Goal: Information Seeking & Learning: Stay updated

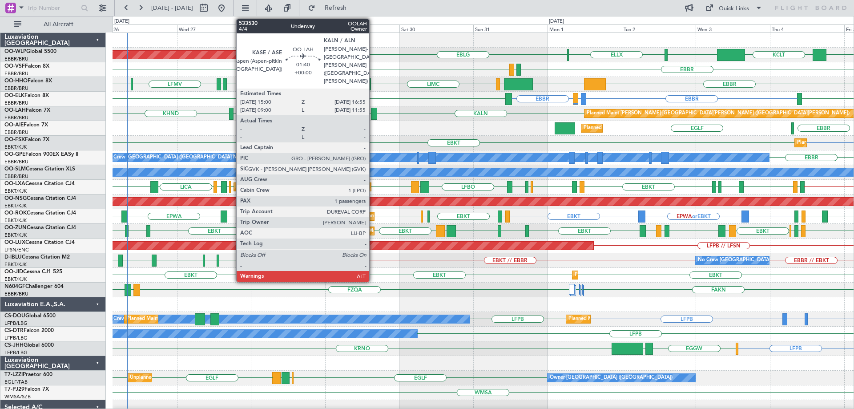
click at [373, 112] on div at bounding box center [374, 114] width 6 height 12
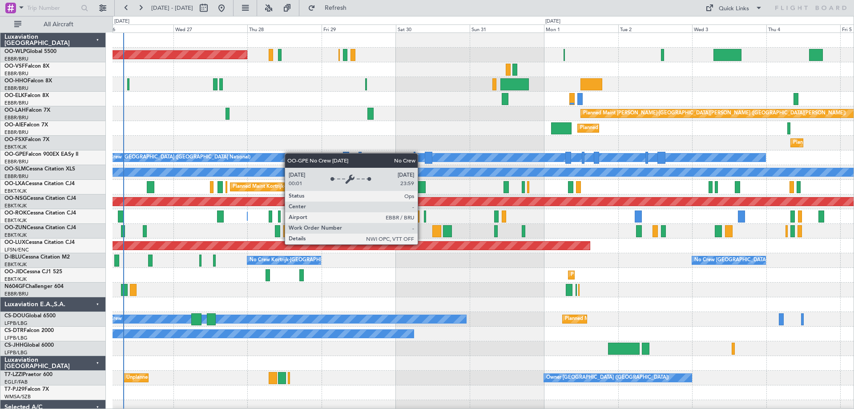
click at [201, 156] on div "Planned Maint Berlin (Brandenburg) Planned Maint Alton-st Louis (St Louis Regl)…" at bounding box center [483, 290] width 741 height 514
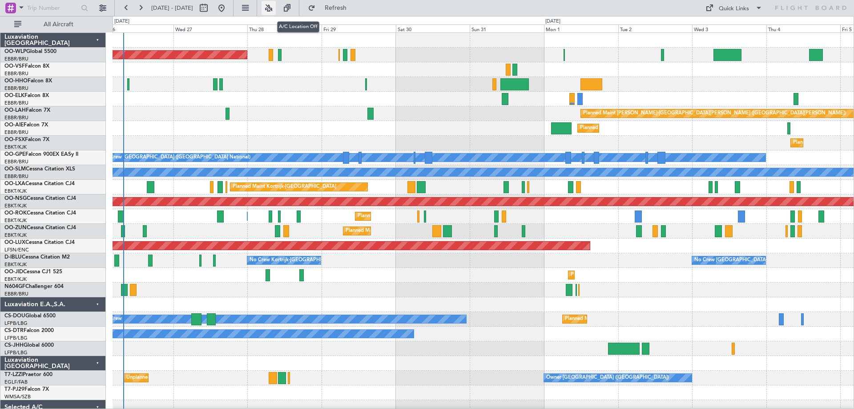
click at [276, 5] on button at bounding box center [268, 8] width 14 height 14
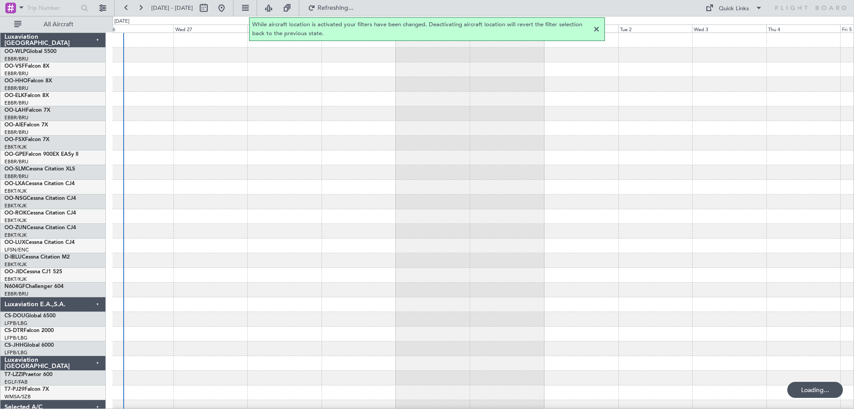
click at [597, 29] on div at bounding box center [596, 29] width 11 height 11
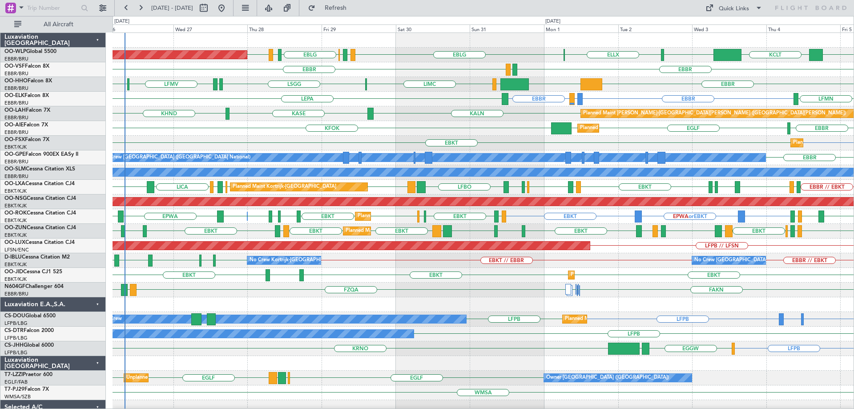
click at [454, 127] on div "KFOK [GEOGRAPHIC_DATA] [GEOGRAPHIC_DATA] [GEOGRAPHIC_DATA] Planned Maint [GEOGR…" at bounding box center [483, 128] width 741 height 15
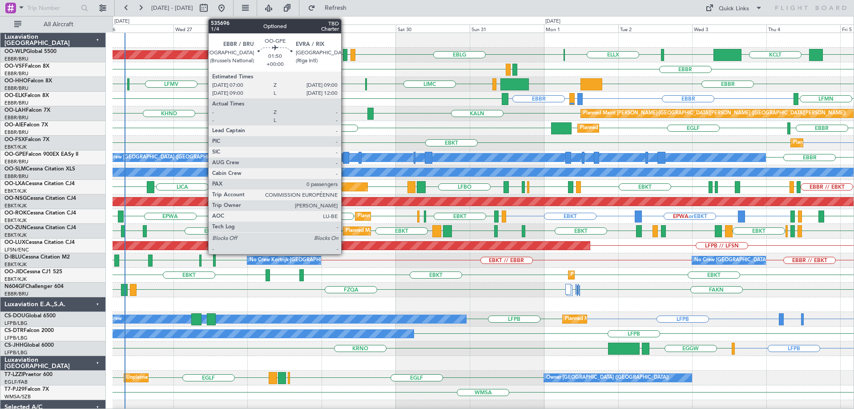
click at [345, 154] on div at bounding box center [346, 158] width 6 height 12
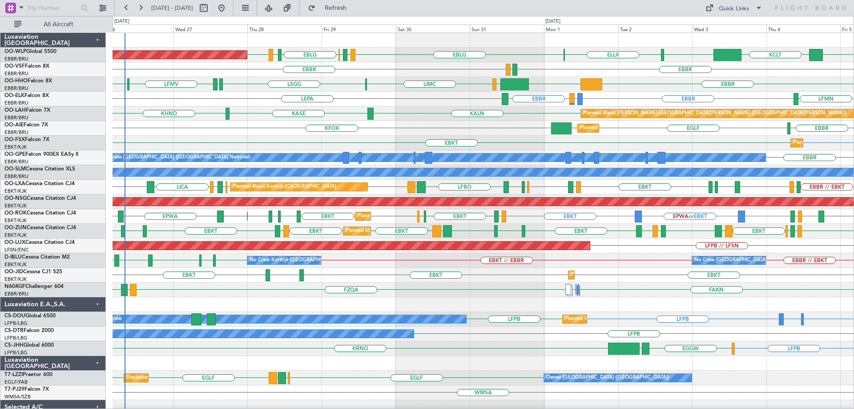
click at [413, 121] on div "KFOK EGLF EGLF EBBR Planned Maint London (Farnborough)" at bounding box center [483, 128] width 741 height 15
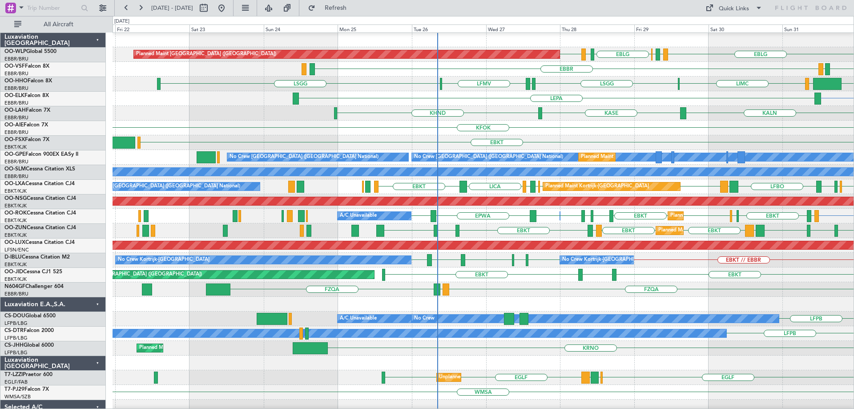
scroll to position [0, 0]
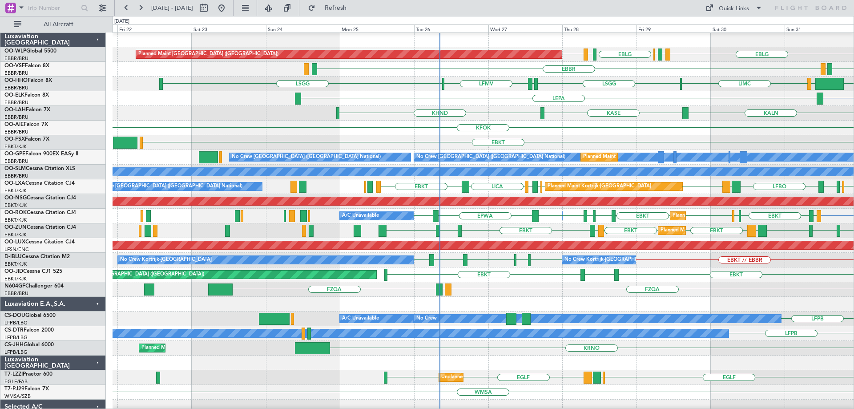
click at [526, 137] on div "EBKT Planned Maint Kortrijk-Wevelgem" at bounding box center [483, 142] width 741 height 15
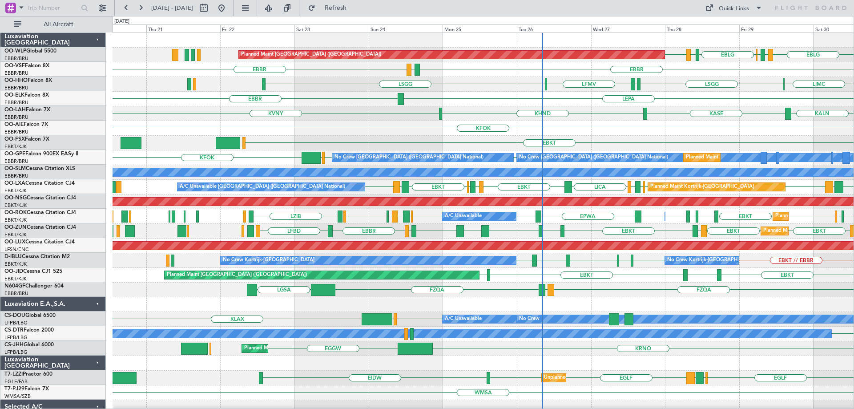
scroll to position [0, 0]
click at [351, 123] on div "EDDB EBLG LIRZ EBBR EBLG LIML Planned Maint Berlin (Brandenburg) EBBR EBBR LEGE…" at bounding box center [483, 297] width 741 height 528
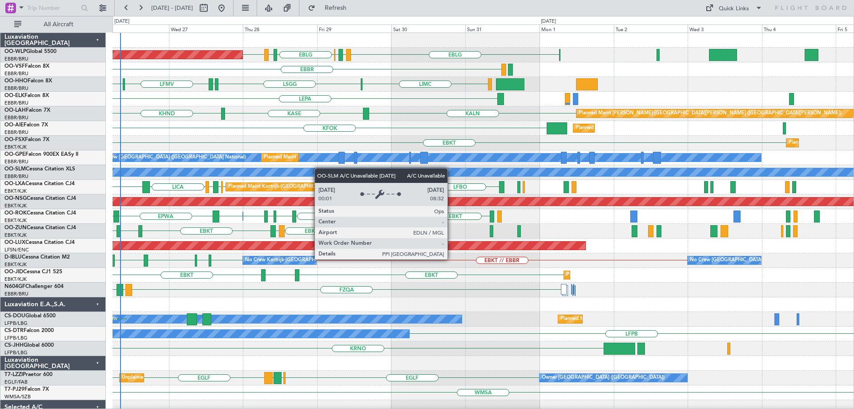
click at [293, 175] on div "Planned Maint Berlin (Brandenburg) EDDB EBLG LIRZ EBBR EBLG LIML EBBR LEGE EBBR…" at bounding box center [483, 290] width 741 height 514
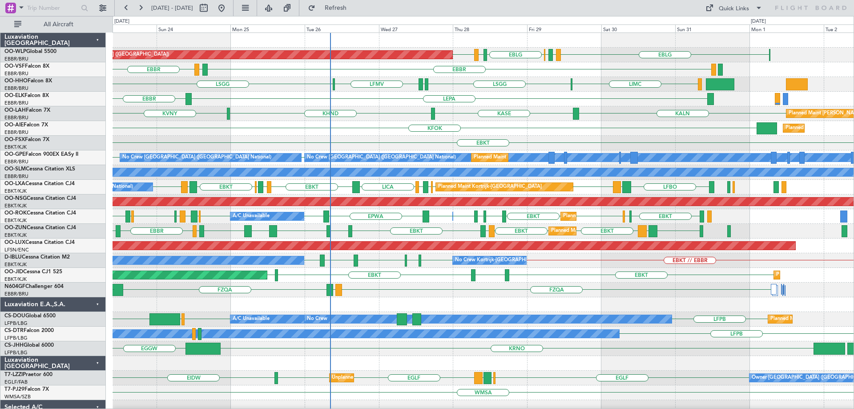
click at [557, 146] on div "Planned Maint Berlin (Brandenburg) EDDB EBLG LIRZ EBBR EBLG LIML EBBR EBBR LEGE…" at bounding box center [483, 290] width 741 height 514
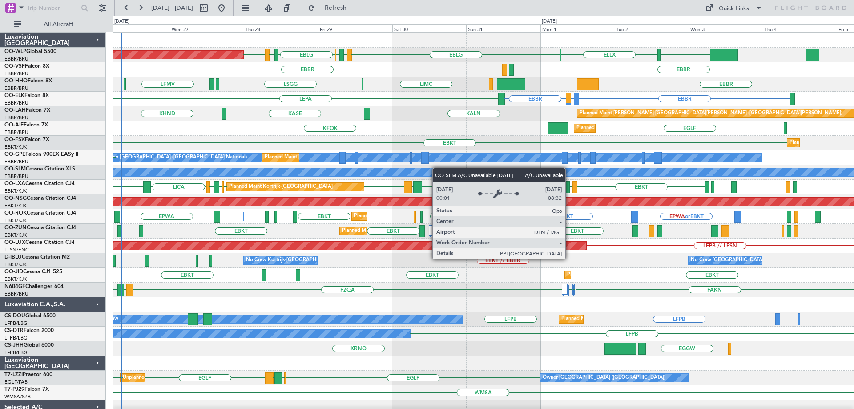
click at [441, 170] on div "LIML ELLX EDDB EBLG LIRZ EBBR EBLG LIML Planned Maint Berlin (Brandenburg) EBBR…" at bounding box center [483, 304] width 741 height 543
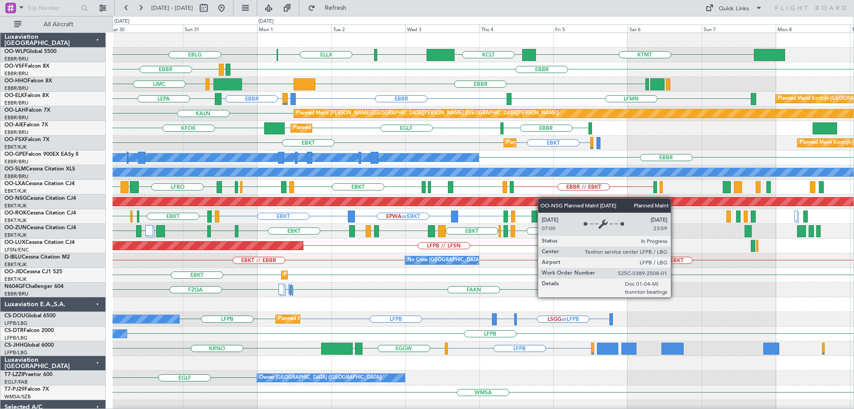
click at [479, 198] on div "KTMT KCLT LIML ELLX EBLG EBBR EBLG LIML EDDB LIRZ Planned Maint Berlin (Branden…" at bounding box center [483, 304] width 741 height 543
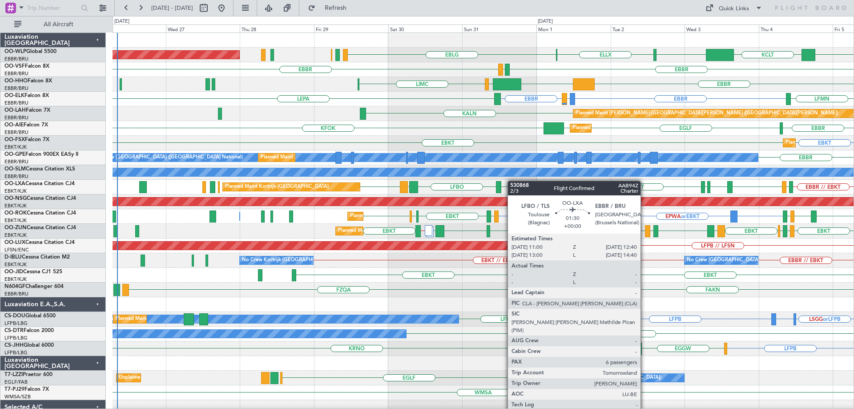
click at [500, 184] on div "LIML ELLX EBLG Planned Maint Berlin (Brandenburg) KCLT KTMT EBBR EBBR LEGE EBBR…" at bounding box center [483, 297] width 741 height 528
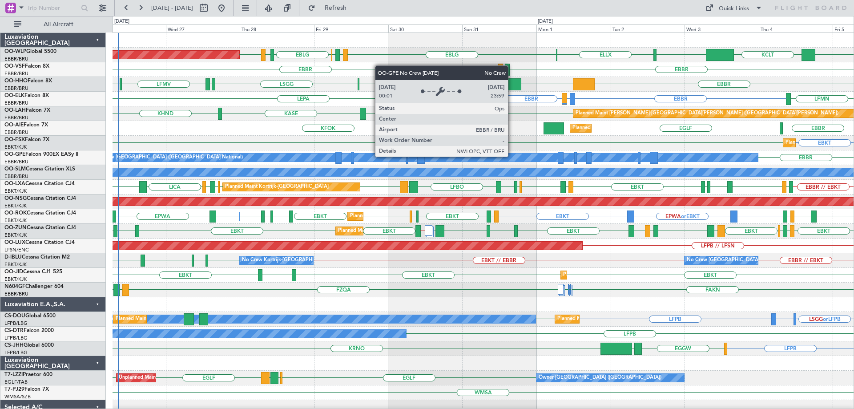
click at [512, 156] on div "No Crew [GEOGRAPHIC_DATA] ([GEOGRAPHIC_DATA] National)" at bounding box center [425, 157] width 666 height 8
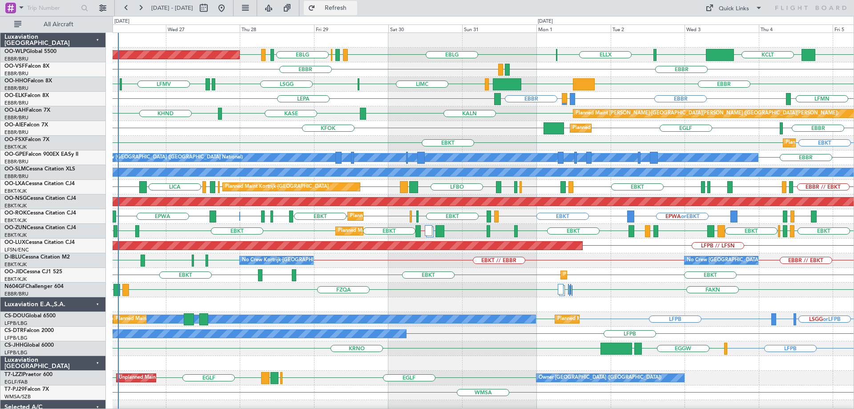
click at [354, 6] on span "Refresh" at bounding box center [335, 8] width 37 height 6
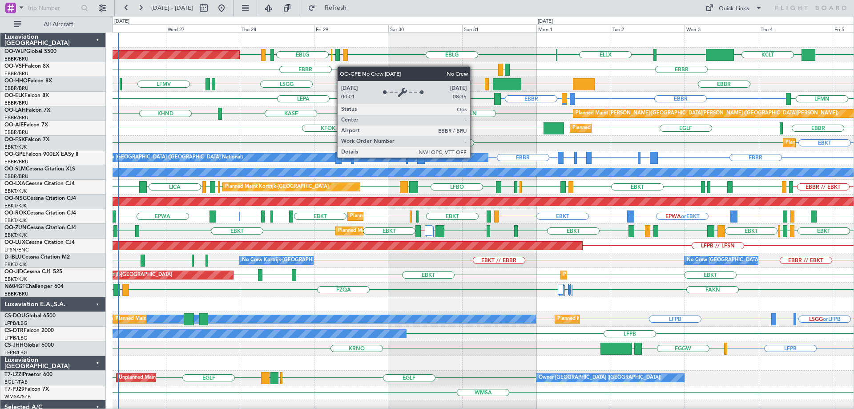
click at [474, 157] on div "No Crew [GEOGRAPHIC_DATA] ([GEOGRAPHIC_DATA] National)" at bounding box center [290, 157] width 396 height 8
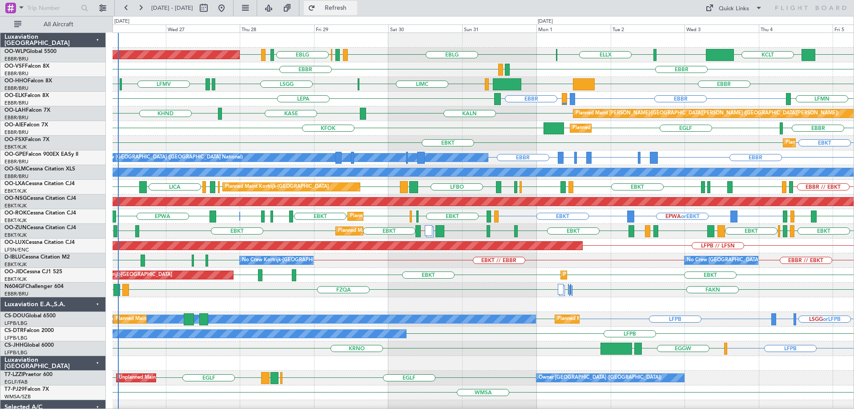
click at [354, 7] on span "Refresh" at bounding box center [335, 8] width 37 height 6
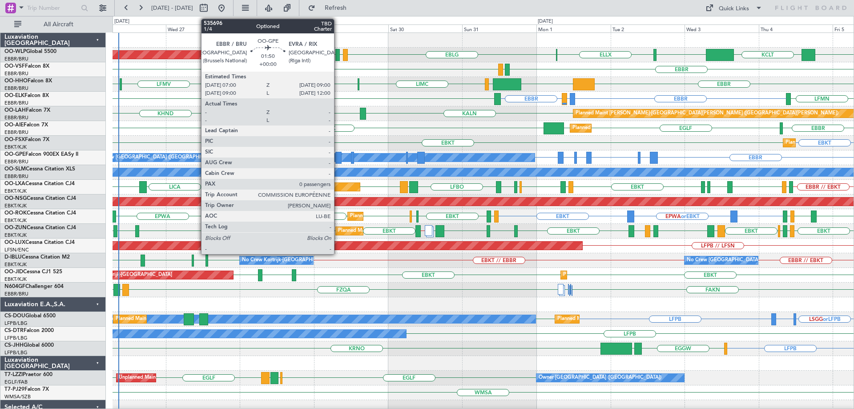
click at [338, 154] on div at bounding box center [338, 158] width 6 height 12
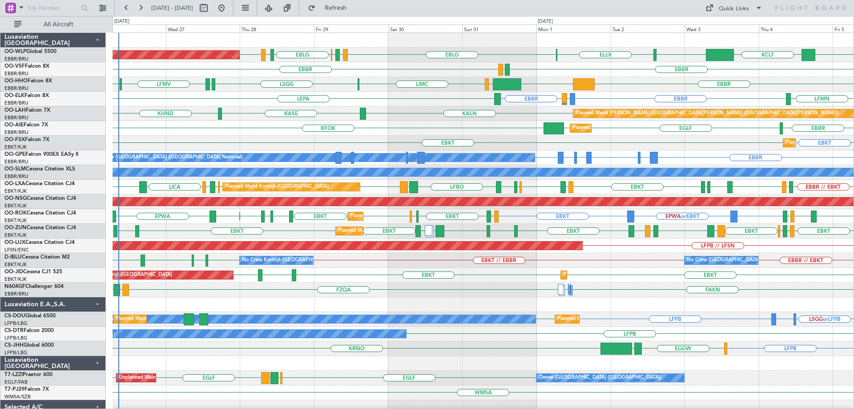
click at [436, 124] on div "EGLF EGLF KFOK EBBR Planned Maint London (Farnborough)" at bounding box center [483, 128] width 741 height 15
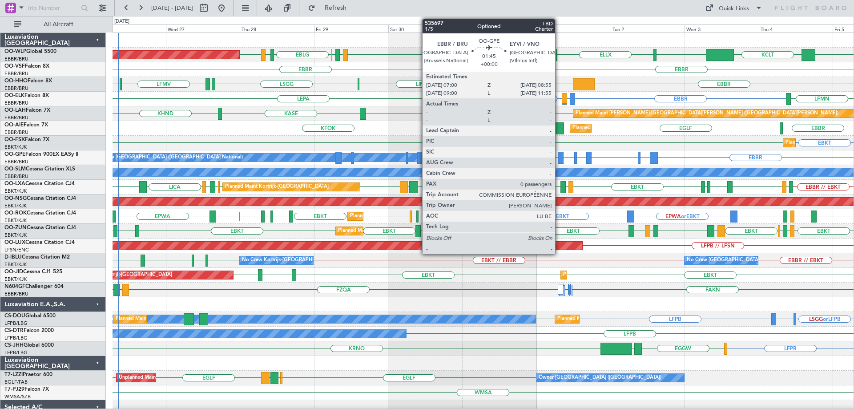
click at [559, 156] on div at bounding box center [561, 158] width 6 height 12
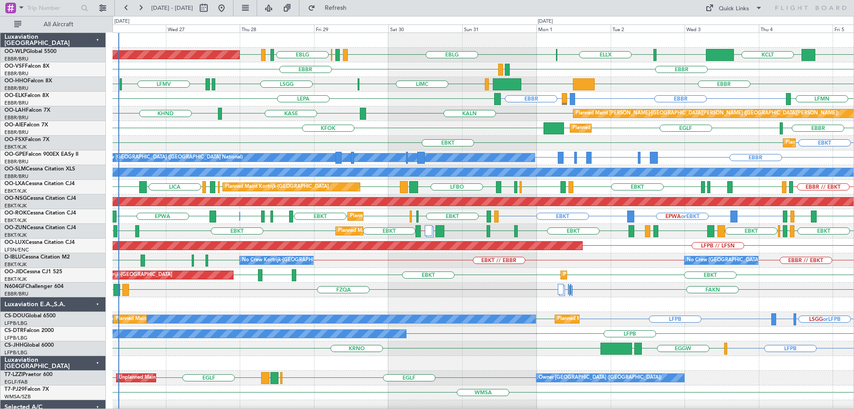
click at [412, 124] on div "EBBR [GEOGRAPHIC_DATA] KFOK [GEOGRAPHIC_DATA] Planned Maint [GEOGRAPHIC_DATA] (…" at bounding box center [483, 128] width 741 height 15
click at [285, 139] on div "EBKT EBKT Planned Maint Kortrijk-Wevelgem" at bounding box center [483, 143] width 741 height 15
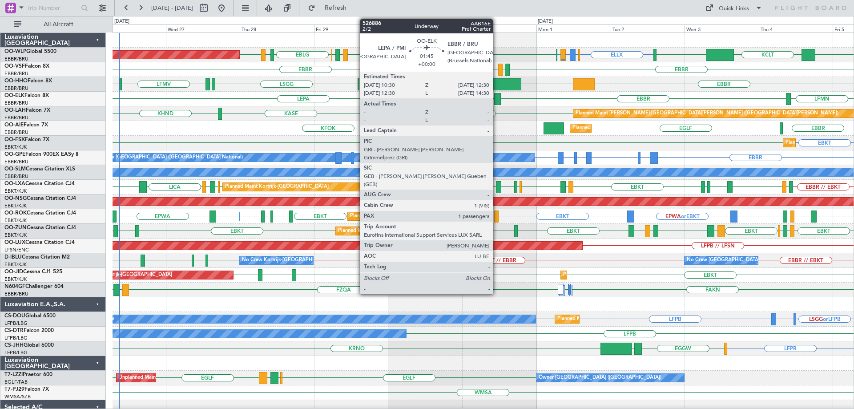
click at [497, 96] on div at bounding box center [497, 99] width 6 height 12
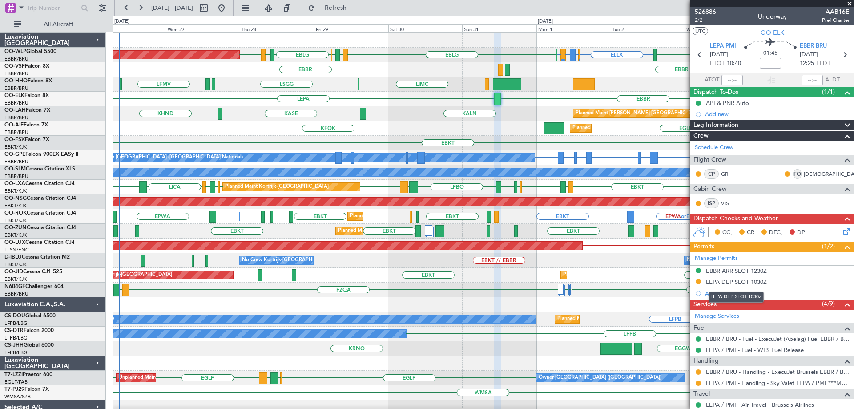
scroll to position [113, 0]
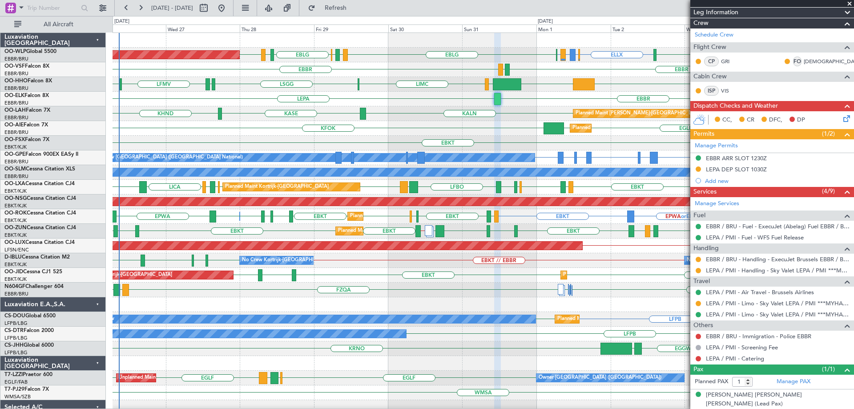
click at [520, 116] on div "KASE KHND KALN Planned [GEOGRAPHIC_DATA][PERSON_NAME]-[GEOGRAPHIC_DATA][PERSON_…" at bounding box center [483, 113] width 741 height 15
click at [848, 4] on span at bounding box center [849, 4] width 9 height 8
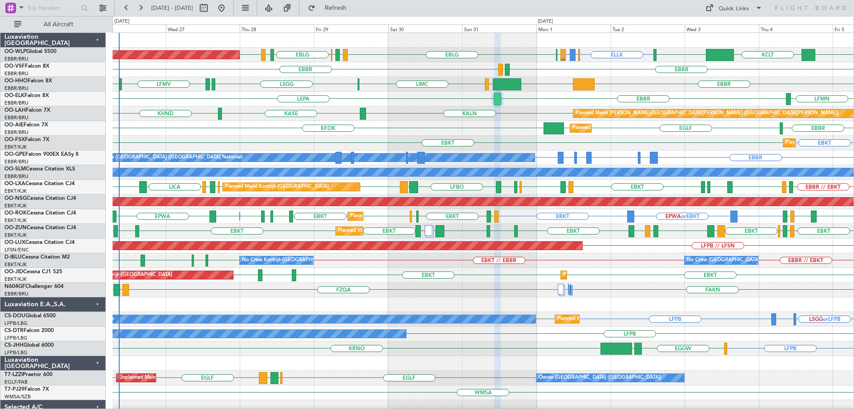
type input "0"
click at [412, 118] on div "KASE KHND KALN Planned [GEOGRAPHIC_DATA][PERSON_NAME]-[GEOGRAPHIC_DATA][PERSON_…" at bounding box center [483, 113] width 741 height 15
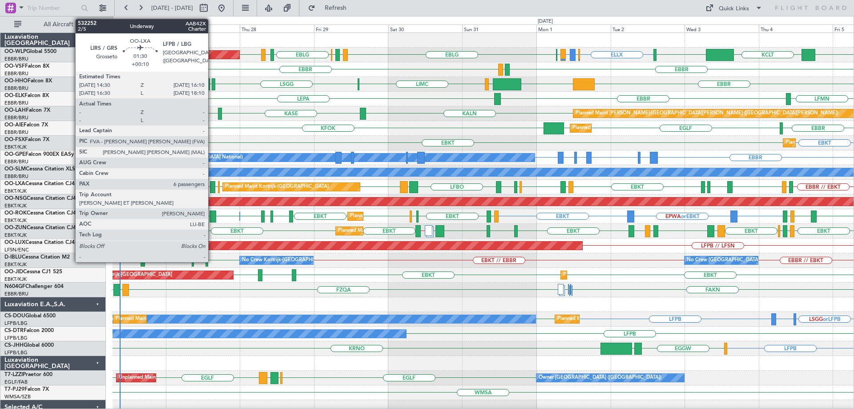
click at [212, 183] on div at bounding box center [212, 187] width 5 height 12
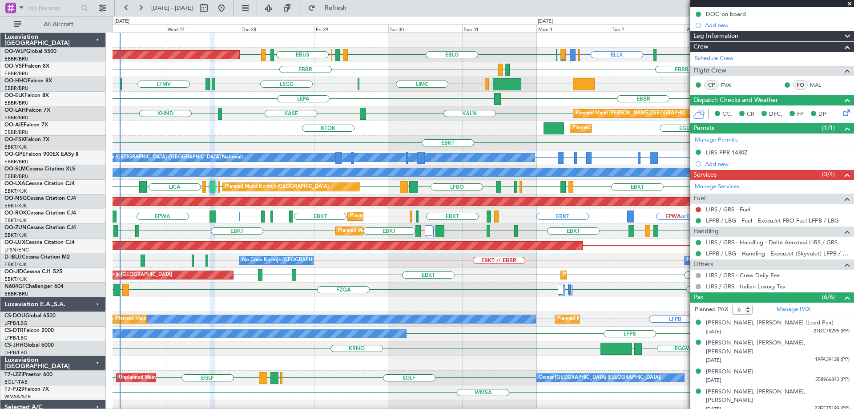
scroll to position [161, 0]
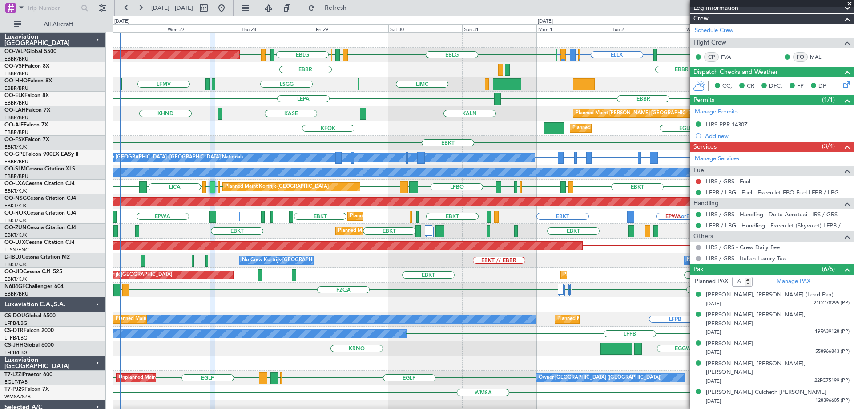
click at [526, 132] on div "EGLF EGLF KFOK EBBR Planned Maint London (Farnborough)" at bounding box center [483, 128] width 741 height 15
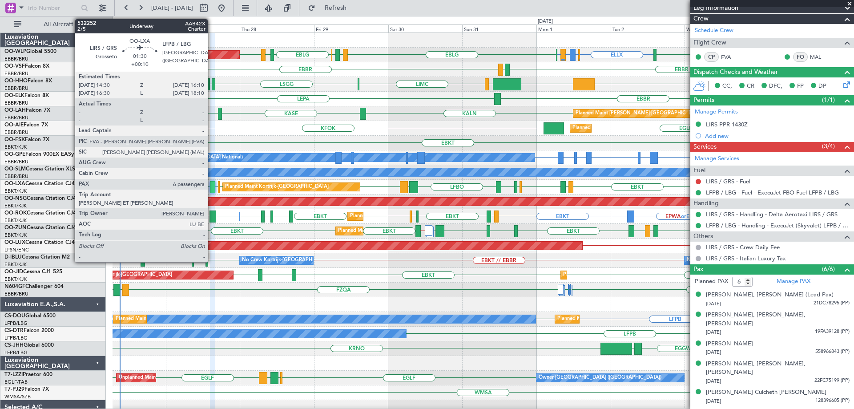
click at [212, 186] on div at bounding box center [212, 187] width 5 height 12
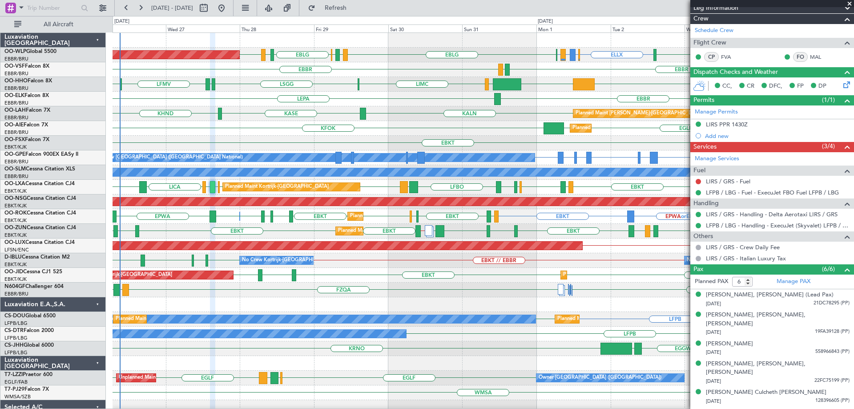
click at [356, 116] on div "KALN [GEOGRAPHIC_DATA] KHND Planned [GEOGRAPHIC_DATA][PERSON_NAME]-[GEOGRAPHIC_…" at bounding box center [483, 113] width 741 height 15
click at [228, 131] on div "EGLF EGLF KFOK EBBR Planned Maint London (Farnborough)" at bounding box center [483, 128] width 741 height 15
click at [848, 4] on span at bounding box center [849, 4] width 9 height 8
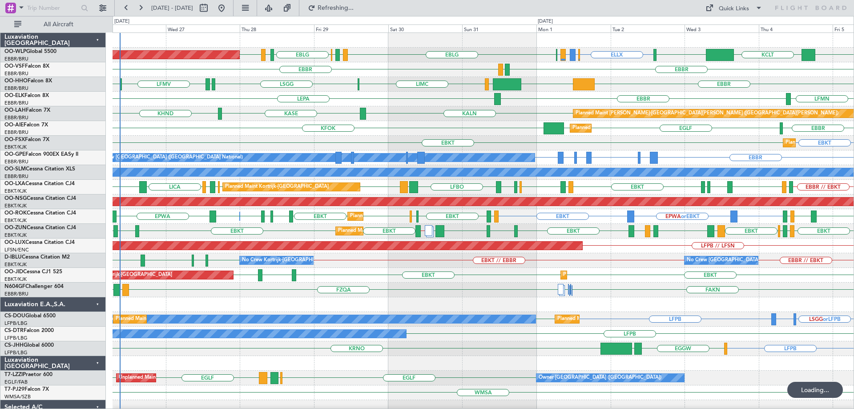
click at [402, 92] on div "EBBR LEPA LFMN" at bounding box center [483, 99] width 741 height 15
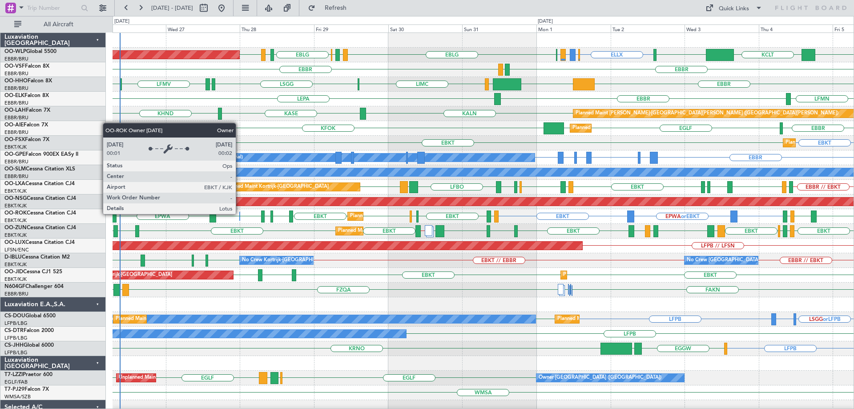
click at [240, 213] on div "Owner Kortrijk-Wevelgem" at bounding box center [239, 216] width 1 height 9
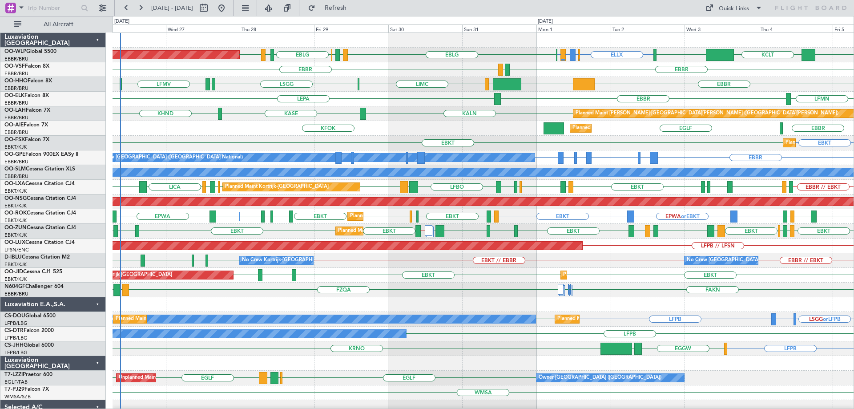
click at [393, 91] on div "LSGG EBBR KTEB LIEO LIMC LSGG EBBR LFMV" at bounding box center [483, 84] width 741 height 15
click at [354, 7] on span "Refresh" at bounding box center [335, 8] width 37 height 6
click at [426, 107] on div "KALN [GEOGRAPHIC_DATA] KHND Planned [GEOGRAPHIC_DATA][PERSON_NAME]-[GEOGRAPHIC_…" at bounding box center [483, 113] width 741 height 15
click at [269, 125] on div "KFOK [GEOGRAPHIC_DATA] [GEOGRAPHIC_DATA] [GEOGRAPHIC_DATA] Planned Maint [GEOGR…" at bounding box center [483, 128] width 741 height 15
click at [412, 121] on div "KFOK [GEOGRAPHIC_DATA] [GEOGRAPHIC_DATA] [GEOGRAPHIC_DATA] Planned Maint [GEOGR…" at bounding box center [483, 128] width 741 height 15
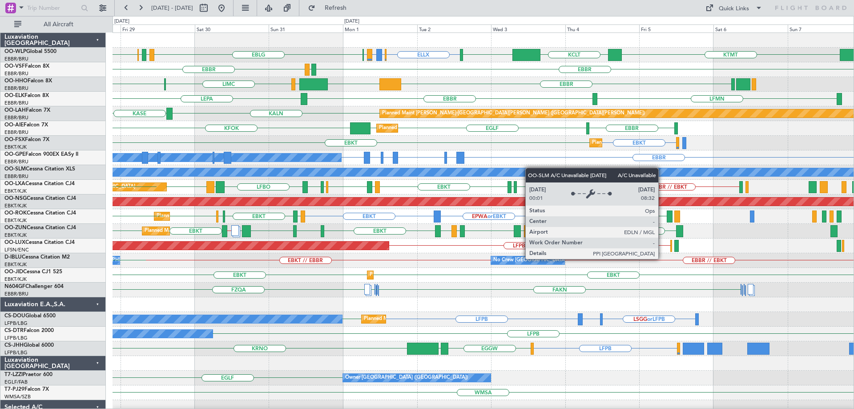
click at [374, 174] on div "ELLX EBBR or ELLX LIRZ or ELLX ELLX KTMT EBLG LIRZ EBBR EBLG KCLT LIML LIML EDD…" at bounding box center [483, 304] width 741 height 543
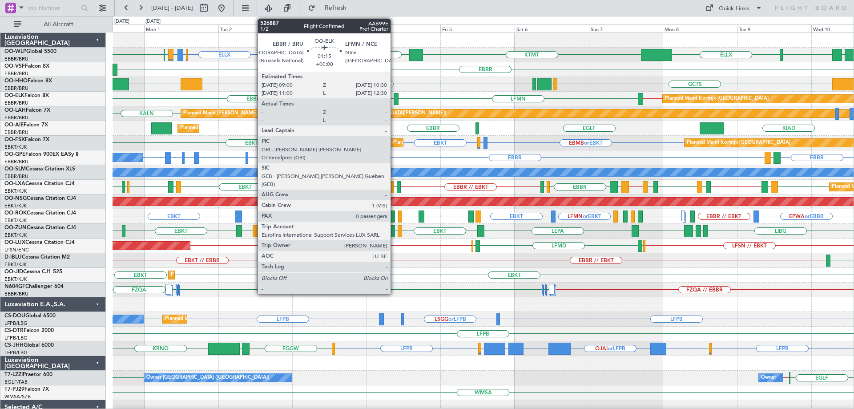
click at [394, 97] on div at bounding box center [396, 99] width 5 height 12
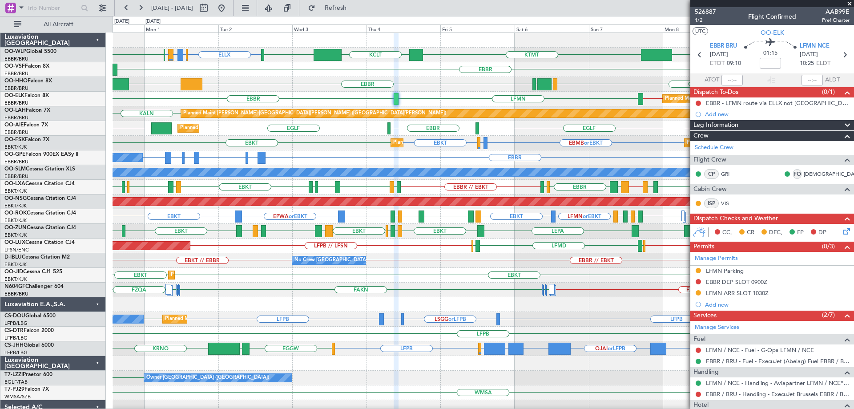
click at [848, 3] on span at bounding box center [849, 4] width 9 height 8
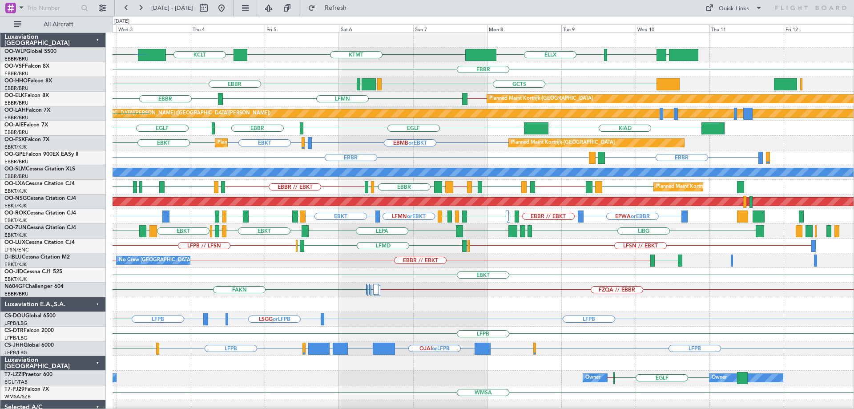
click at [494, 86] on div "LTCG LIML ELLX KTMT KCLT LIML LIRZ or ELLX ELLX EBBR or ELLX ELLX EBLG EBBR LEG…" at bounding box center [483, 297] width 741 height 528
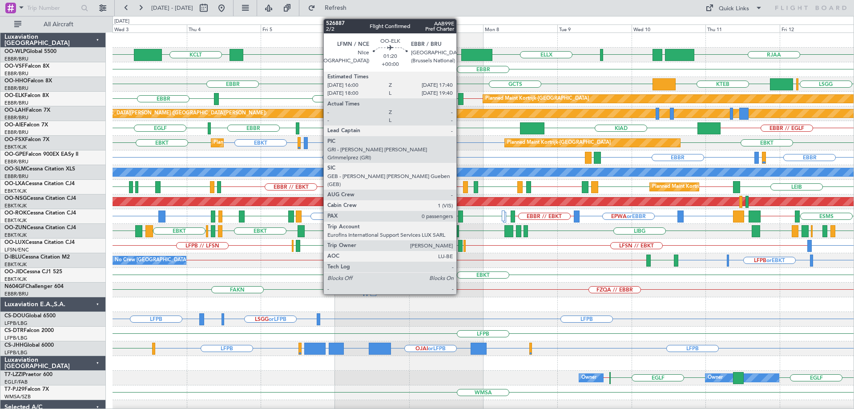
click at [460, 96] on div at bounding box center [460, 99] width 5 height 12
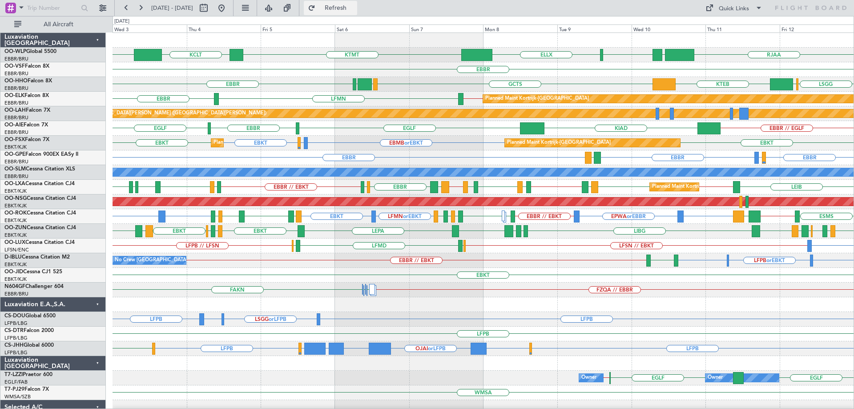
click at [357, 12] on button "Refresh" at bounding box center [330, 8] width 53 height 14
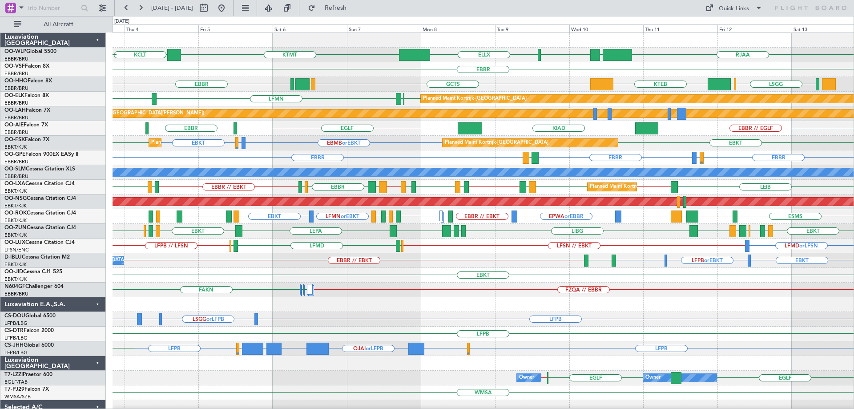
click at [348, 96] on div "RJAA LTCG LIML ELLX KTMT KCLT LIML EBBR EBBR KTEB GCTS GMMH LSGG LIMC LSGG EBBR…" at bounding box center [483, 290] width 741 height 514
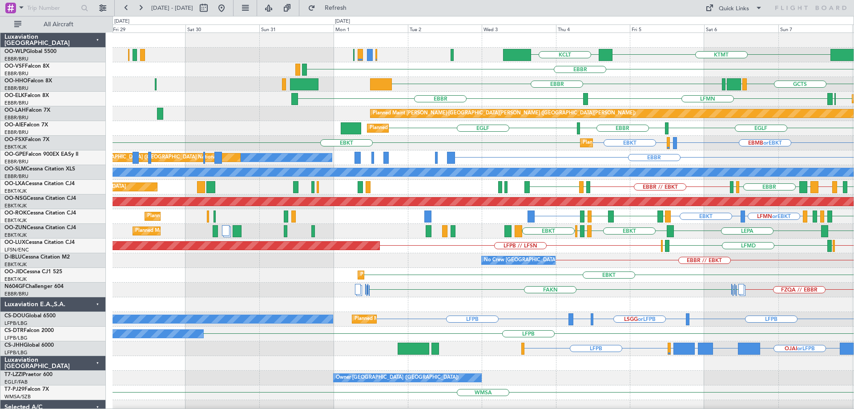
click at [708, 120] on div "KTMT KCLT ELLX LIML LTCG Planned Maint Berlin (Brandenburg) EBBR EBBR GCTS GMMH…" at bounding box center [483, 290] width 741 height 514
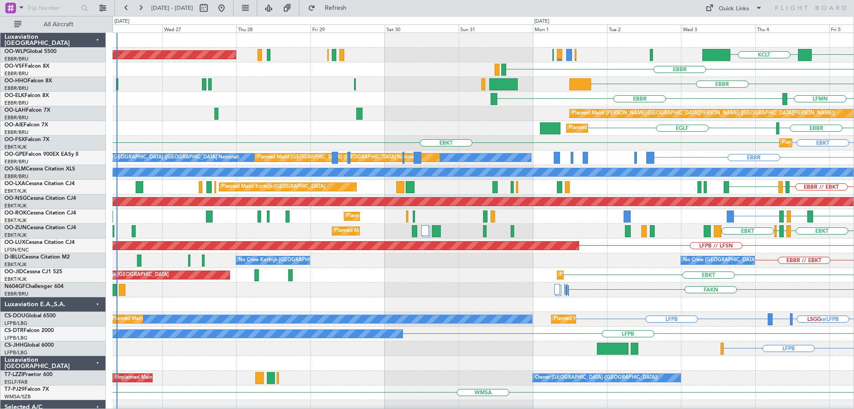
click at [632, 157] on div "Planned Maint Berlin (Brandenburg) KCLT KTMT EBBR EBBR GMMH LSGG GCTS EBBR LFMN…" at bounding box center [483, 290] width 741 height 514
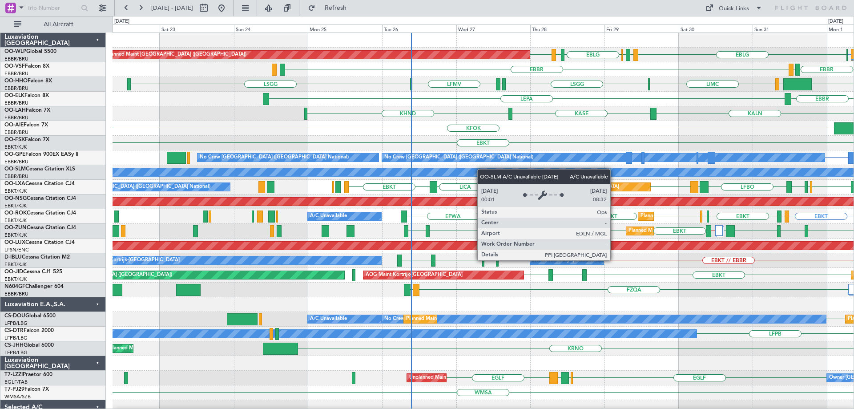
click at [484, 169] on div "ELLX EBLG LIRZ EBBR EBLG LIML EDDB Planned Maint Berlin (Brandenburg) LIRZ or E…" at bounding box center [483, 304] width 741 height 543
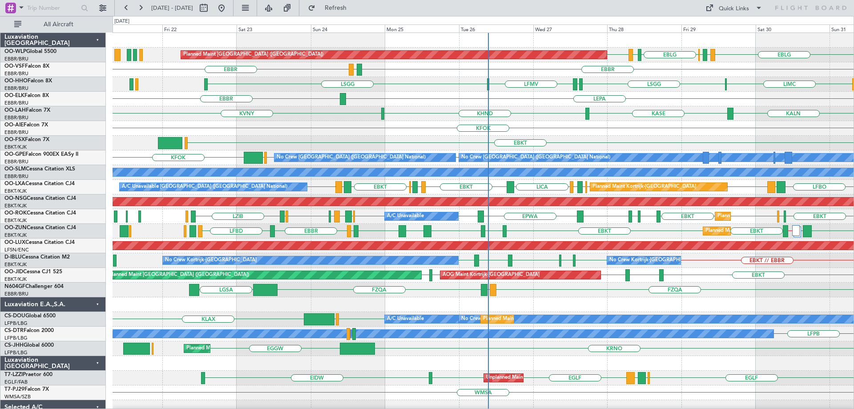
click at [338, 131] on div "KFOK Planned Maint London (Farnborough)" at bounding box center [483, 128] width 741 height 15
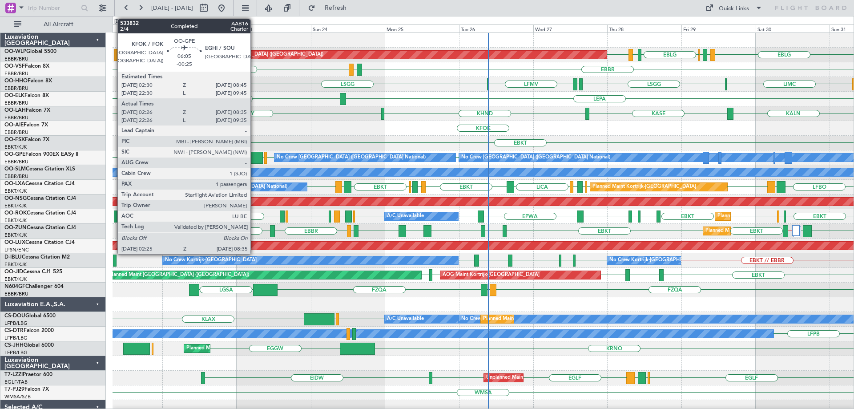
click at [254, 155] on div at bounding box center [253, 158] width 19 height 12
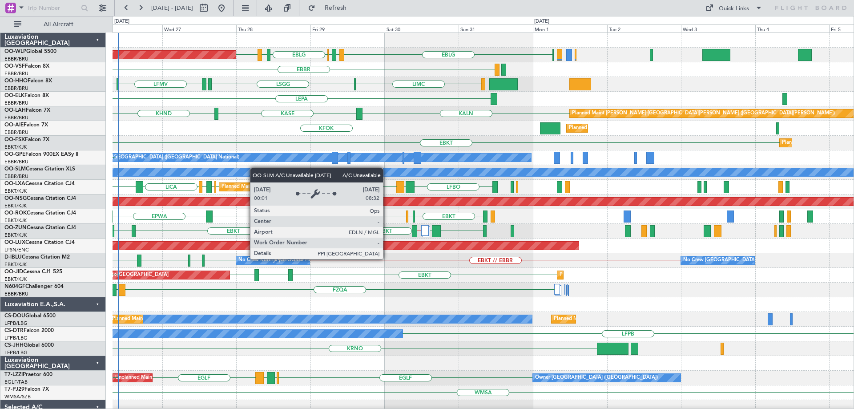
click at [239, 170] on div "EBLG LIRZ EBBR EBLG LIML EDDB Planned Maint Berlin (Brandenburg) EBBR LEGE EBBR…" at bounding box center [483, 290] width 741 height 514
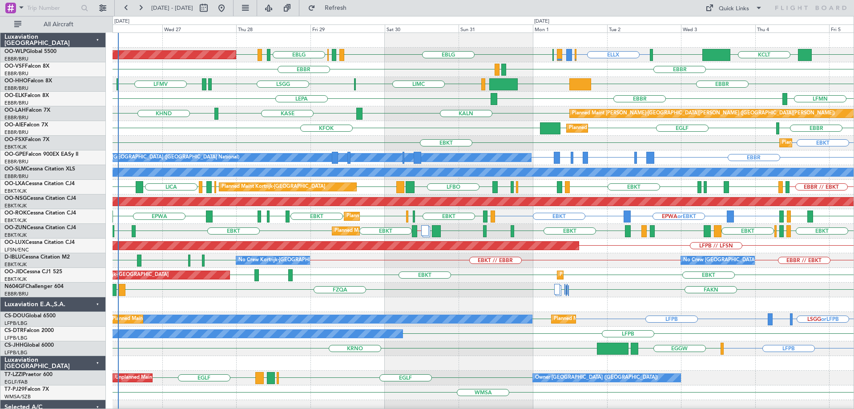
click at [403, 128] on div "Planned Maint London (Farnborough) KFOK EBBR EGLF EGLF" at bounding box center [483, 128] width 741 height 15
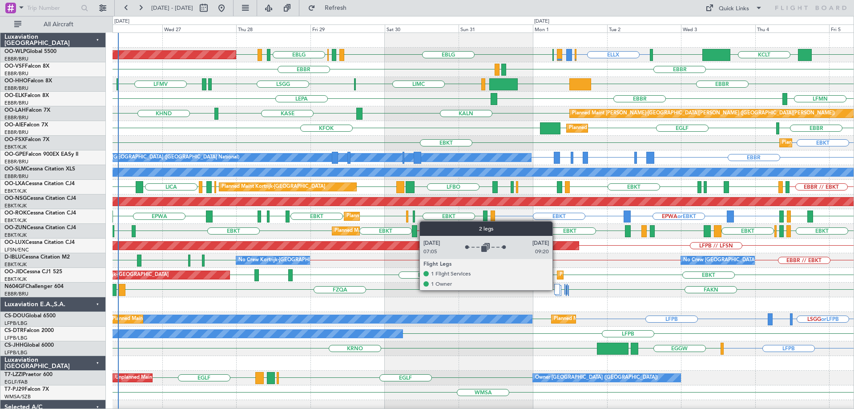
click at [556, 289] on div at bounding box center [557, 289] width 6 height 11
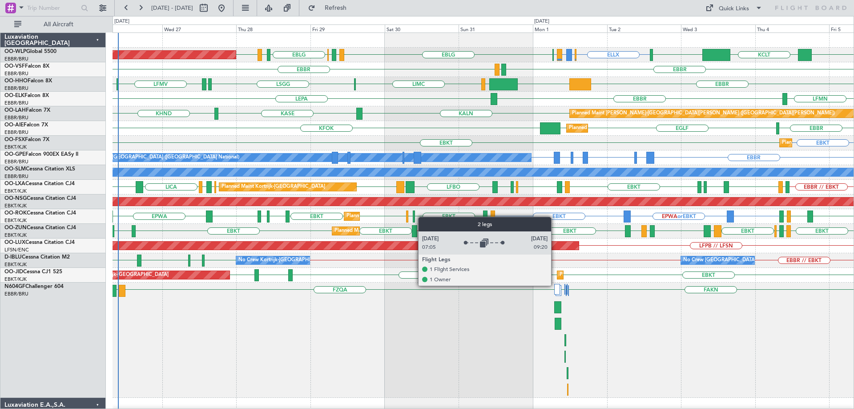
click at [555, 285] on div at bounding box center [557, 289] width 6 height 11
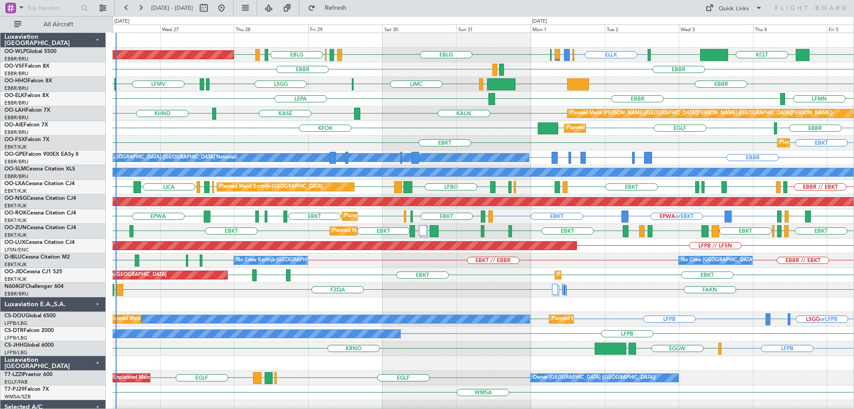
click at [391, 105] on div "ELLX EBBR or ELLX LIRZ or ELLX ELLX KTMT KCLT LIML EBLG LIRZ EBBR EBLG LIML EDD…" at bounding box center [483, 304] width 741 height 543
click at [354, 8] on span "Refresh" at bounding box center [335, 8] width 37 height 6
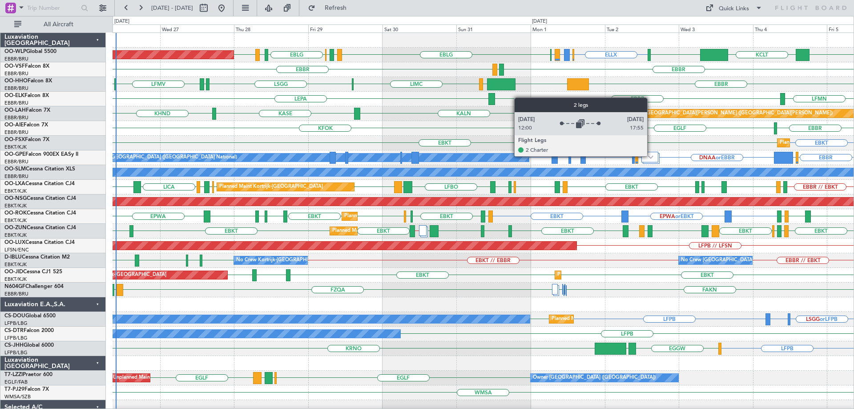
click at [651, 156] on img at bounding box center [650, 157] width 5 height 4
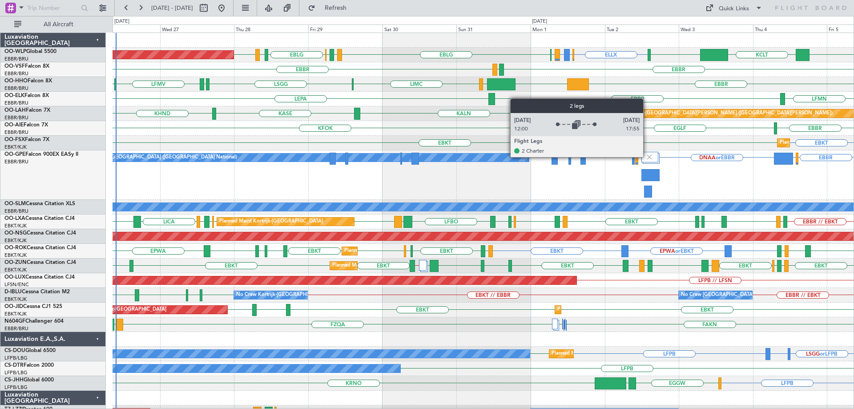
click at [647, 157] on img at bounding box center [649, 157] width 8 height 8
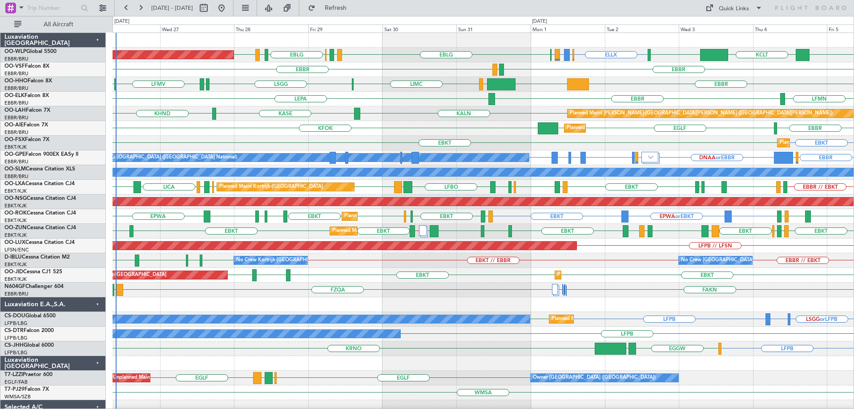
click at [679, 149] on div "EBKT EBKT Planned Maint [GEOGRAPHIC_DATA]-[GEOGRAPHIC_DATA]" at bounding box center [483, 143] width 741 height 15
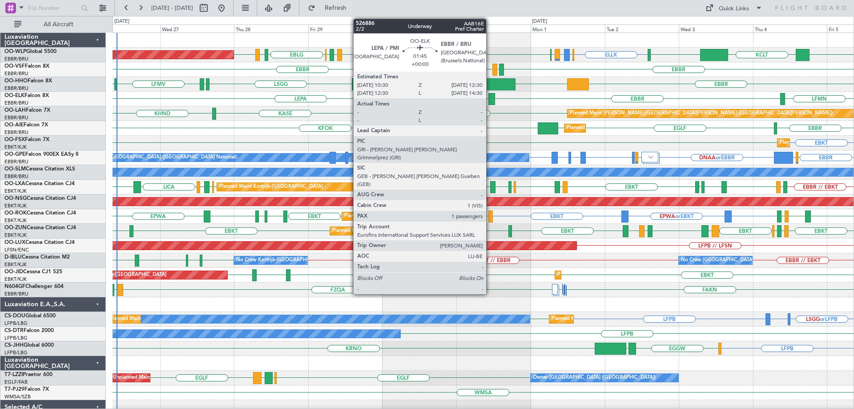
click at [490, 96] on div at bounding box center [491, 99] width 6 height 12
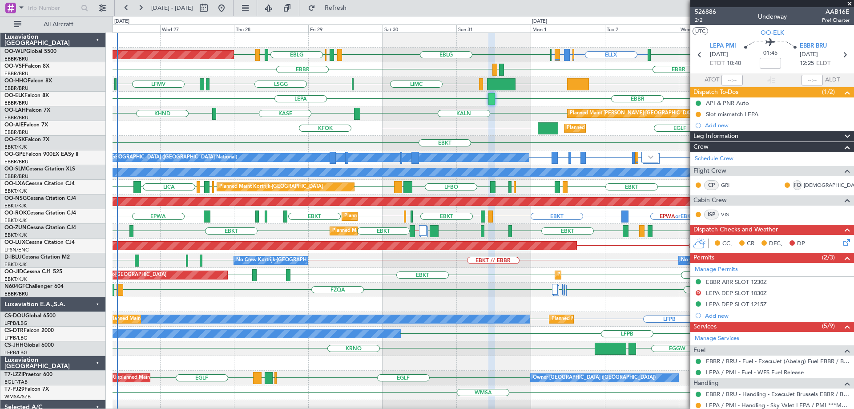
click at [850, 4] on span at bounding box center [849, 4] width 9 height 8
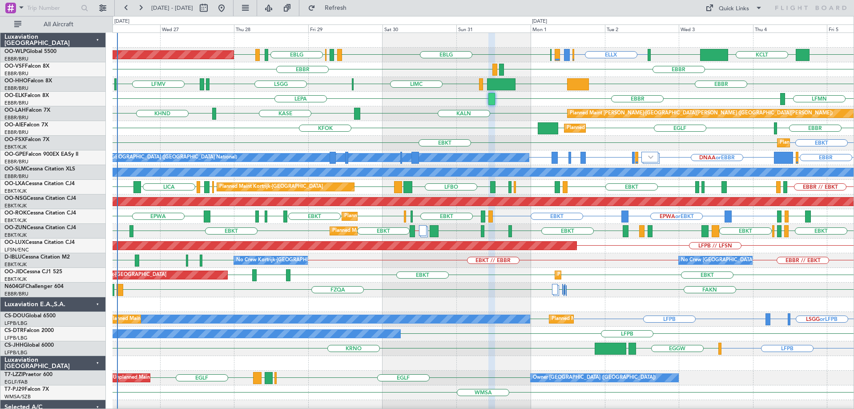
type input "0"
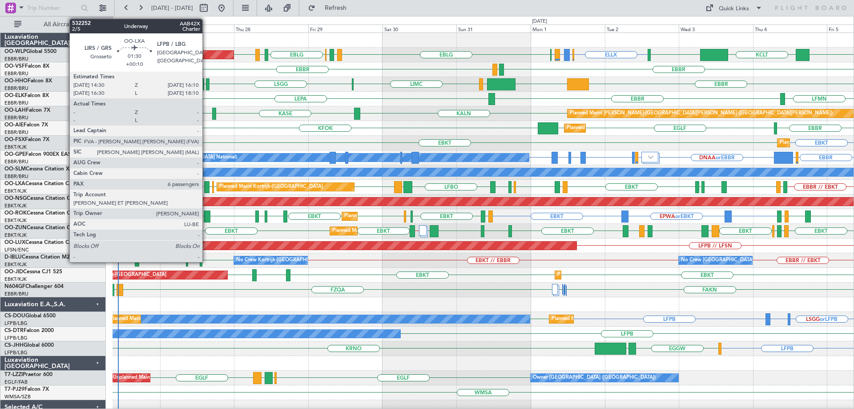
click at [206, 185] on div at bounding box center [206, 187] width 5 height 12
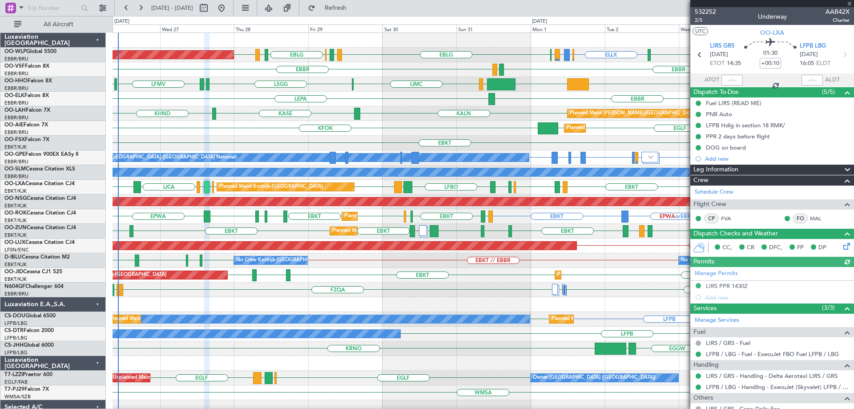
scroll to position [161, 0]
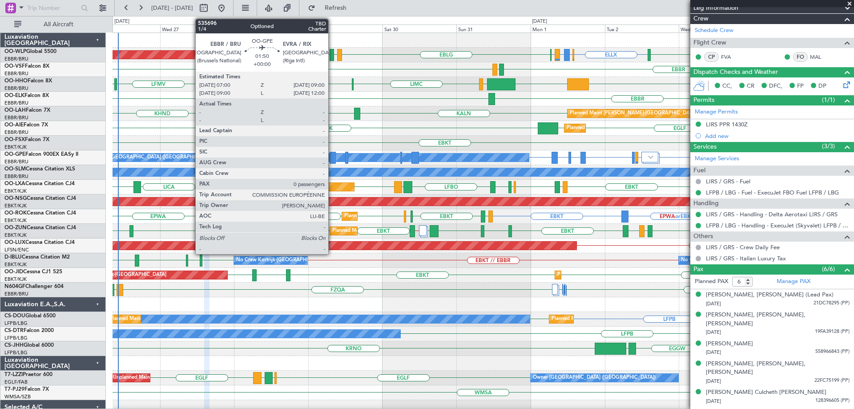
click at [332, 154] on div at bounding box center [333, 158] width 6 height 12
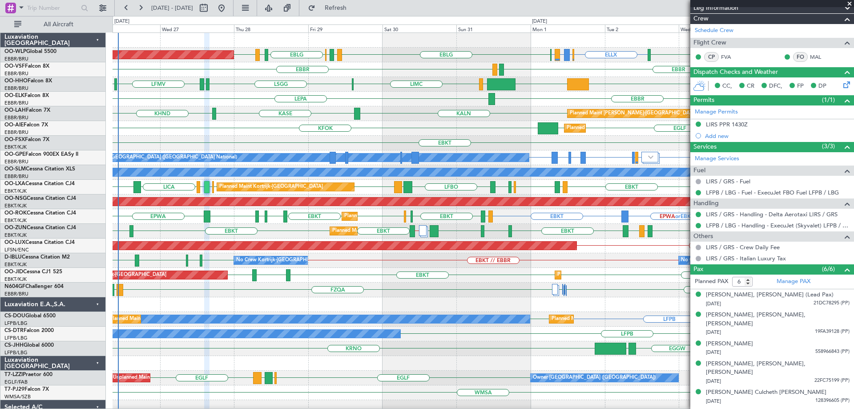
click at [374, 80] on div "EBBR KTEB LIEO LIMC LSGG LSGG EBBR LFMV" at bounding box center [483, 84] width 741 height 15
drag, startPoint x: 852, startPoint y: 1, endPoint x: 473, endPoint y: 108, distance: 393.5
click at [851, 1] on span at bounding box center [849, 4] width 9 height 8
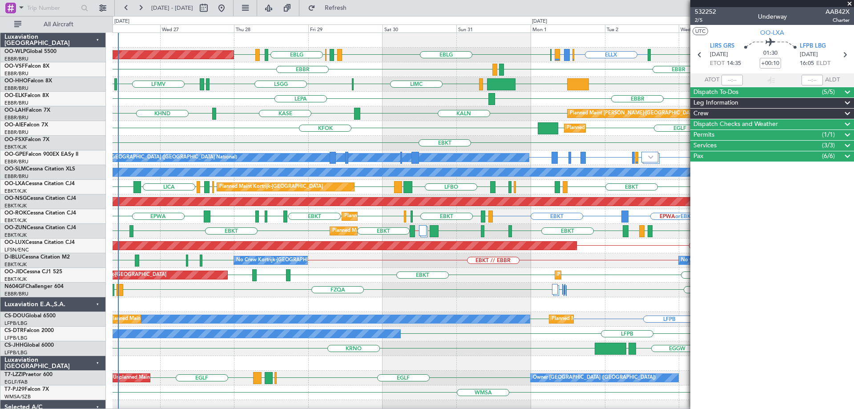
scroll to position [0, 0]
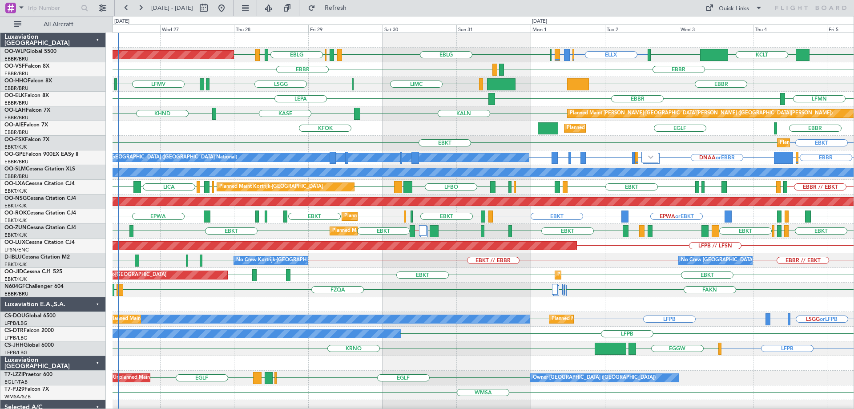
click at [419, 99] on div "LFMN EBBR LEPA" at bounding box center [483, 99] width 741 height 15
click at [425, 93] on div "EBBR LEPA LFMN" at bounding box center [483, 99] width 741 height 15
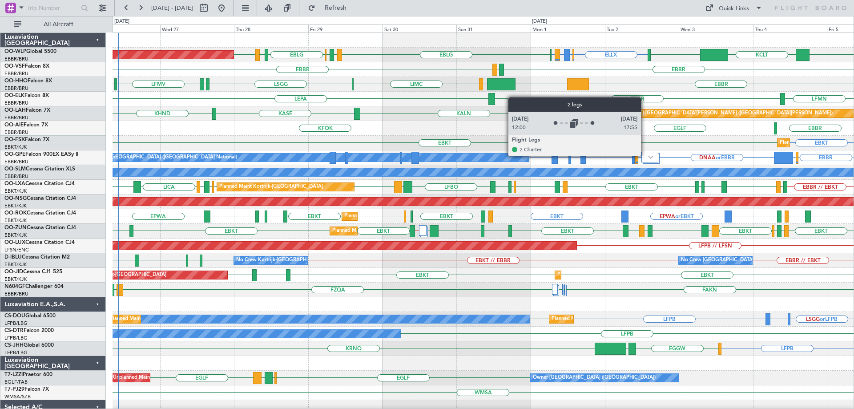
click at [647, 155] on div at bounding box center [649, 157] width 17 height 11
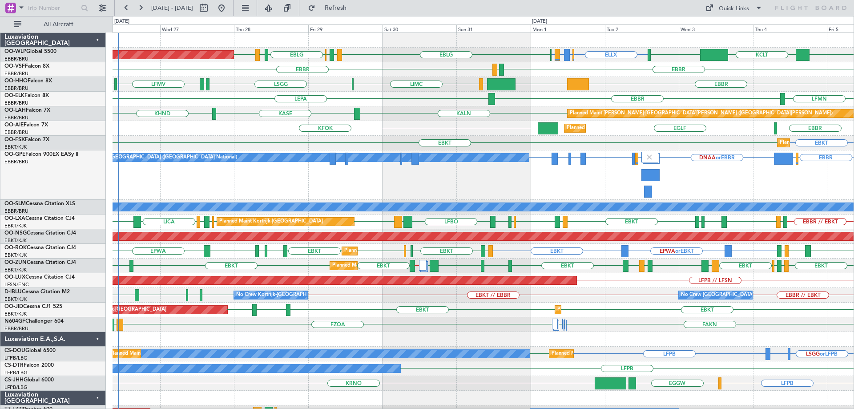
click at [690, 92] on div "EBBR LEPA LFMN" at bounding box center [483, 99] width 741 height 15
click at [651, 156] on img at bounding box center [649, 157] width 8 height 8
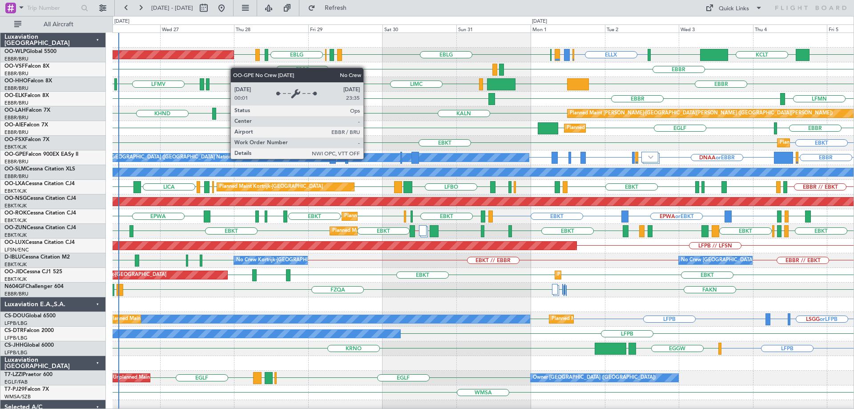
click at [367, 158] on div "No Crew [GEOGRAPHIC_DATA] ([GEOGRAPHIC_DATA] National)" at bounding box center [307, 157] width 442 height 8
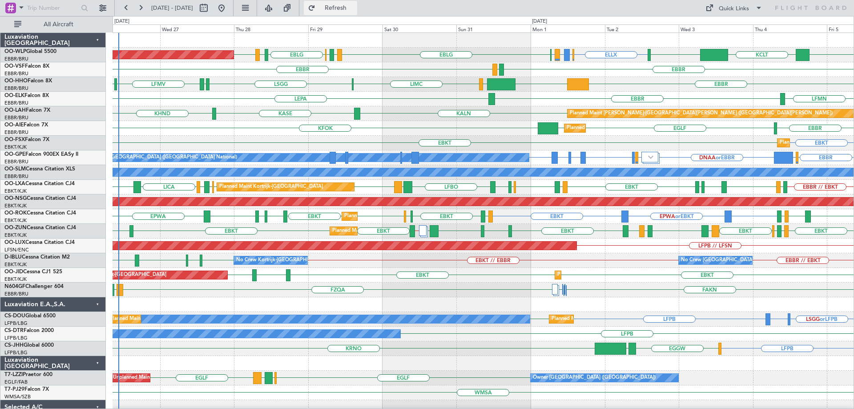
click at [354, 11] on span "Refresh" at bounding box center [335, 8] width 37 height 6
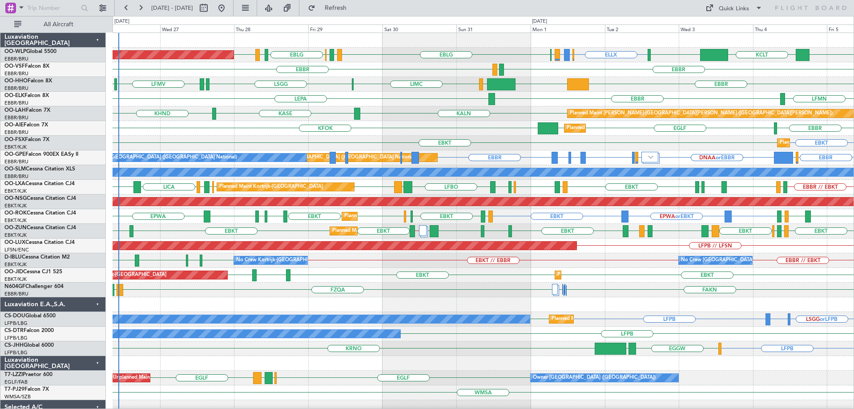
click at [378, 73] on div "EBBR [GEOGRAPHIC_DATA] LEGE" at bounding box center [483, 69] width 741 height 15
click at [152, 287] on div "ELLX EBBR or ELLX LIRZ or ELLX ELLX EDDB KTMT KCLT LIML EBLG LIRZ EBBR EBLG LIM…" at bounding box center [483, 304] width 741 height 543
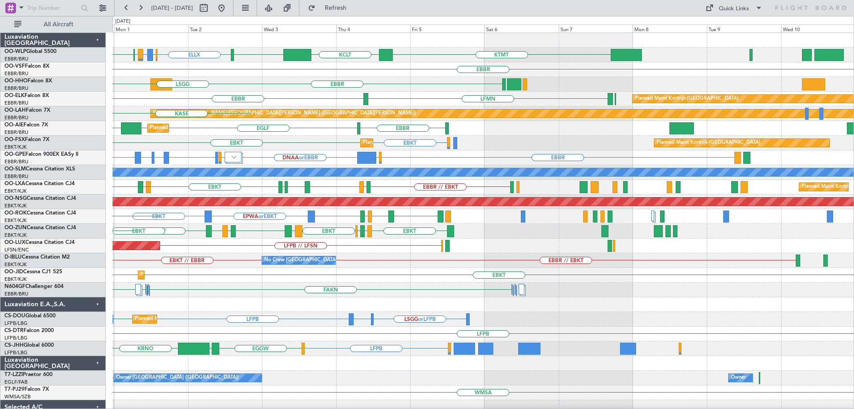
click at [113, 349] on div "ELLX EBBR or ELLX LIRZ or ELLX ELLX KTMT KCLT LIML EBLG EBBR LEGE EBBR EBBR KTE…" at bounding box center [427, 212] width 854 height 393
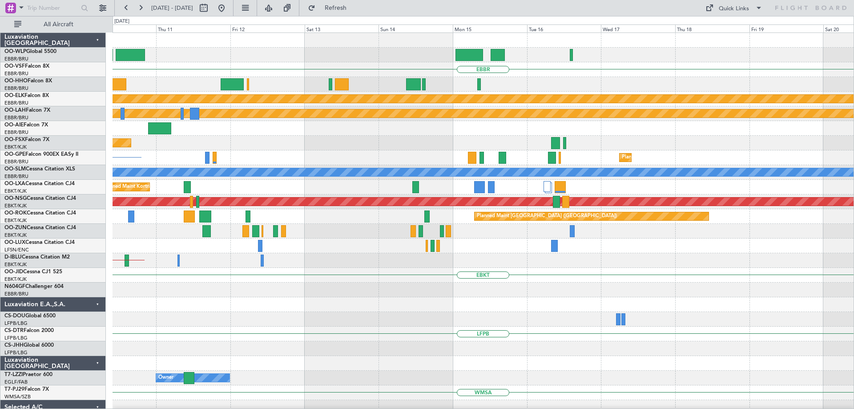
click at [36, 338] on div "EBBR Planned Maint Kortrijk-Wevelgem Planned Maint Alton-st Louis (St Louis Reg…" at bounding box center [427, 212] width 854 height 393
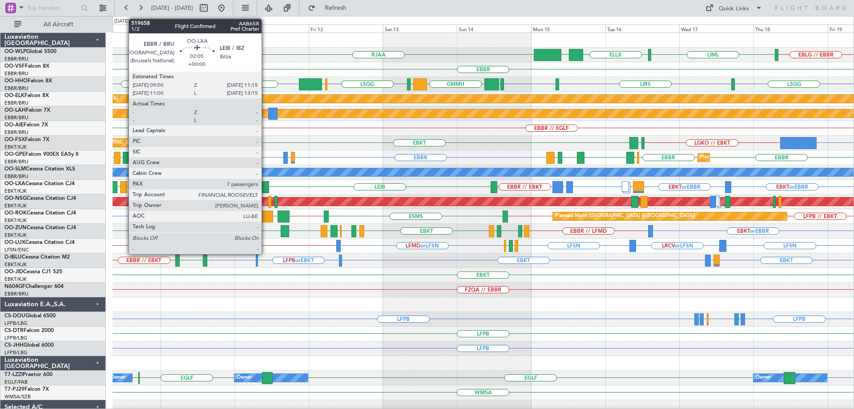
click at [265, 183] on div at bounding box center [265, 187] width 7 height 12
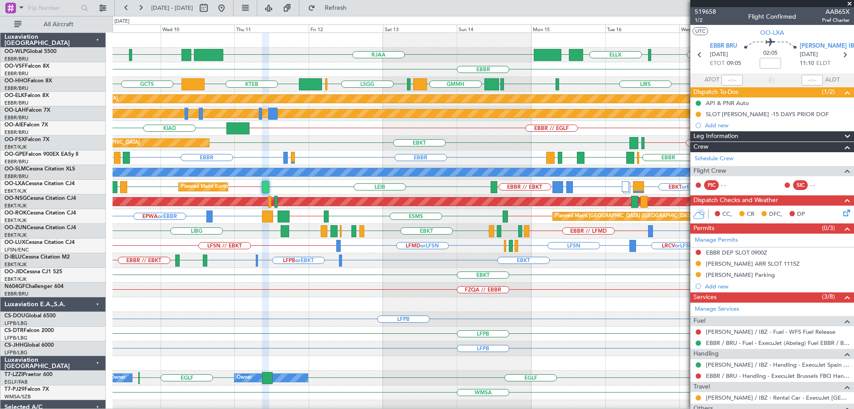
scroll to position [178, 0]
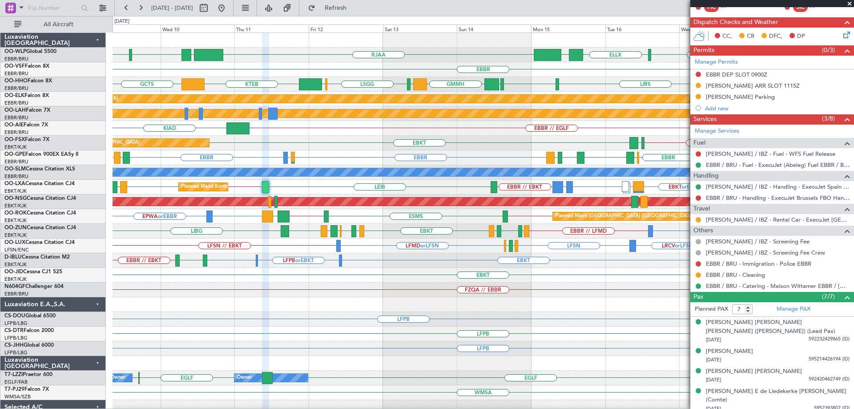
click at [538, 310] on div at bounding box center [483, 304] width 741 height 15
click at [749, 218] on link "LEIB / IBZ - Rental Car - ExecuJet Spain LEIB / IBZ" at bounding box center [778, 220] width 144 height 8
click at [372, 75] on div "EBBR" at bounding box center [483, 69] width 741 height 15
click at [338, 148] on div "KLAS or LGKO LGKO // EBKT EBKT LGAV Planned Maint Kortrijk-Wevelgem" at bounding box center [483, 143] width 741 height 15
click at [848, 3] on span at bounding box center [849, 4] width 9 height 8
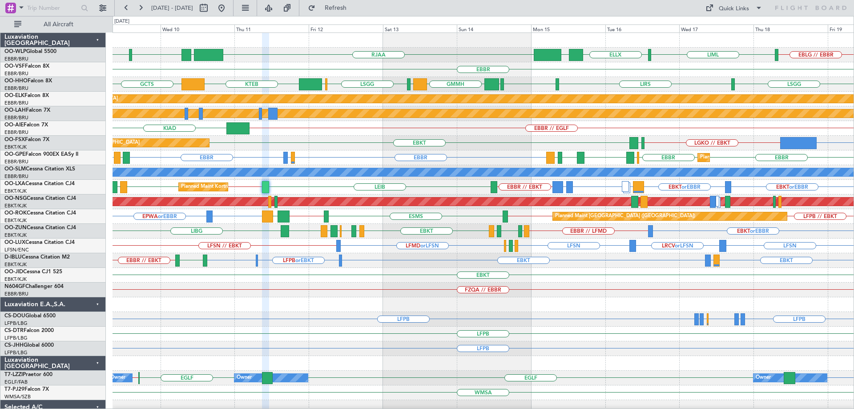
type input "0"
click at [229, 4] on button at bounding box center [221, 8] width 14 height 14
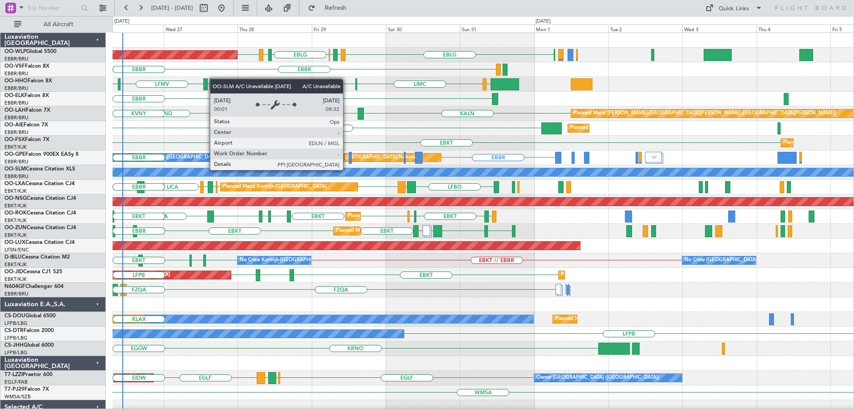
click at [390, 133] on div "Planned Maint London (Farnborough) KFOK" at bounding box center [483, 128] width 741 height 15
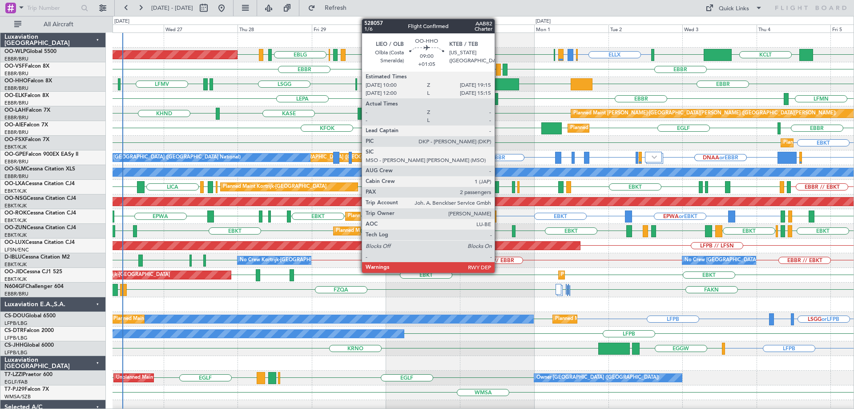
click at [499, 81] on div at bounding box center [504, 84] width 29 height 12
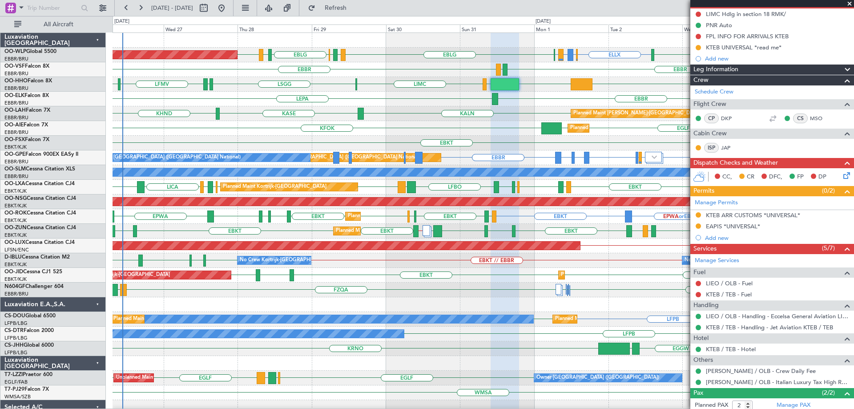
scroll to position [133, 0]
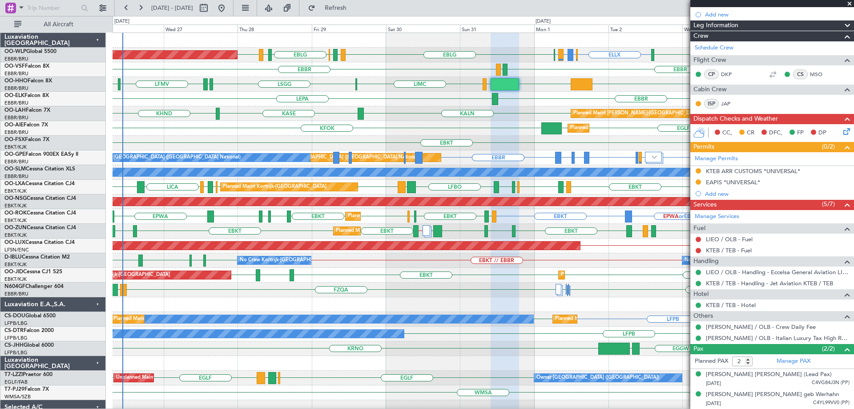
click at [849, 1] on span at bounding box center [849, 4] width 9 height 8
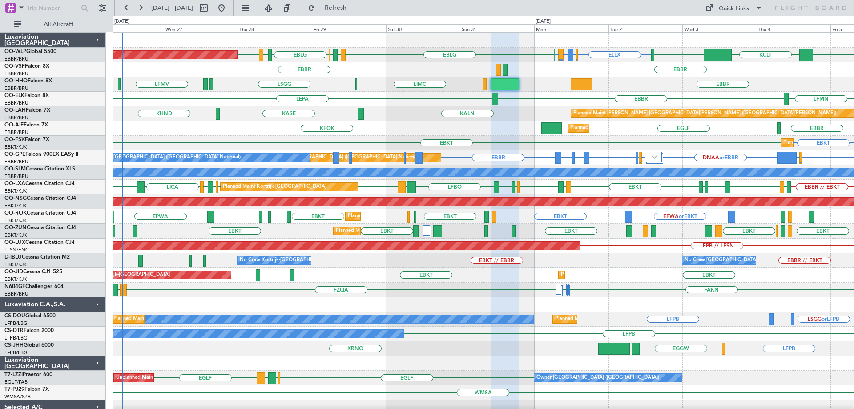
type input "0"
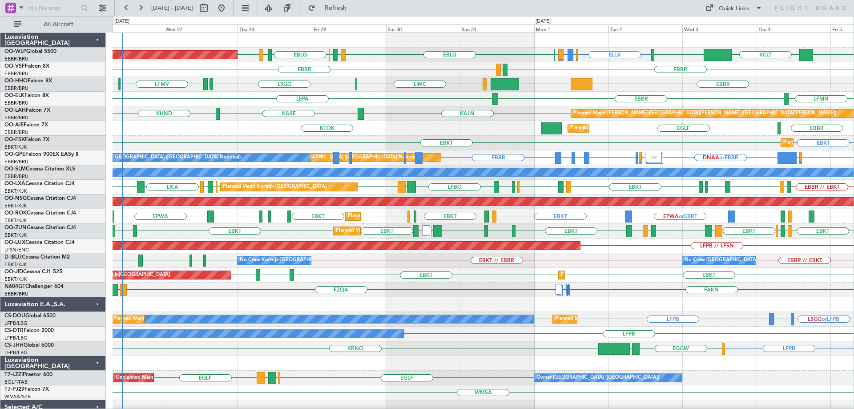
scroll to position [0, 0]
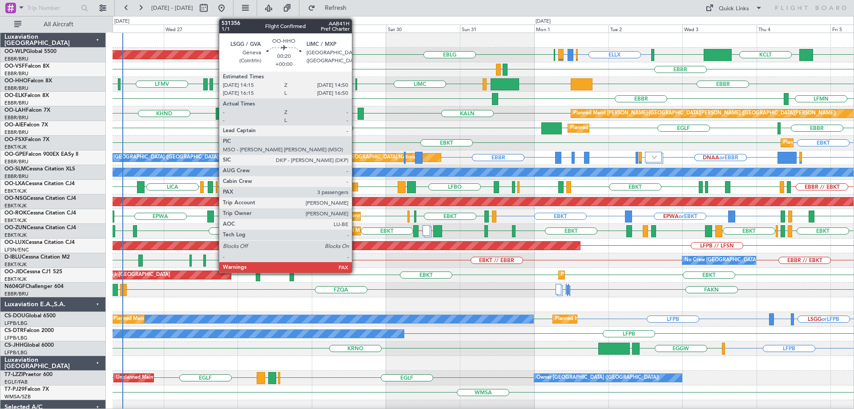
click at [356, 83] on div at bounding box center [356, 84] width 2 height 12
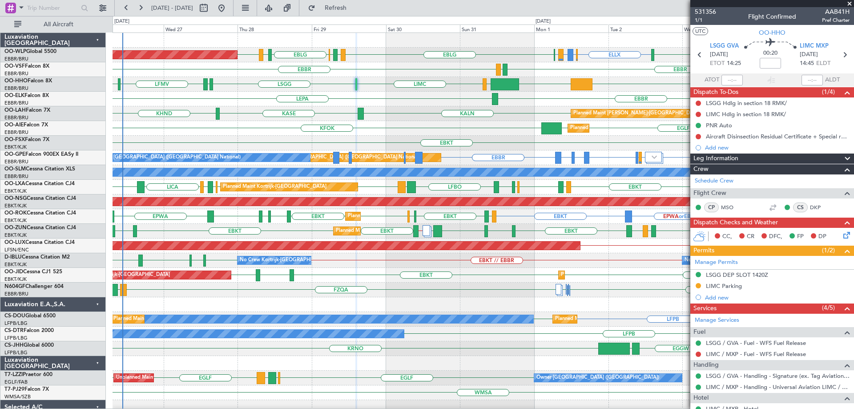
click at [848, 4] on span at bounding box center [849, 4] width 9 height 8
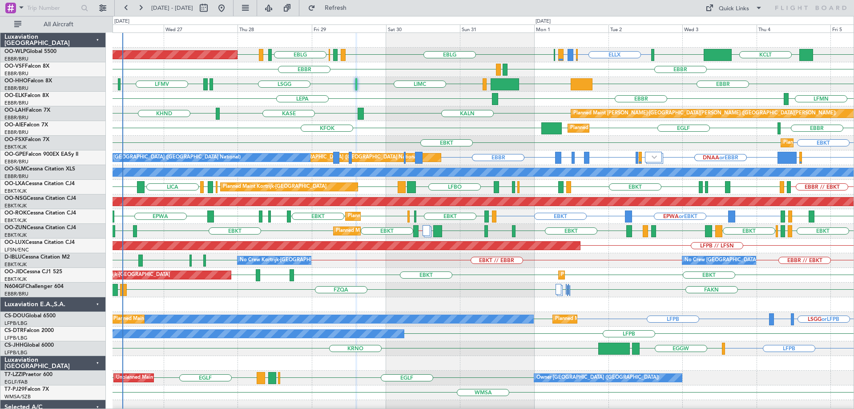
type input "0"
click at [521, 84] on div "EBBR KTEB LIEO LIMC LSGG LSGG EBBR LFMV" at bounding box center [483, 84] width 741 height 15
click at [405, 120] on div "KALN [GEOGRAPHIC_DATA] KHND Planned [GEOGRAPHIC_DATA][PERSON_NAME]-[GEOGRAPHIC_…" at bounding box center [483, 113] width 741 height 15
click at [267, 137] on div "EBKT EBKT Planned Maint [GEOGRAPHIC_DATA]-[GEOGRAPHIC_DATA]" at bounding box center [483, 143] width 741 height 15
click at [247, 122] on div "EGLF EGLF KFOK EBBR Planned Maint London (Farnborough)" at bounding box center [483, 128] width 741 height 15
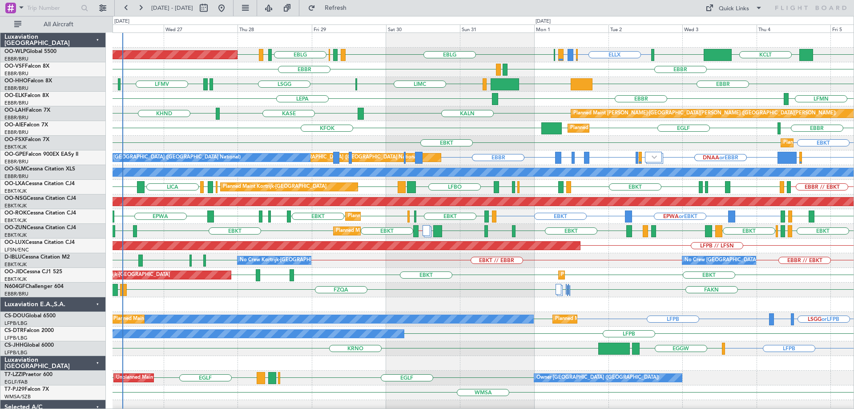
click at [372, 127] on div "EGLF EGLF KFOK EBBR Planned Maint London (Farnborough)" at bounding box center [483, 128] width 741 height 15
click at [277, 133] on div "EGLF EGLF KFOK EBBR Planned Maint London (Farnborough)" at bounding box center [483, 128] width 741 height 15
click at [225, 140] on div "EBKT EBKT Planned Maint [GEOGRAPHIC_DATA]-[GEOGRAPHIC_DATA]" at bounding box center [483, 143] width 741 height 15
click at [404, 107] on div "KALN [GEOGRAPHIC_DATA] KHND Planned [GEOGRAPHIC_DATA][PERSON_NAME]-[GEOGRAPHIC_…" at bounding box center [483, 113] width 741 height 15
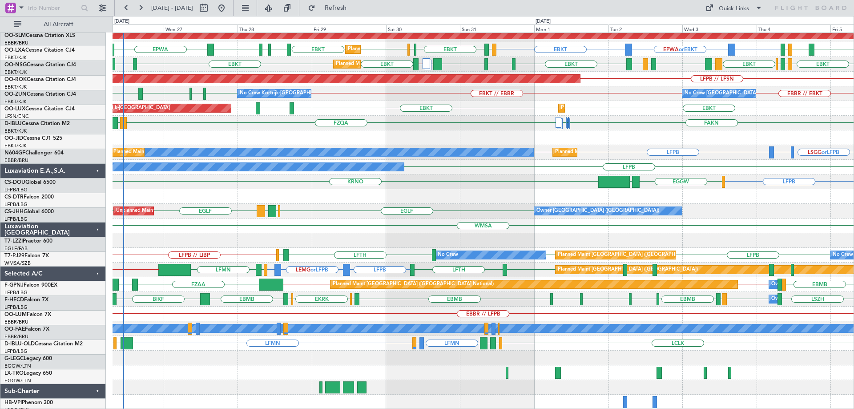
scroll to position [167, 0]
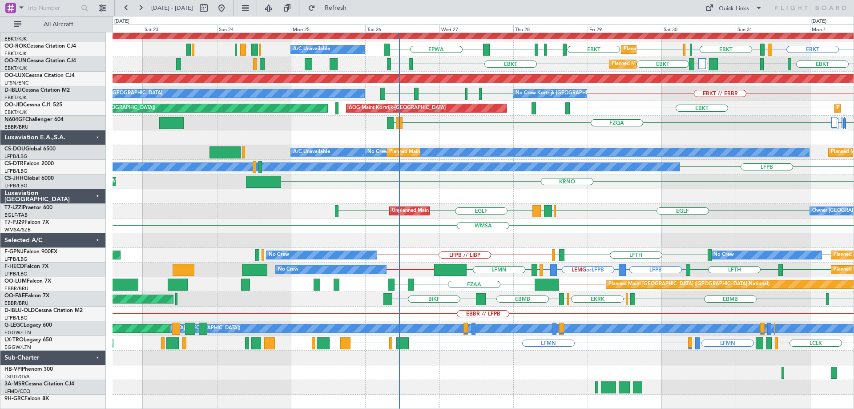
click at [594, 229] on div "WMSA" at bounding box center [483, 225] width 741 height 15
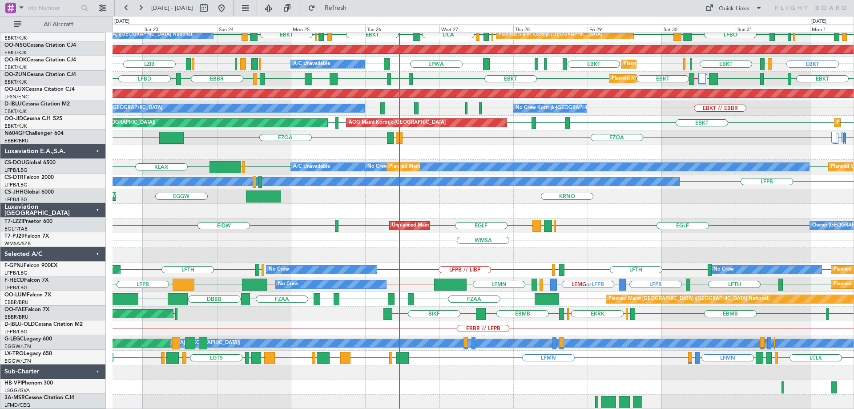
scroll to position [152, 0]
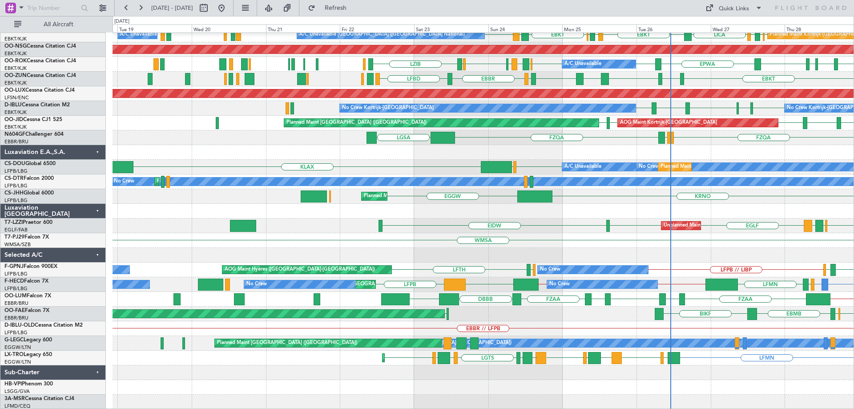
click at [510, 307] on div "Planned Maint Kortrijk-Wevelgem EKRK EKCH EBMB BIKF EBKT EKCH EBMB" at bounding box center [483, 313] width 741 height 15
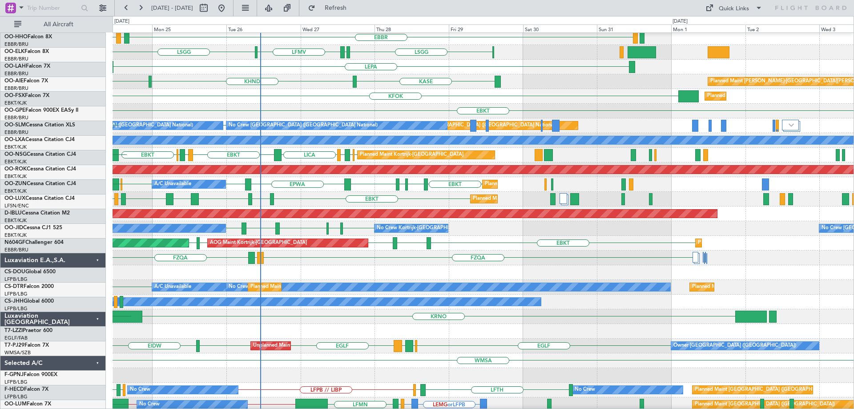
scroll to position [0, 0]
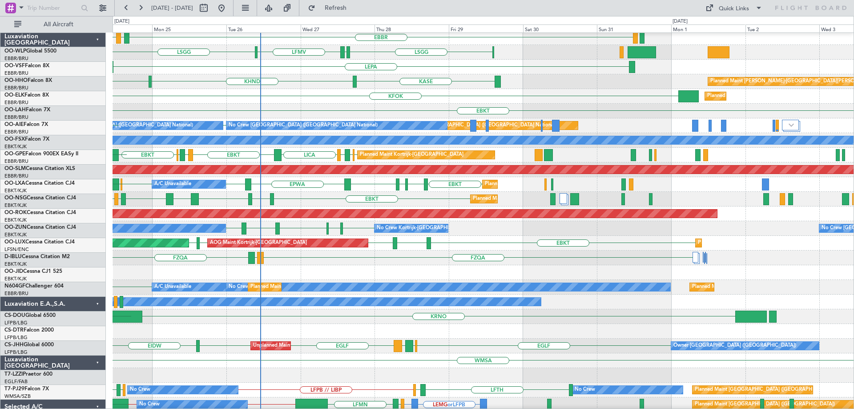
click at [321, 306] on div "No Crew" at bounding box center [121, 301] width 839 height 8
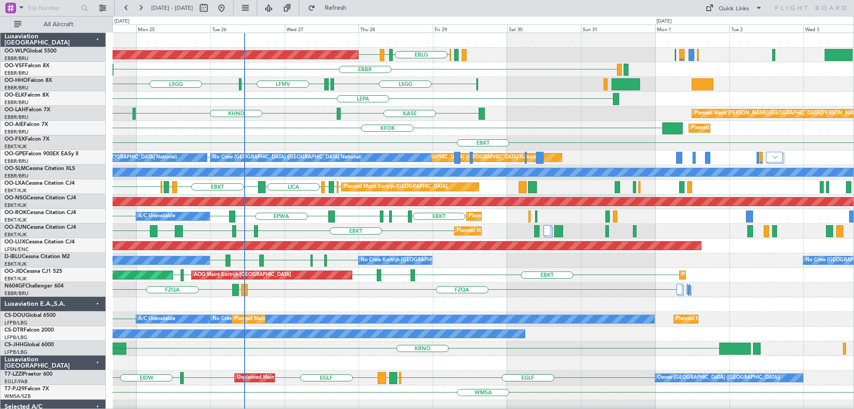
scroll to position [0, 0]
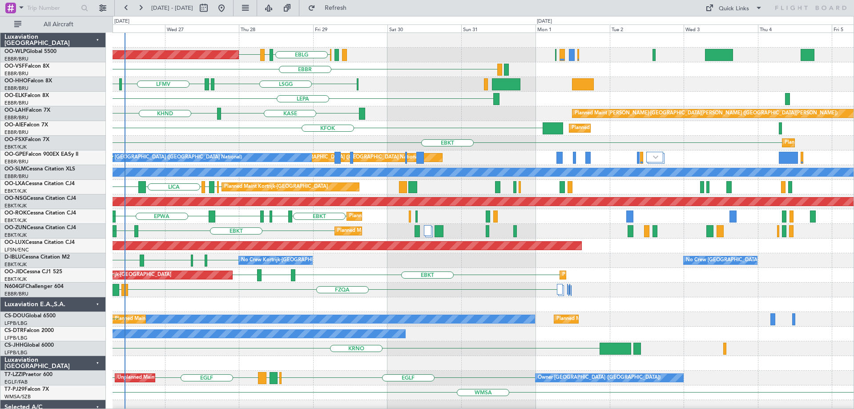
click at [217, 359] on div "Planned Maint Berlin (Brandenburg) EBLG LIML EDDB EBBR LEGE EBBR LSGG LSGG EBBR…" at bounding box center [483, 290] width 741 height 514
click at [352, 276] on div "AOG Maint Kortrijk-Wevelgem EBKT EGNT EBKT Planned Maint Kortrijk-Wevelgem EBKT…" at bounding box center [483, 275] width 741 height 15
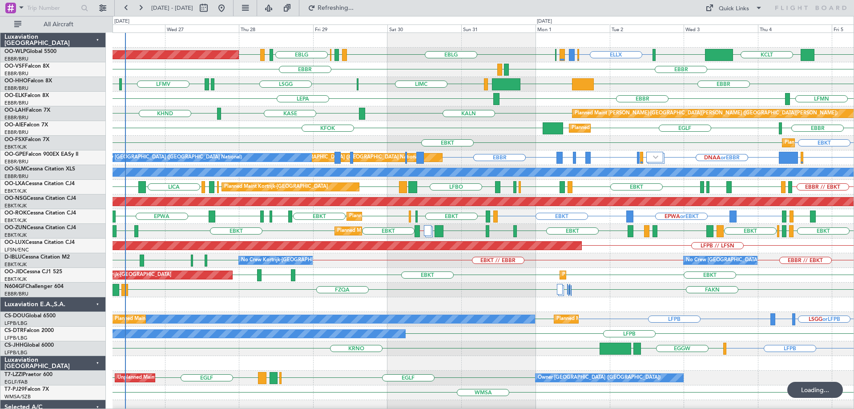
click at [231, 105] on div "LFMN EBBR LEPA" at bounding box center [483, 99] width 741 height 15
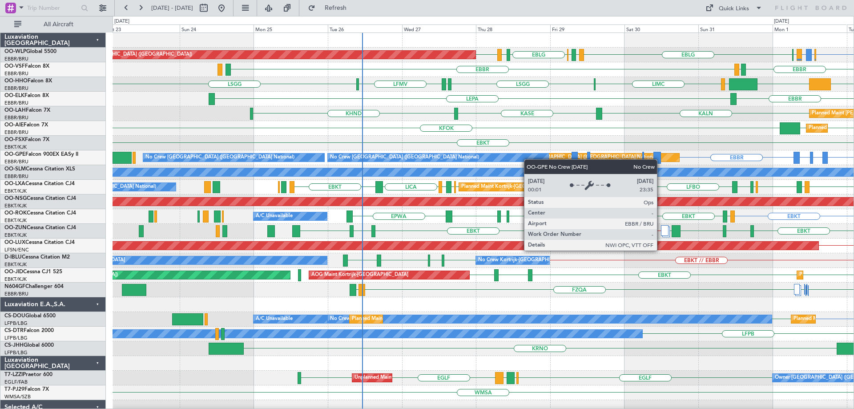
click at [528, 159] on div "No Crew [GEOGRAPHIC_DATA] ([GEOGRAPHIC_DATA] National)" at bounding box center [438, 157] width 220 height 8
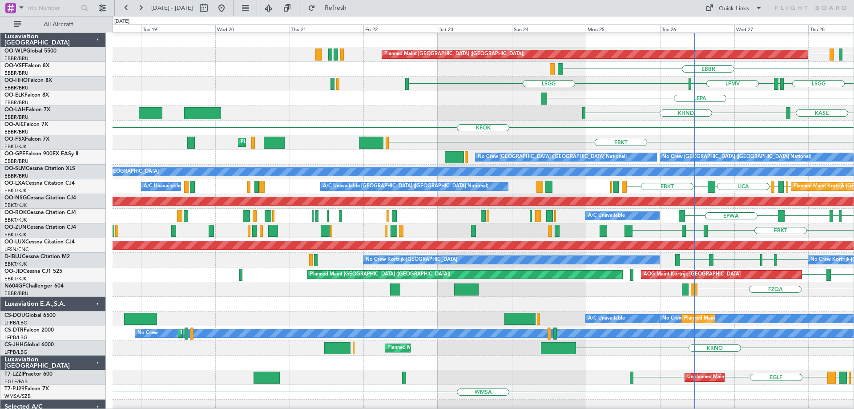
click at [584, 130] on div "KFOK" at bounding box center [483, 128] width 741 height 15
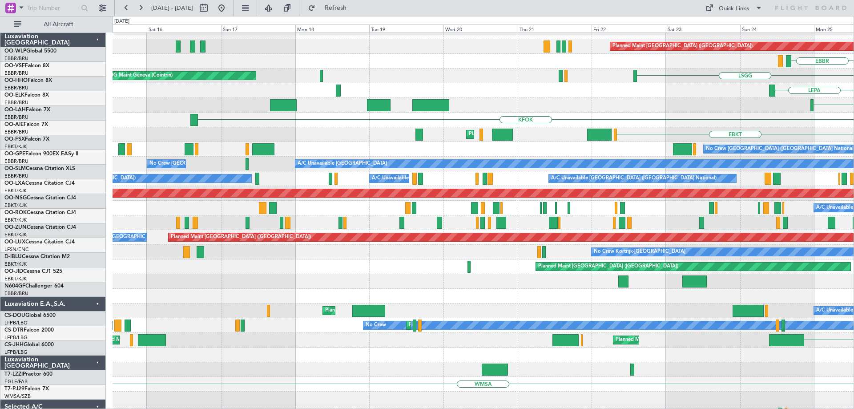
scroll to position [9, 0]
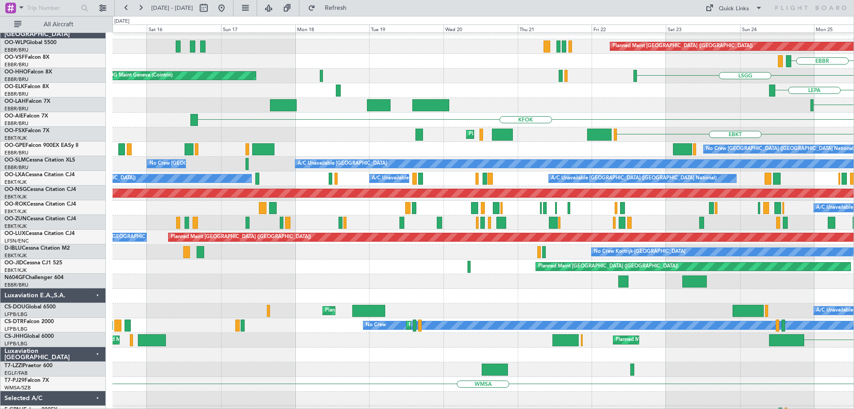
click at [557, 130] on div "EBKT Planned Maint Kortrijk-Wevelgem" at bounding box center [483, 134] width 741 height 15
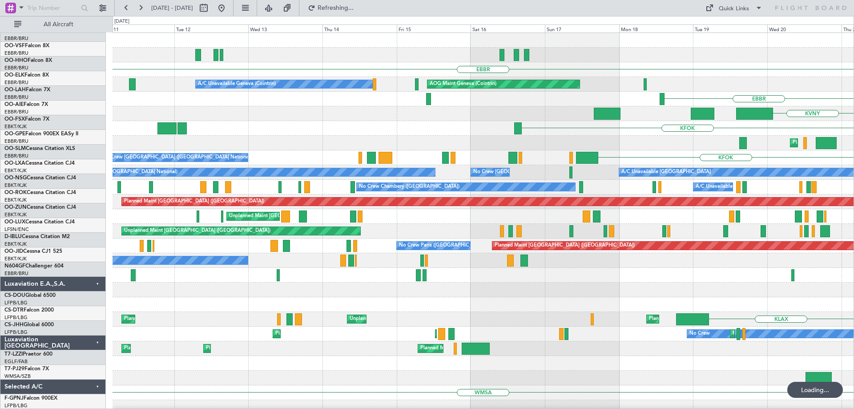
scroll to position [0, 0]
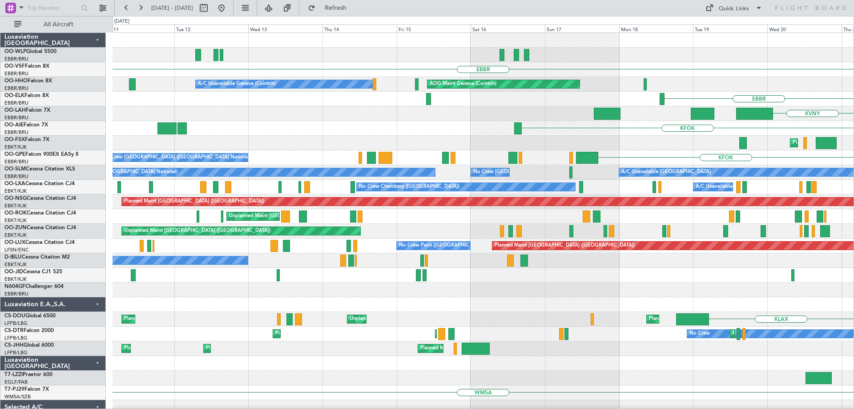
click at [310, 293] on div at bounding box center [483, 289] width 741 height 15
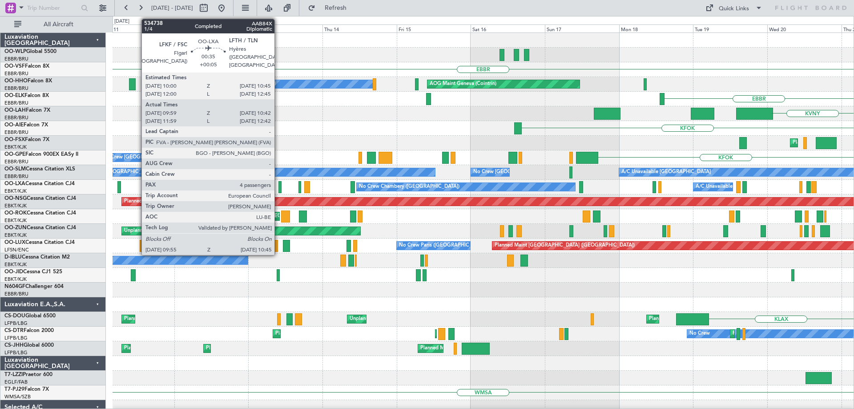
click at [278, 185] on div at bounding box center [279, 187] width 3 height 12
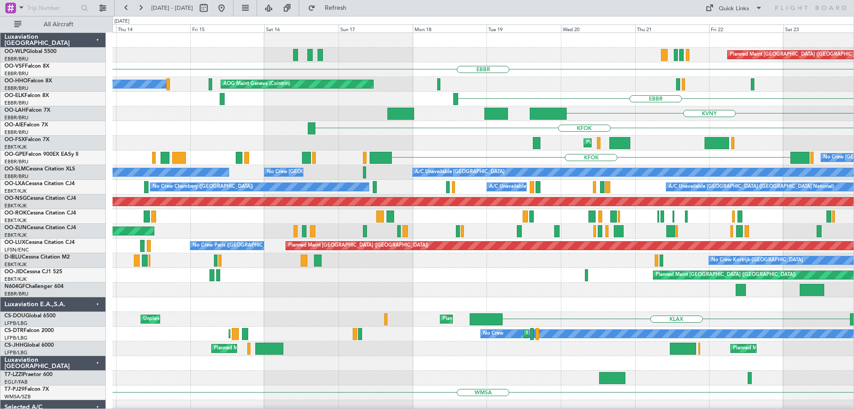
click at [301, 157] on div "Planned Maint Berlin (Brandenburg) EBBR AOG Maint Geneva (Cointrin) A/C Unavail…" at bounding box center [483, 312] width 741 height 558
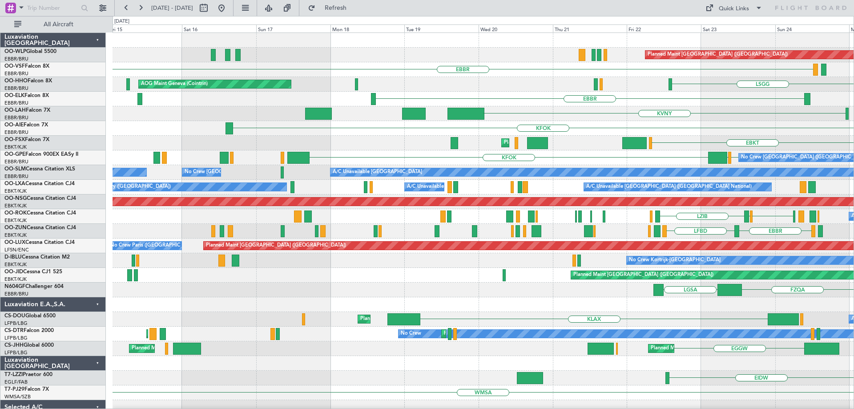
click at [380, 150] on div "Planned Maint Berlin (Brandenburg) EBBR AOG Maint Geneva (Cointrin) LSGG A/C Un…" at bounding box center [483, 304] width 741 height 543
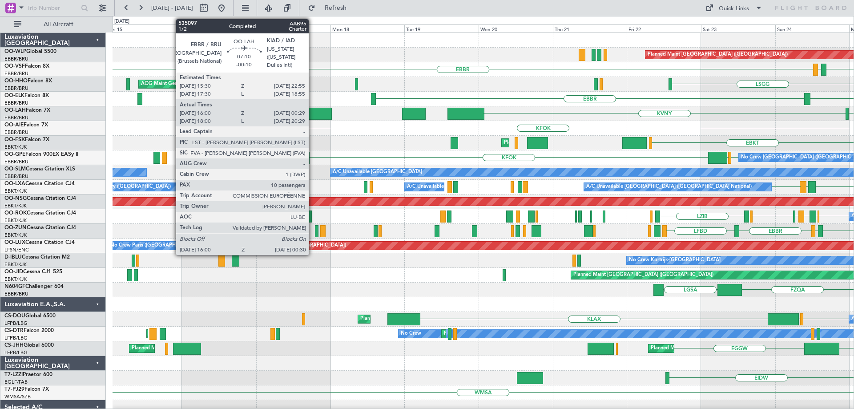
click at [313, 111] on div at bounding box center [318, 114] width 27 height 12
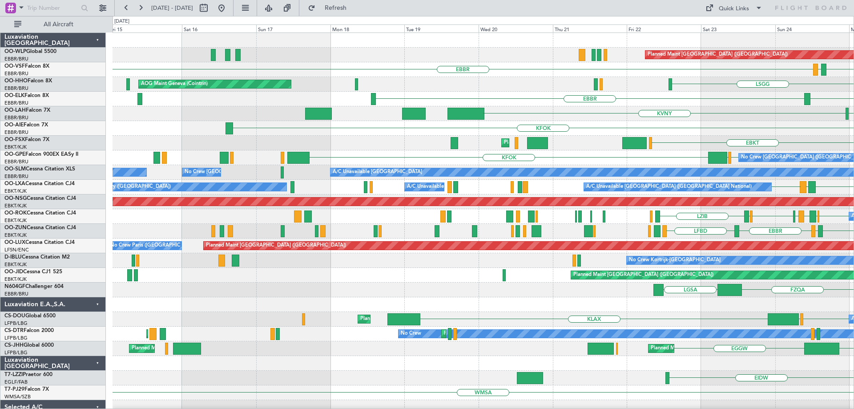
click at [420, 67] on div "EBBR EBBR LEGE" at bounding box center [483, 69] width 741 height 15
click at [352, 146] on div "Planned Maint Kortrijk-Wevelgem EBKT" at bounding box center [483, 143] width 741 height 15
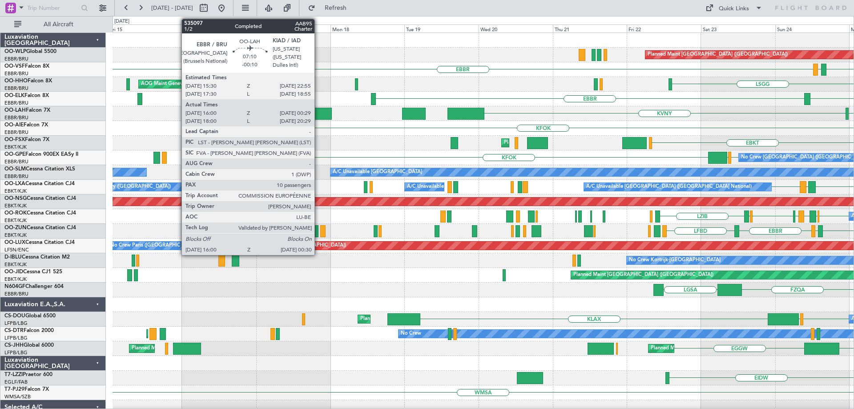
click at [318, 112] on div at bounding box center [318, 114] width 27 height 12
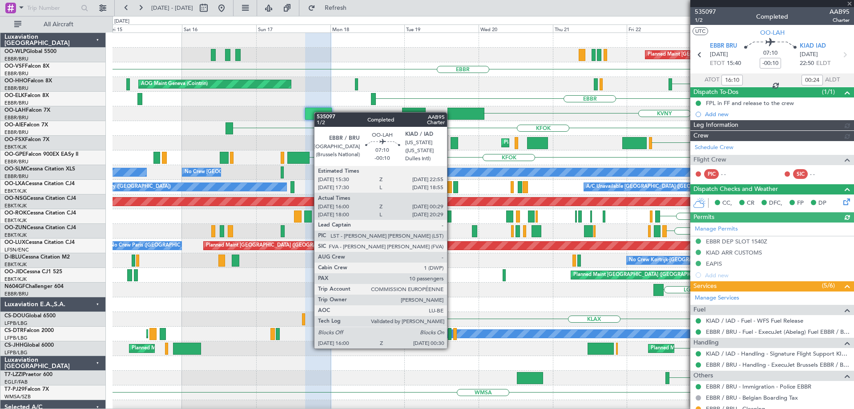
click at [318, 112] on div at bounding box center [318, 114] width 27 height 12
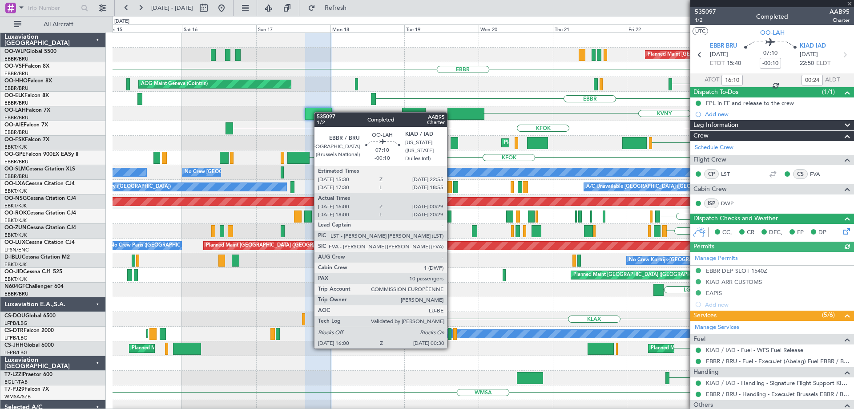
click at [318, 112] on div at bounding box center [318, 114] width 27 height 12
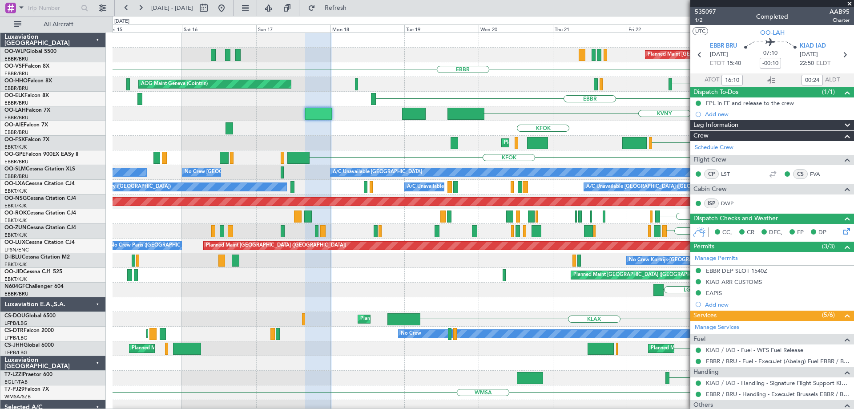
click at [391, 89] on div "LSGG AOG Maint Geneva (Cointrin) A/C Unavailable Geneva (Cointrin)" at bounding box center [483, 84] width 741 height 15
click at [229, 6] on button at bounding box center [221, 8] width 14 height 14
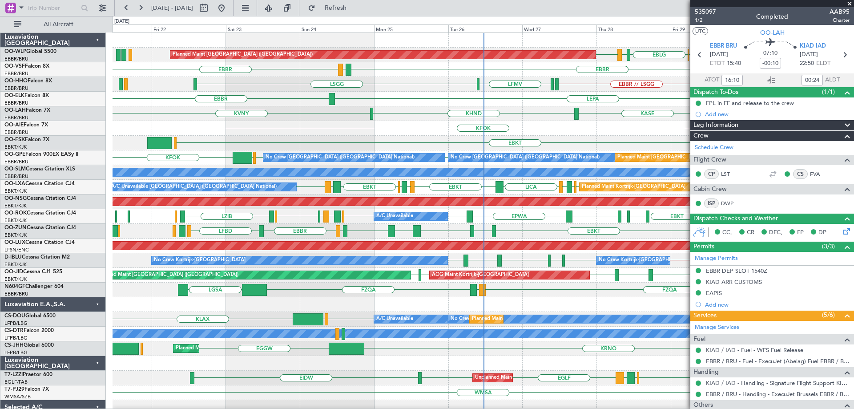
click at [848, 3] on span at bounding box center [849, 4] width 9 height 8
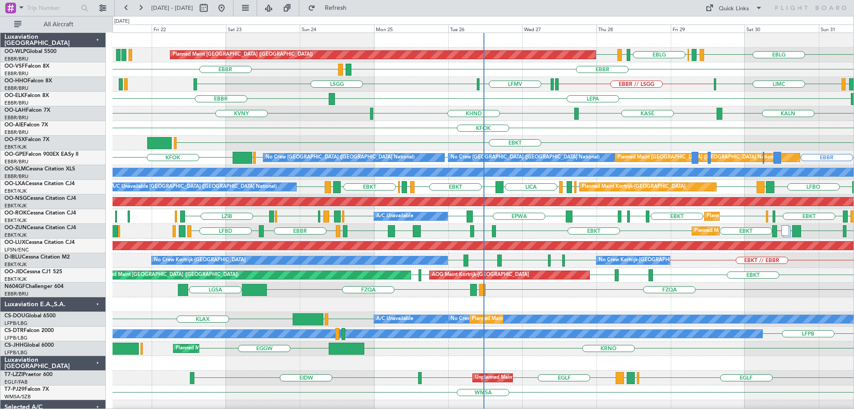
type input "0"
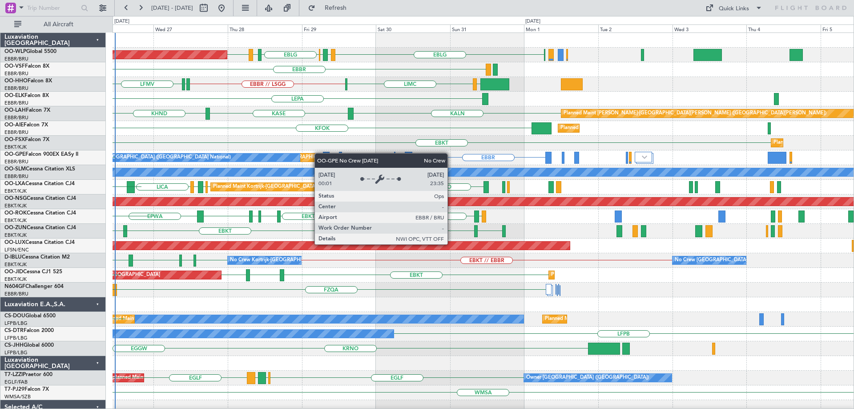
click at [302, 159] on div "LIML EDDB EBLG EBBR LIRZ EBLG Planned Maint Berlin (Brandenburg) EBBR LEGE EBBR…" at bounding box center [483, 290] width 741 height 514
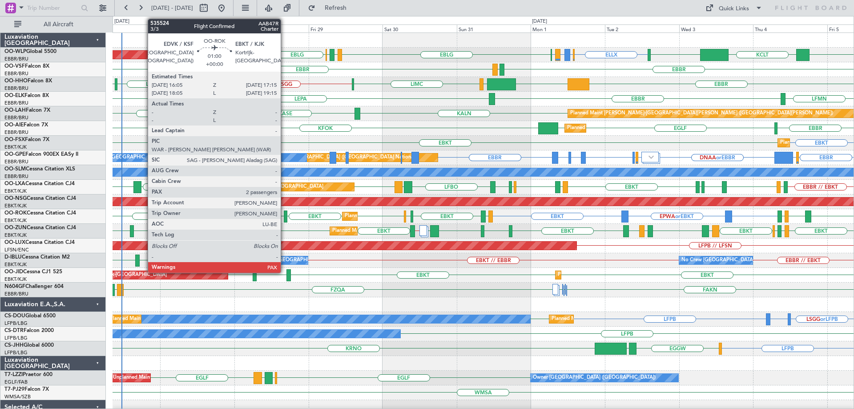
click at [285, 213] on div at bounding box center [286, 216] width 4 height 12
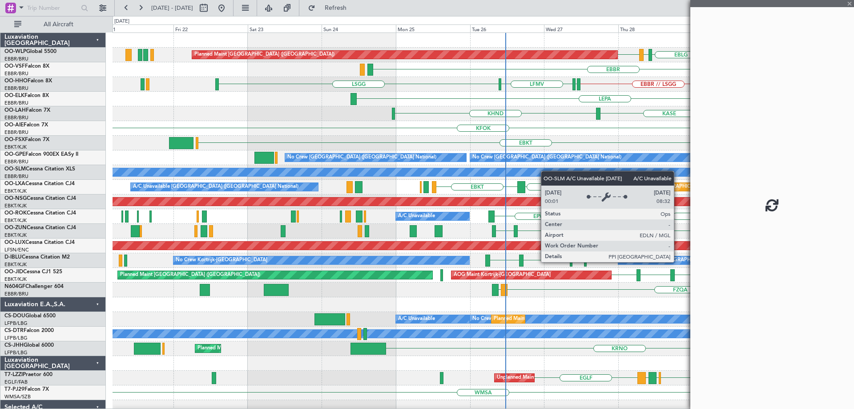
click at [638, 175] on div "Planned Maint Berlin (Brandenburg) EBLG LIRZ EBBR EBLG LIML EDDB ELLX LIRZ or E…" at bounding box center [483, 304] width 741 height 543
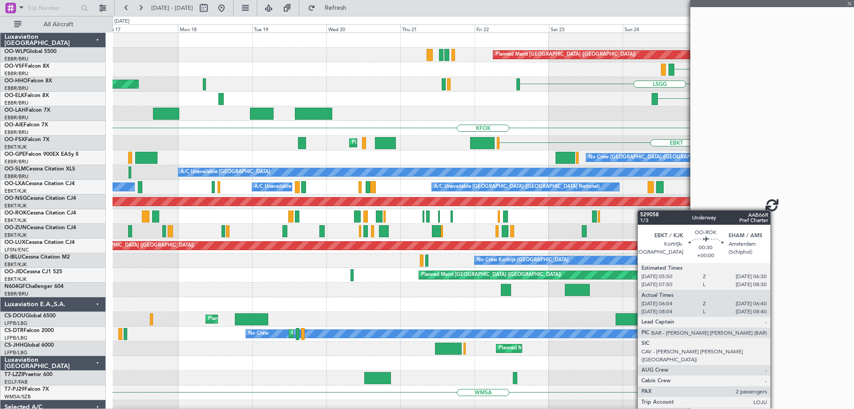
click at [642, 210] on div "Planned Maint Berlin (Brandenburg) EBBR EBLG LIML EDDB LIRZ EBLG EBBR LSGG LFMV…" at bounding box center [483, 304] width 741 height 543
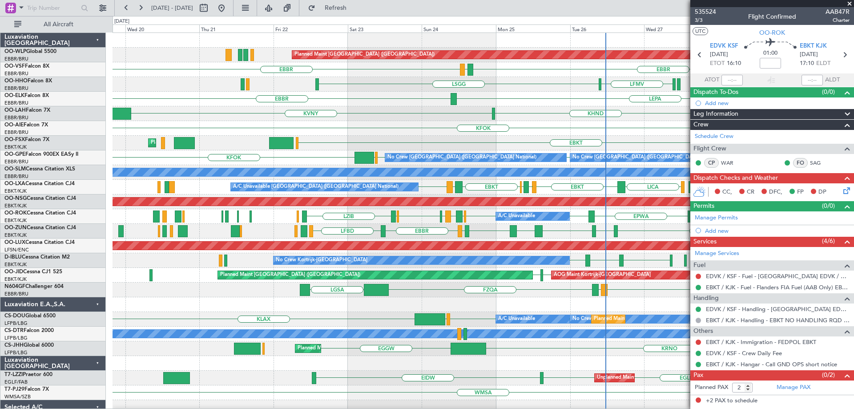
click at [176, 128] on div "Planned Maint Berlin (Brandenburg) EBBR EBBR LEGE LSGG LFMV AOG Maint Geneva (C…" at bounding box center [483, 290] width 741 height 514
click at [256, 144] on div "Planned Maint Berlin (Brandenburg) EBBR EBBR LEGE LSGG LFMV AOG Maint Geneva (C…" at bounding box center [483, 290] width 741 height 514
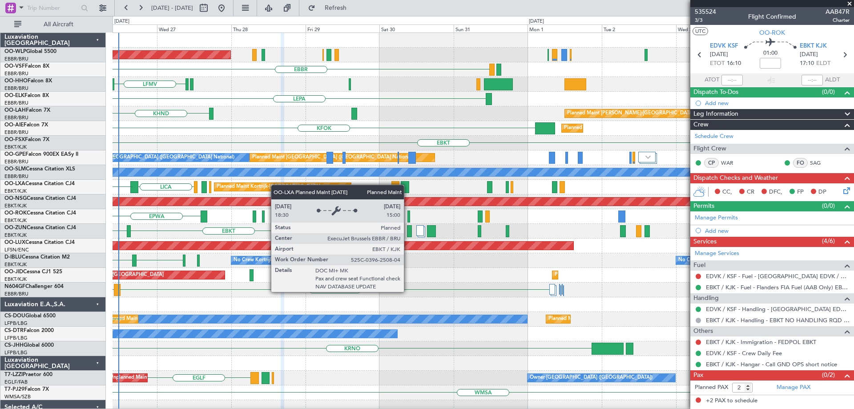
click at [253, 189] on div "Planned Maint Berlin (Brandenburg) EBBR LEGE EBBR LFMV LSGG LEPA EBBR KHND Plan…" at bounding box center [483, 290] width 741 height 514
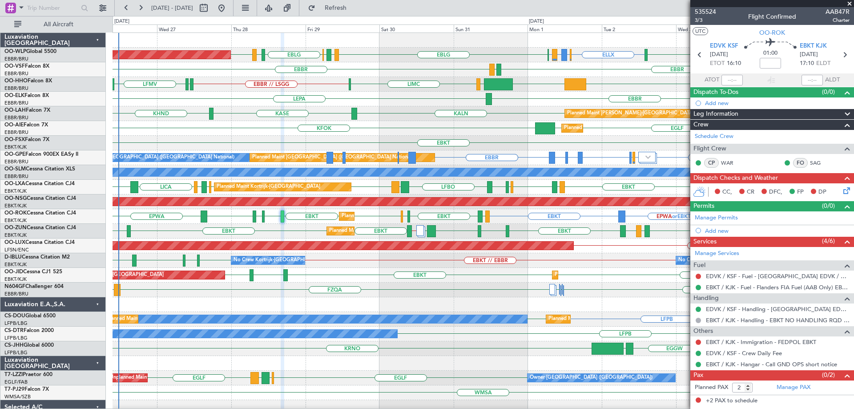
click at [424, 131] on div "Planned Maint London (Farnborough) KFOK EBBR EGLF EGLF" at bounding box center [483, 128] width 741 height 15
click at [413, 121] on div "Planned Maint Alton-st Louis (St Louis Regl) KALN KASE KHND" at bounding box center [483, 113] width 741 height 15
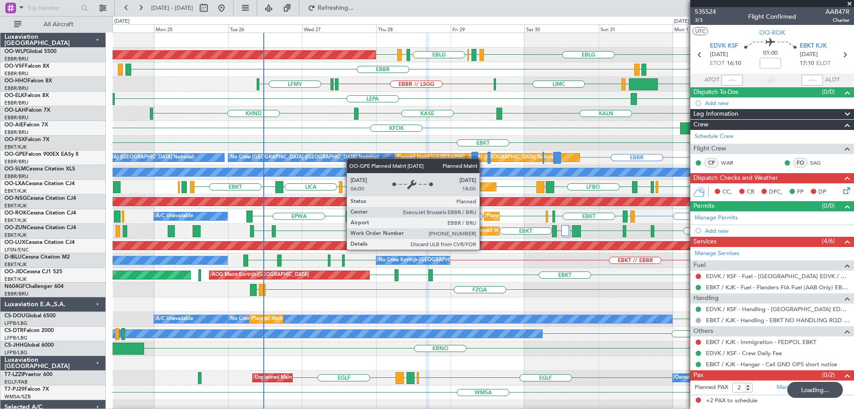
click at [504, 171] on div "Planned Maint Berlin (Brandenburg) ELLX EBBR or ELLX LIRZ or ELLX ELLX LIML EBL…" at bounding box center [483, 304] width 741 height 543
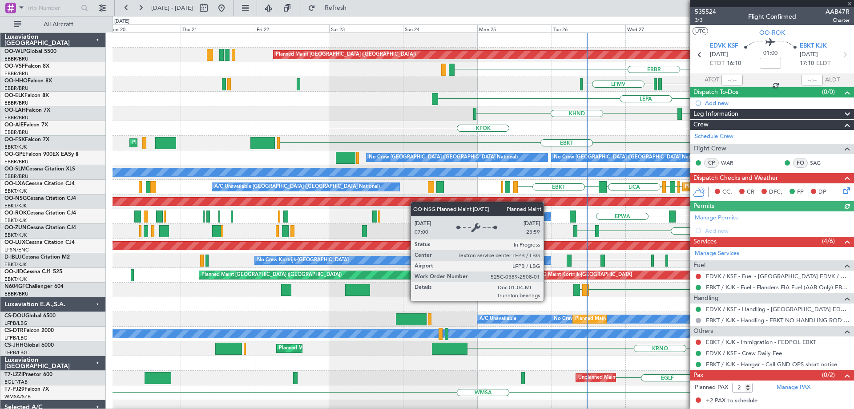
click at [424, 203] on div "Planned Maint Berlin (Brandenburg) EDDB EBLG LIRZ EBBR EBLG LIML ELLX LIRZ or E…" at bounding box center [483, 304] width 741 height 543
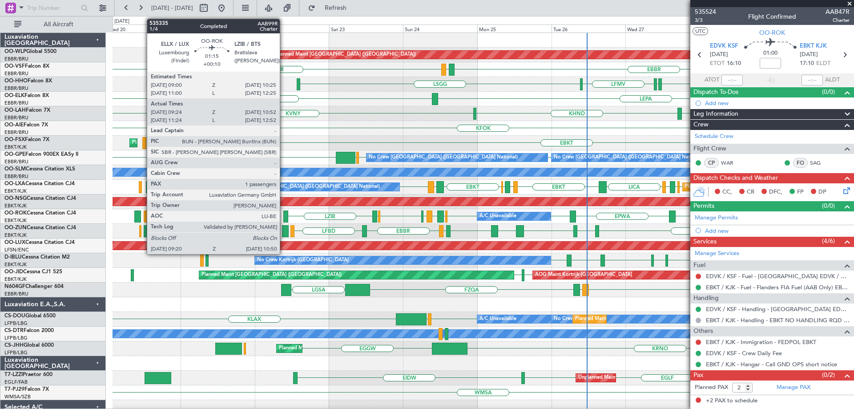
click at [284, 212] on div at bounding box center [285, 216] width 5 height 12
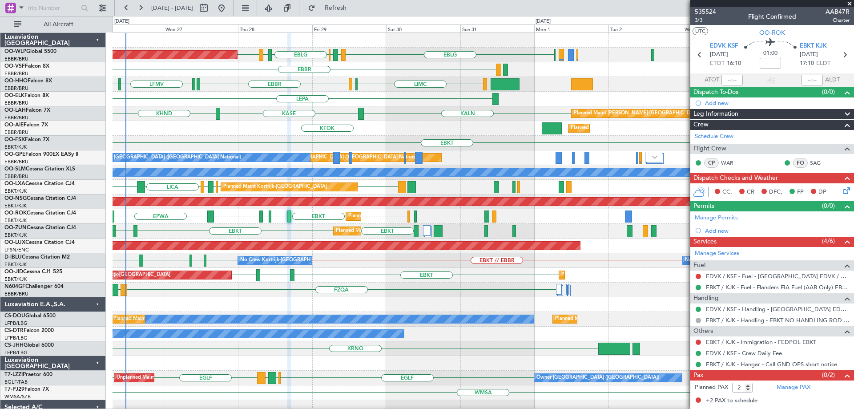
click at [190, 193] on div "Planned Maint Berlin (Brandenburg) EBLG LIRZ EBBR EBLG LIML EDDB EBBR LEGE EBBR…" at bounding box center [483, 290] width 741 height 514
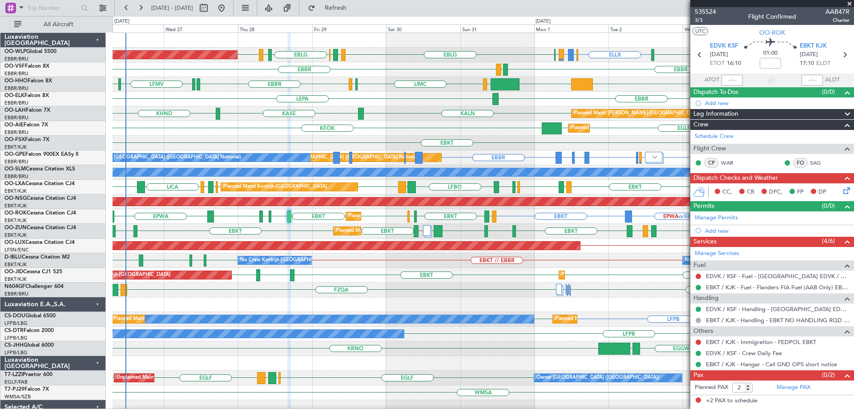
click at [418, 127] on div "Planned Maint London (Farnborough) KFOK EGLF EGLF EBBR" at bounding box center [483, 128] width 741 height 15
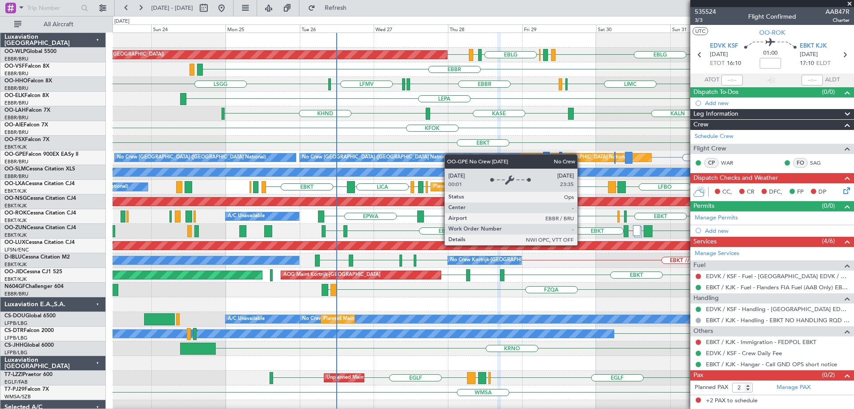
click at [449, 154] on div "ELLX EBBR or ELLX LIRZ or ELLX ELLX EBLG LIRZ [GEOGRAPHIC_DATA] EBLG LIML EDDB …" at bounding box center [483, 304] width 741 height 543
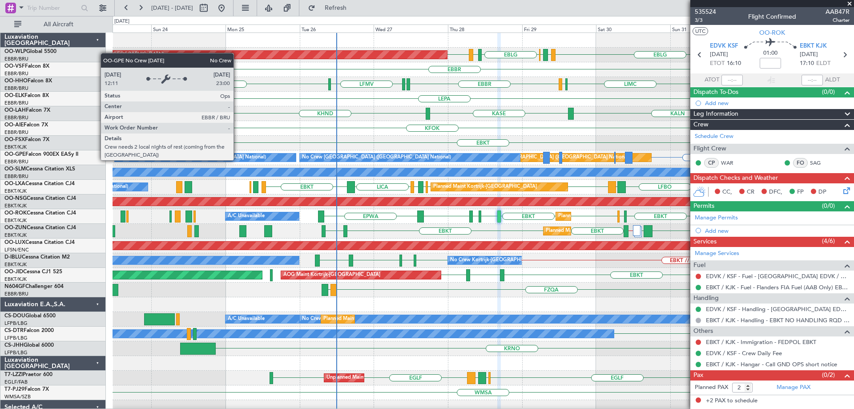
click at [410, 171] on div "ELLX EBBR or ELLX LIRZ or ELLX ELLX EBLG LIRZ [GEOGRAPHIC_DATA] EBLG LIML EDDB …" at bounding box center [483, 304] width 741 height 543
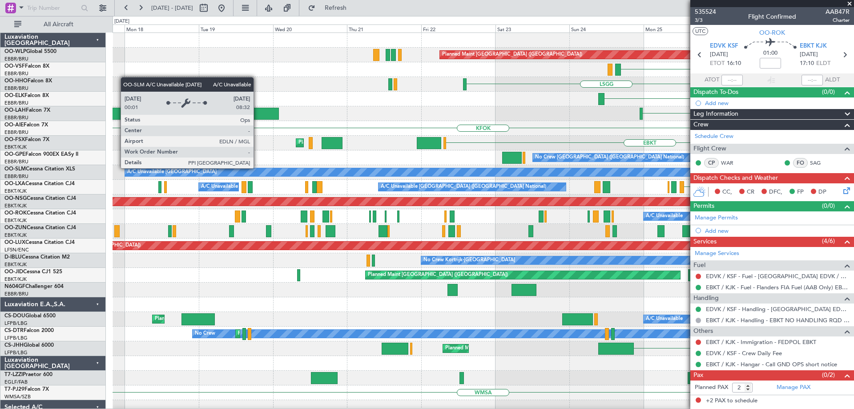
click at [477, 173] on div "A/C Unavailable [GEOGRAPHIC_DATA]" at bounding box center [860, 172] width 1470 height 9
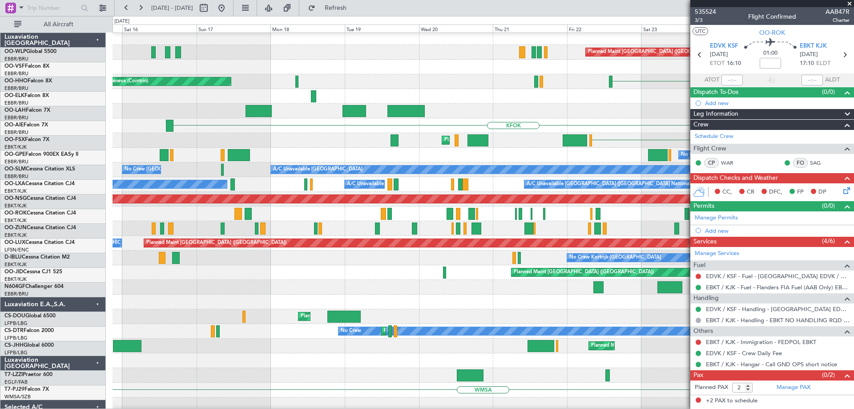
scroll to position [3, 0]
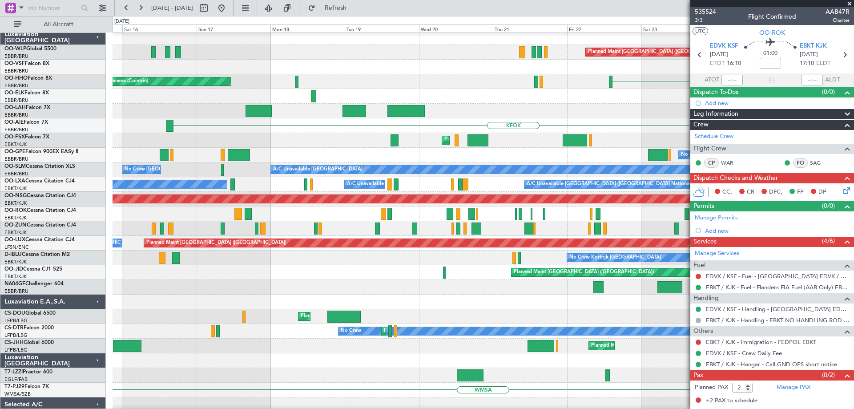
click at [398, 155] on div "No Crew [GEOGRAPHIC_DATA] ([GEOGRAPHIC_DATA] National) No Crew [GEOGRAPHIC_DATA…" at bounding box center [483, 155] width 741 height 15
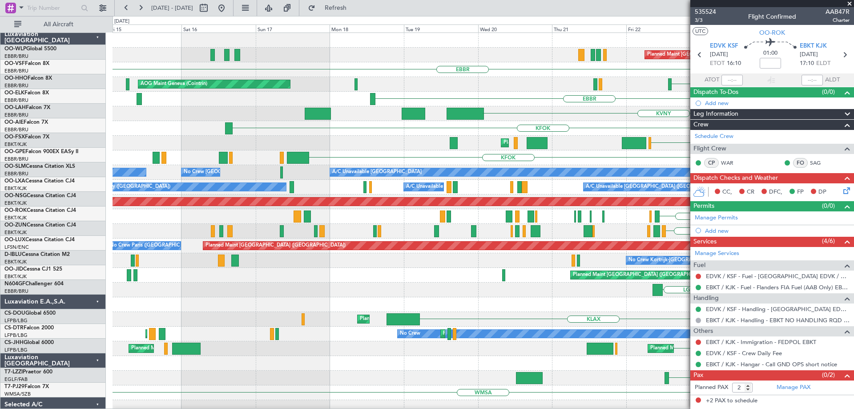
scroll to position [0, 0]
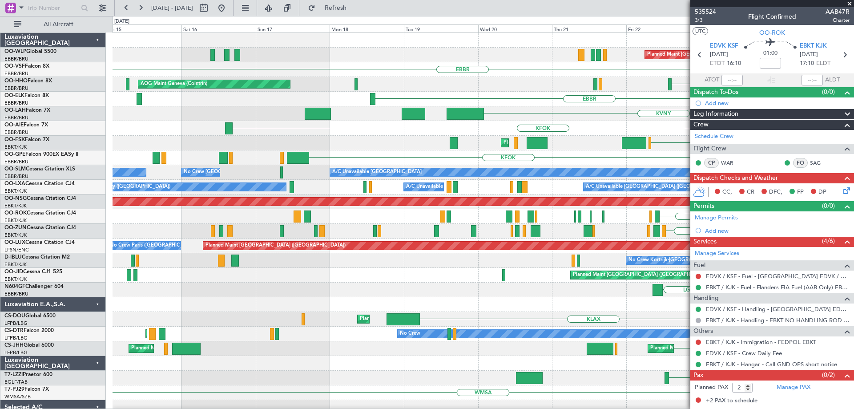
click at [526, 60] on div "Planned Maint [GEOGRAPHIC_DATA] ([GEOGRAPHIC_DATA])" at bounding box center [483, 55] width 741 height 15
click at [848, 4] on span at bounding box center [849, 4] width 9 height 8
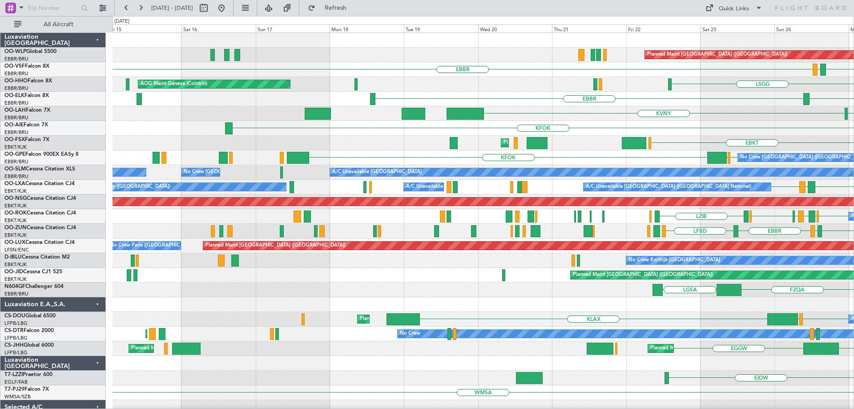
type input "0"
click at [229, 8] on button at bounding box center [221, 8] width 14 height 14
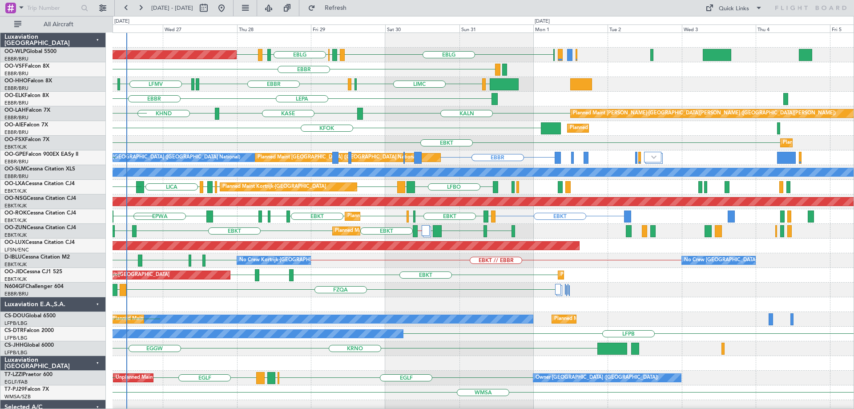
click at [344, 167] on div "Planned Maint [GEOGRAPHIC_DATA] ([GEOGRAPHIC_DATA]) LIML EDDB EBLG [GEOGRAPHIC_…" at bounding box center [483, 290] width 741 height 514
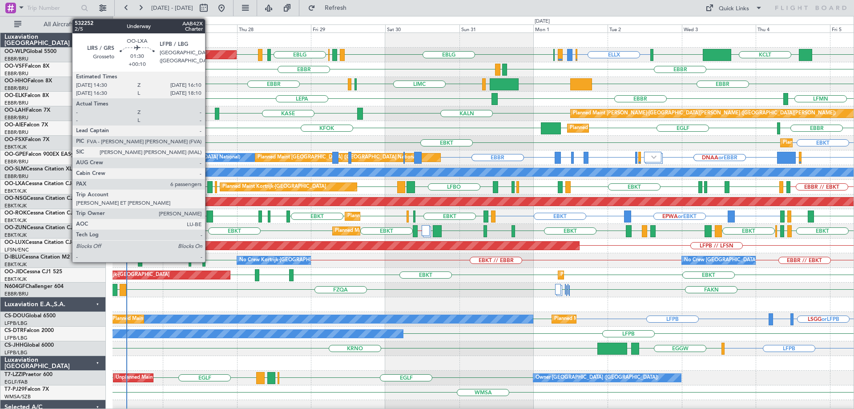
click at [209, 185] on div at bounding box center [209, 187] width 5 height 12
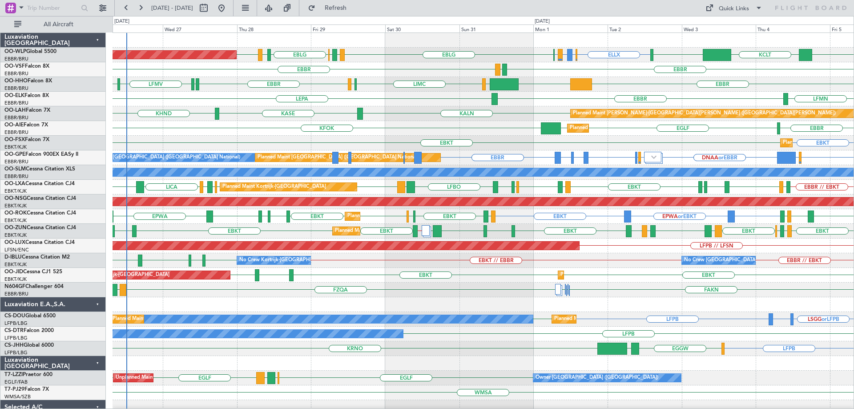
click at [422, 96] on div "LEPA LFMN [GEOGRAPHIC_DATA]" at bounding box center [483, 99] width 741 height 15
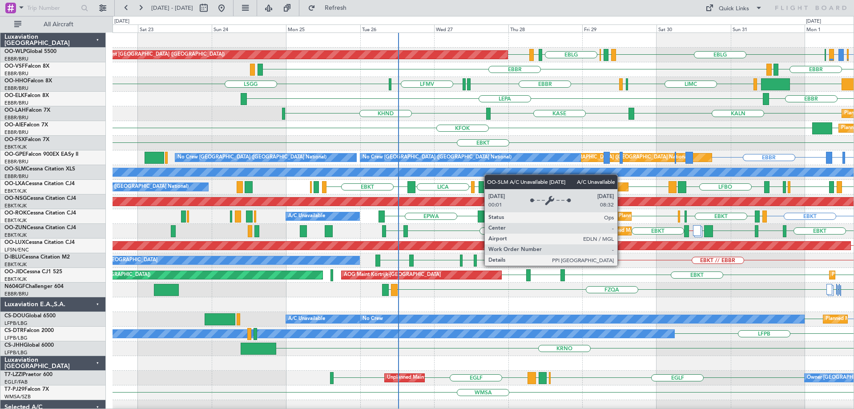
click at [500, 176] on div "ELLX EBBR or ELLX LIRZ or ELLX ELLX EDDB EBLG LIRZ [GEOGRAPHIC_DATA] EBLG LIML …" at bounding box center [483, 304] width 741 height 543
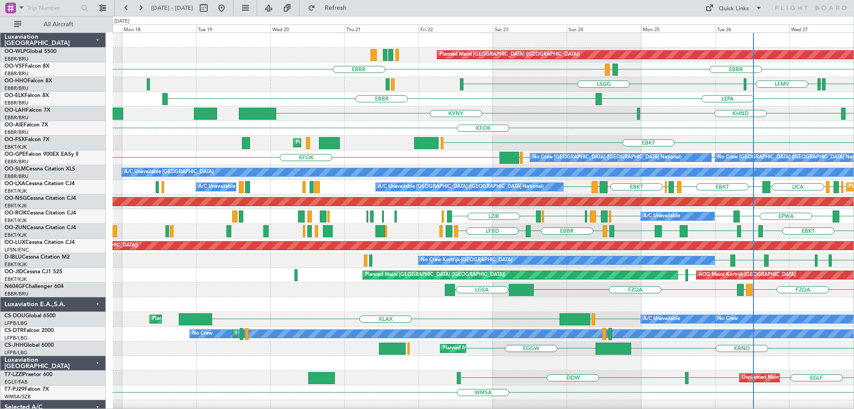
click at [484, 166] on div "Planned Maint [GEOGRAPHIC_DATA] ([GEOGRAPHIC_DATA]) LIML EDDB EBLG [GEOGRAPHIC_…" at bounding box center [483, 297] width 741 height 528
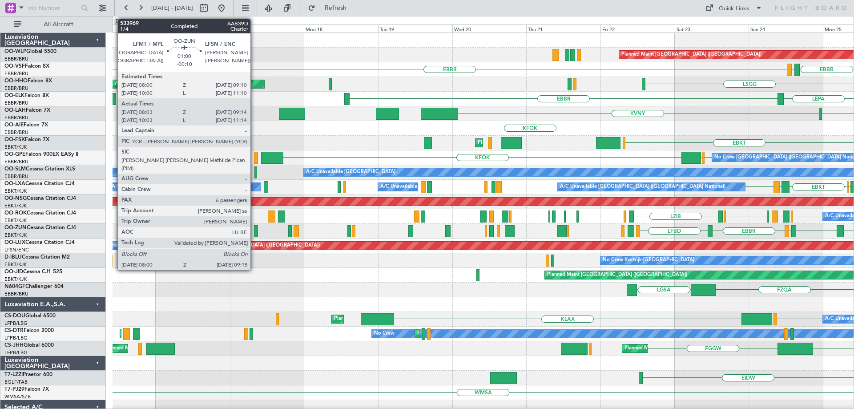
click at [254, 229] on div at bounding box center [256, 231] width 4 height 12
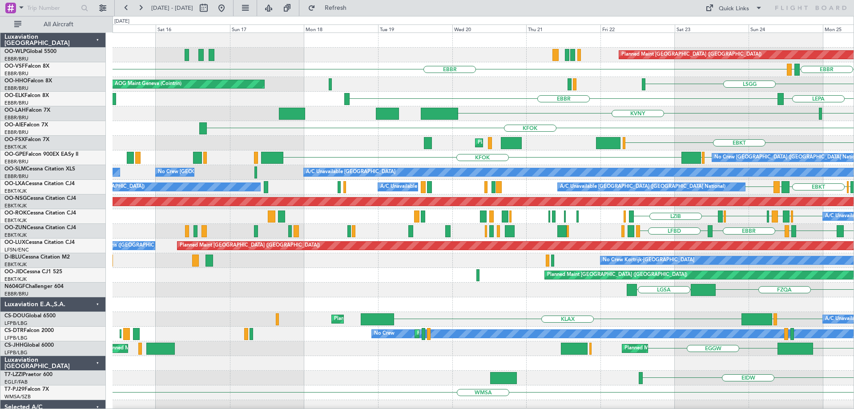
click at [381, 66] on div "EBBR [GEOGRAPHIC_DATA] LEGE" at bounding box center [483, 69] width 741 height 15
click at [229, 7] on button at bounding box center [221, 8] width 14 height 14
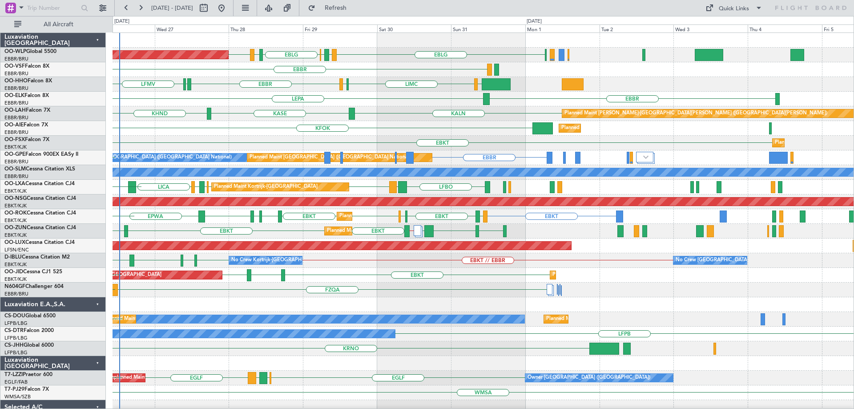
click at [208, 140] on div "Planned Maint [GEOGRAPHIC_DATA] ([GEOGRAPHIC_DATA]) LIML EDDB EBLG [GEOGRAPHIC_…" at bounding box center [483, 290] width 741 height 514
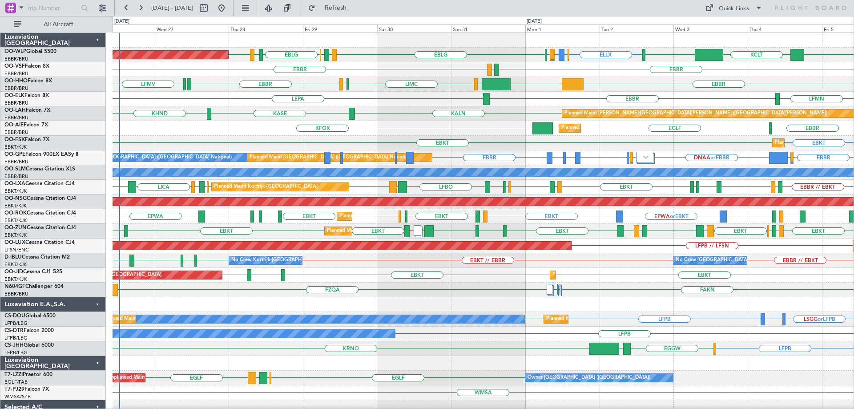
click at [419, 102] on div "EBBR LEPA LFMN" at bounding box center [483, 99] width 741 height 15
click at [489, 131] on div "EBBR [GEOGRAPHIC_DATA] KFOK [GEOGRAPHIC_DATA] Planned Maint [GEOGRAPHIC_DATA] (…" at bounding box center [483, 128] width 741 height 15
click at [395, 110] on div "KALN [GEOGRAPHIC_DATA] KHND Planned [GEOGRAPHIC_DATA][PERSON_NAME]-[GEOGRAPHIC_…" at bounding box center [483, 113] width 741 height 15
click at [419, 123] on div "EBBR EGLF EGLF KFOK Planned Maint London (Farnborough)" at bounding box center [483, 128] width 741 height 15
click at [385, 117] on div "KALN [GEOGRAPHIC_DATA] KHND Planned [GEOGRAPHIC_DATA][PERSON_NAME]-[GEOGRAPHIC_…" at bounding box center [483, 113] width 741 height 15
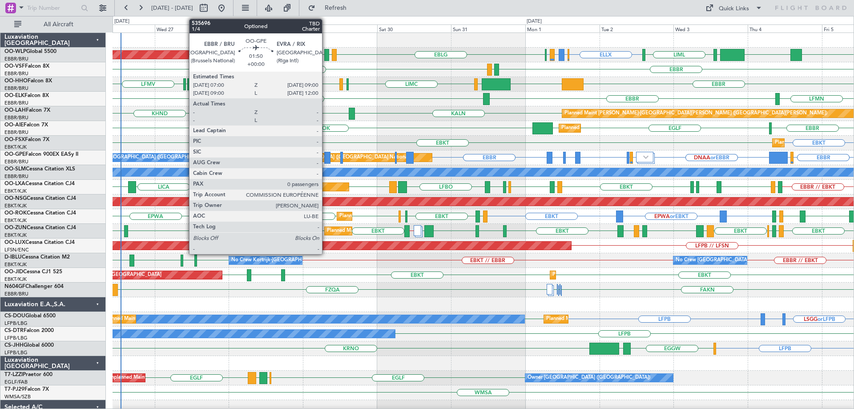
click at [326, 155] on div at bounding box center [327, 158] width 6 height 12
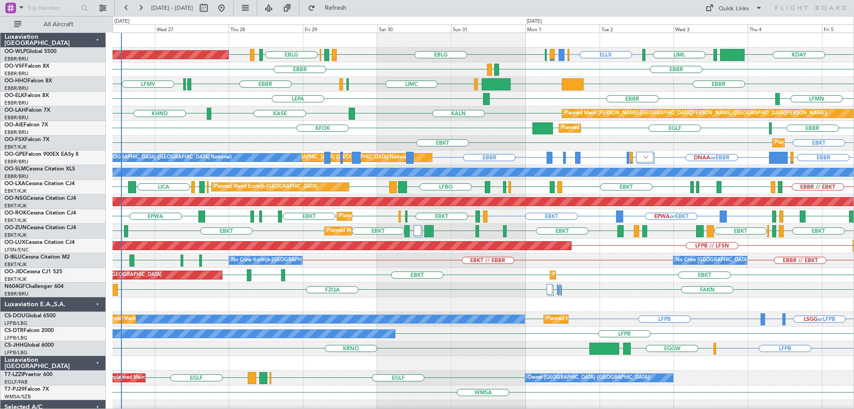
click at [382, 72] on div "EBBR LEGE EBBR" at bounding box center [483, 69] width 741 height 15
click at [357, 3] on button "Refresh" at bounding box center [330, 8] width 53 height 14
click at [406, 116] on div "KASE KHND KALN Planned [GEOGRAPHIC_DATA][PERSON_NAME]-[GEOGRAPHIC_DATA][PERSON_…" at bounding box center [483, 113] width 741 height 15
click at [391, 131] on div "KFOK EBBR EGLF EGLF Planned Maint London (Farnborough)" at bounding box center [483, 128] width 741 height 15
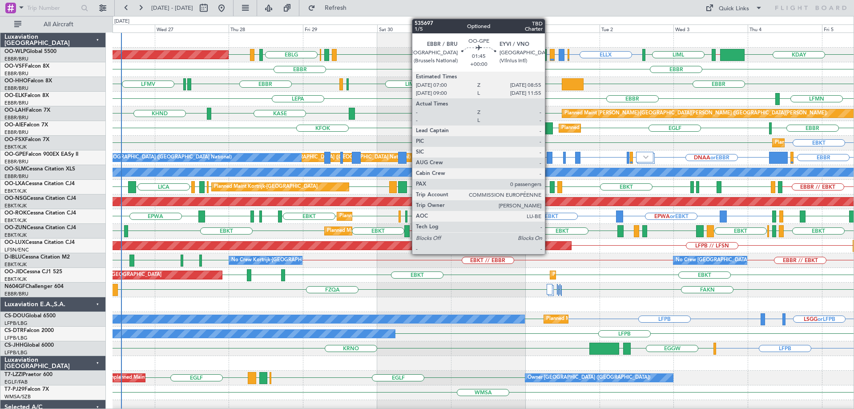
click at [549, 154] on div at bounding box center [550, 158] width 6 height 12
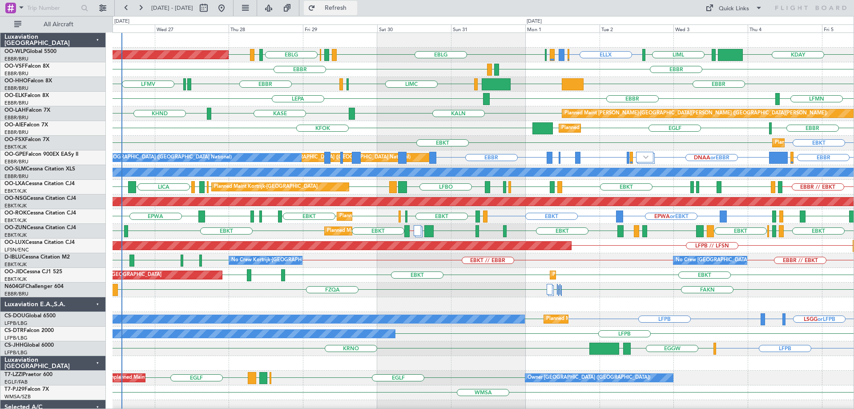
click at [354, 8] on span "Refresh" at bounding box center [335, 8] width 37 height 6
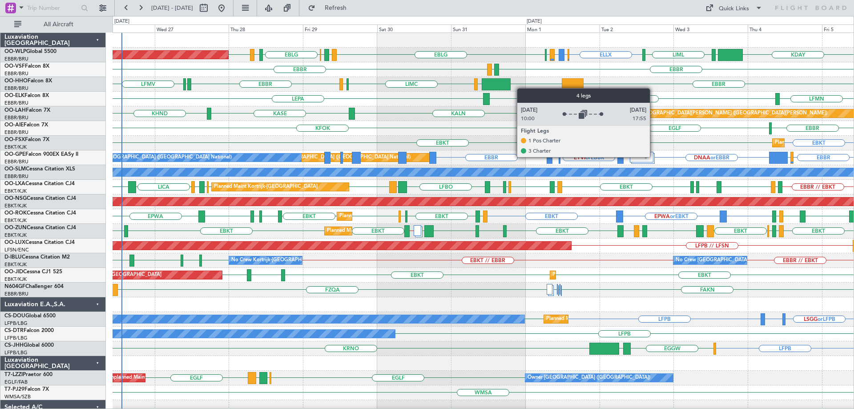
click at [654, 157] on div at bounding box center [642, 158] width 23 height 11
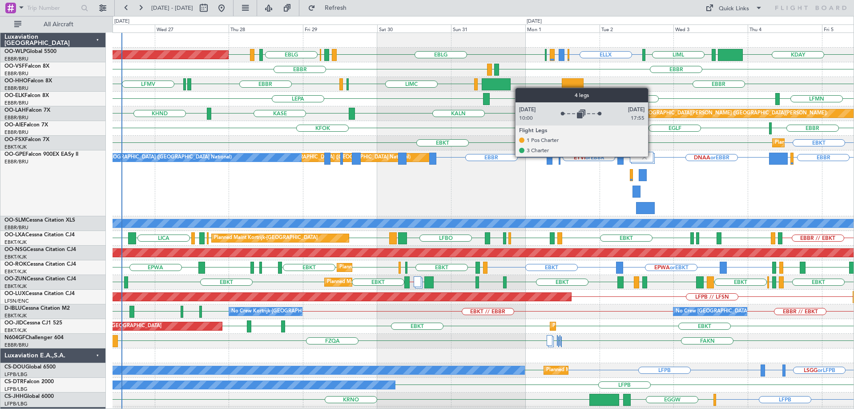
click at [647, 155] on img at bounding box center [644, 157] width 8 height 8
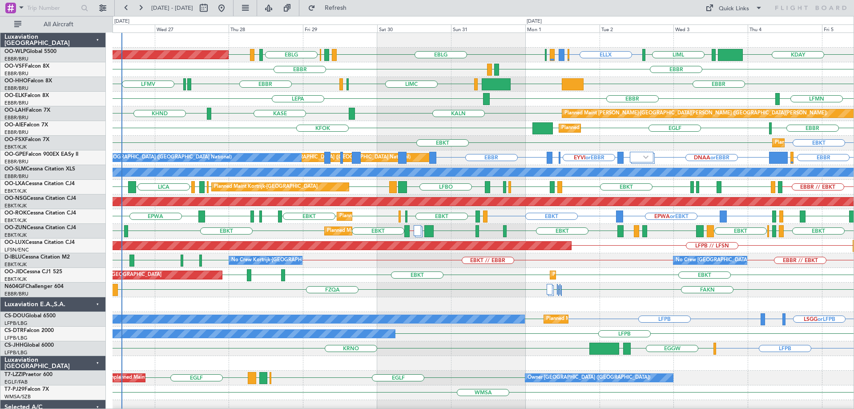
click at [633, 124] on div "KFOK [GEOGRAPHIC_DATA] [GEOGRAPHIC_DATA] [GEOGRAPHIC_DATA] Planned Maint [GEOGR…" at bounding box center [483, 128] width 741 height 15
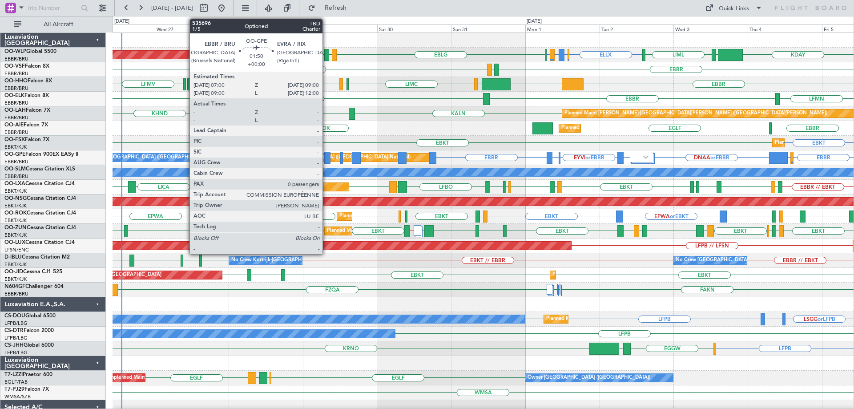
click at [326, 156] on div at bounding box center [327, 158] width 6 height 12
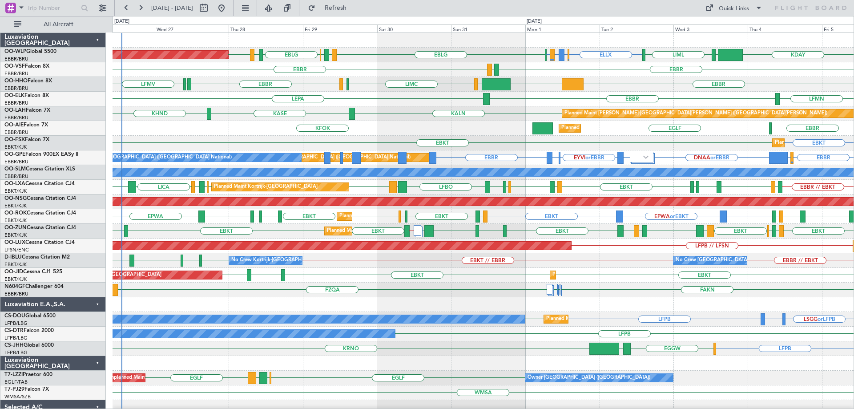
click at [396, 135] on div "KFOK [GEOGRAPHIC_DATA] [GEOGRAPHIC_DATA] [GEOGRAPHIC_DATA] Planned Maint [GEOGR…" at bounding box center [483, 128] width 741 height 15
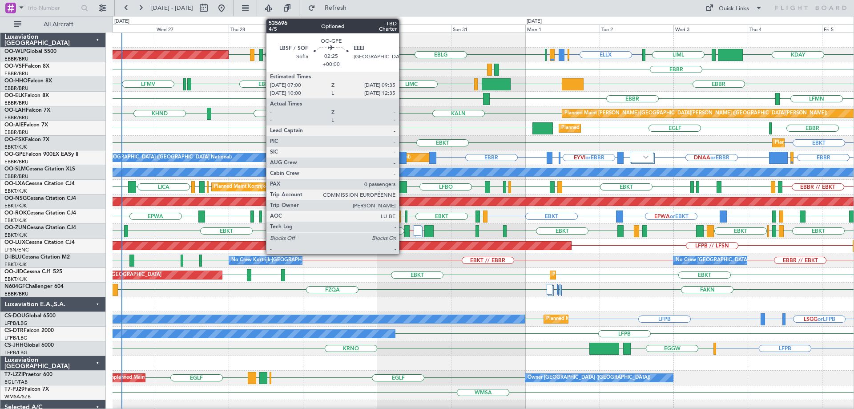
click at [403, 154] on div at bounding box center [402, 158] width 8 height 12
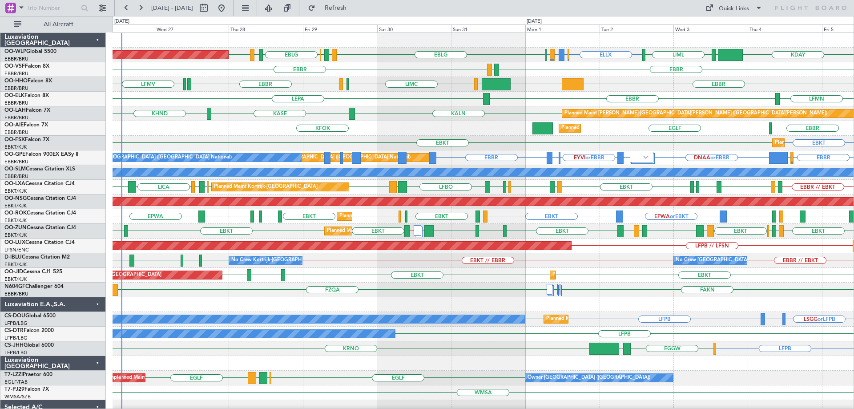
click at [414, 101] on div "LEPA LFMN [GEOGRAPHIC_DATA]" at bounding box center [483, 99] width 741 height 15
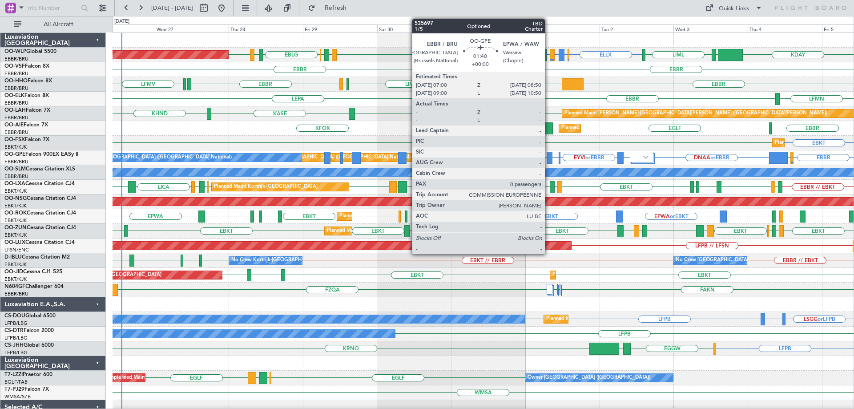
click at [549, 158] on div at bounding box center [550, 158] width 6 height 12
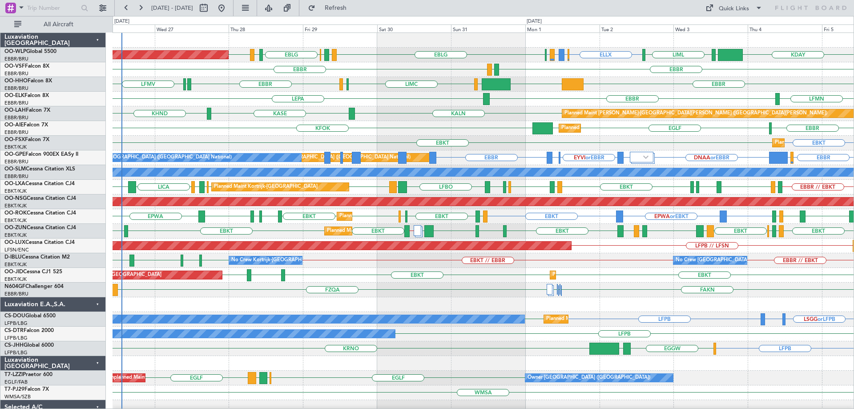
click at [412, 121] on div "ELLX EBBR or ELLX LIRZ or ELLX ELLX EDDB KDAY EBLG LIML EBLG LIRZ EBBR EBLG LIM…" at bounding box center [483, 297] width 741 height 528
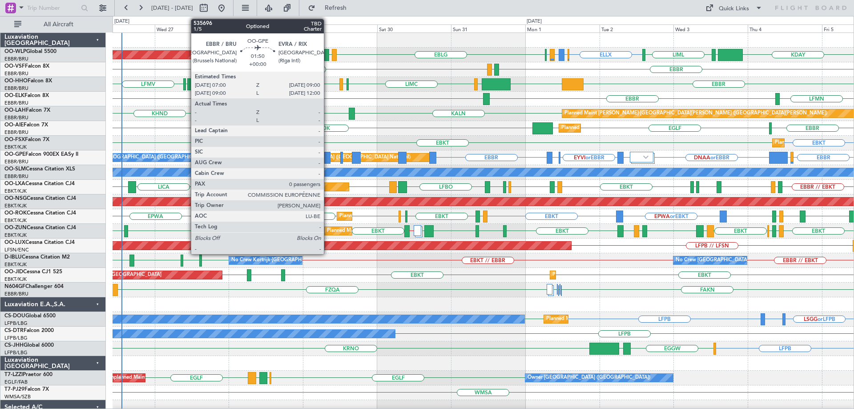
click at [328, 155] on div at bounding box center [327, 158] width 6 height 12
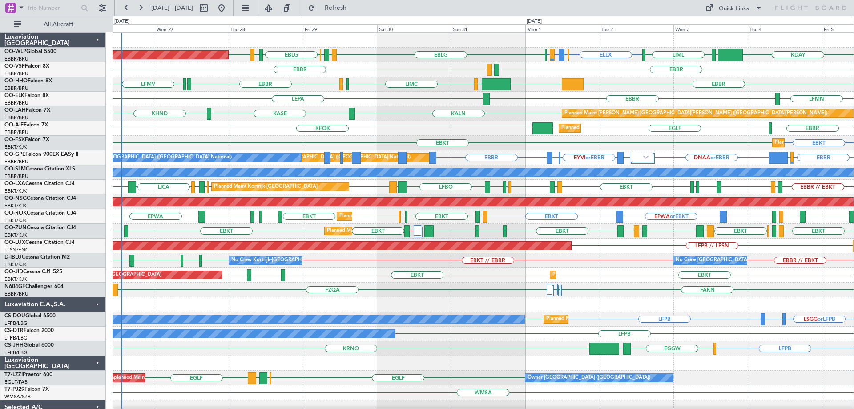
click at [421, 108] on div "KASE KHND KALN Planned Maint Alton-st Louis (St Louis Regl)" at bounding box center [483, 113] width 741 height 15
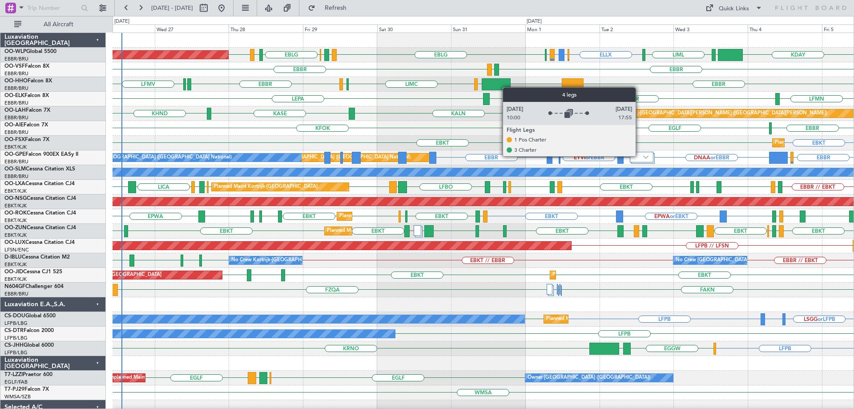
click at [639, 157] on div at bounding box center [641, 157] width 23 height 11
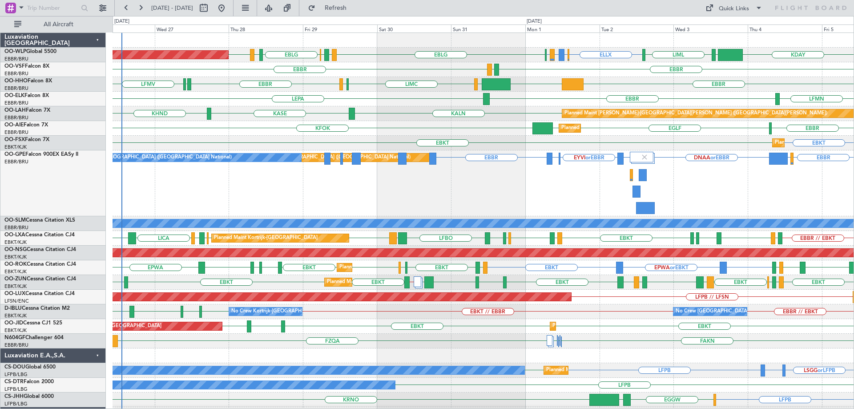
click at [496, 131] on div "KFOK [GEOGRAPHIC_DATA] [GEOGRAPHIC_DATA] [GEOGRAPHIC_DATA] Planned Maint [GEOGR…" at bounding box center [483, 128] width 741 height 15
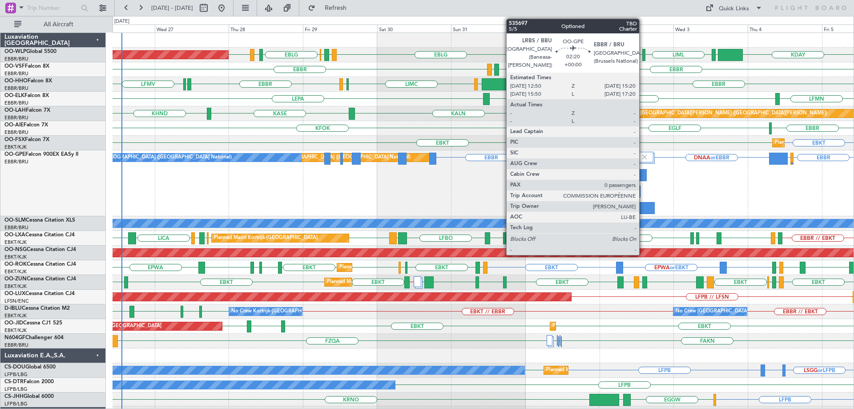
click at [643, 174] on div at bounding box center [643, 175] width 8 height 12
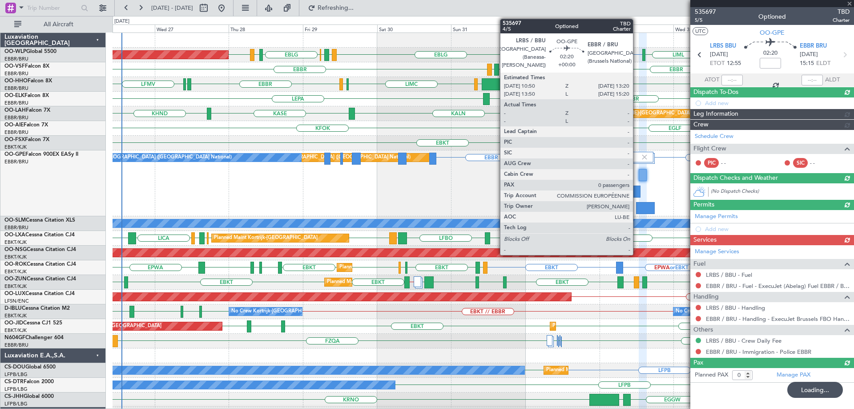
click at [637, 188] on div at bounding box center [636, 191] width 8 height 12
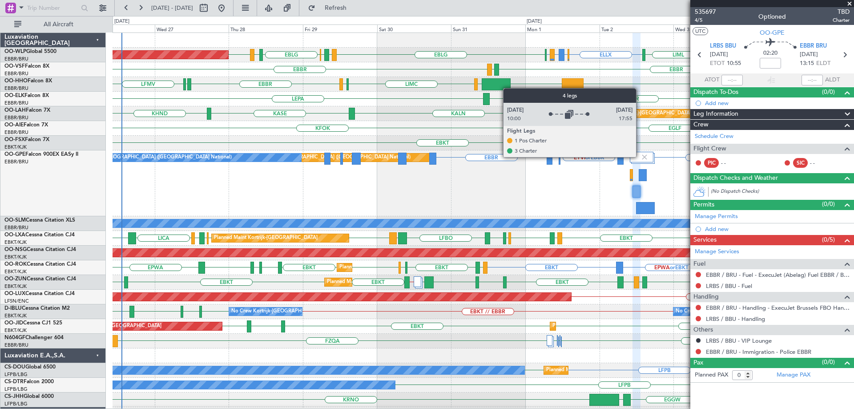
click at [640, 157] on img at bounding box center [644, 157] width 8 height 8
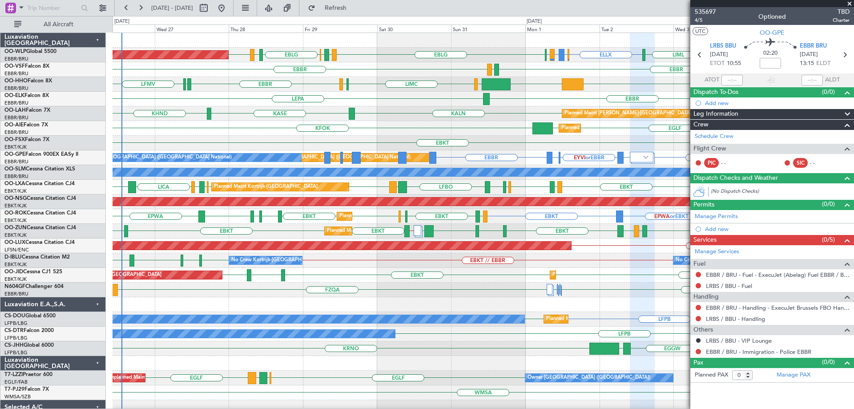
click at [850, 3] on span at bounding box center [849, 4] width 9 height 8
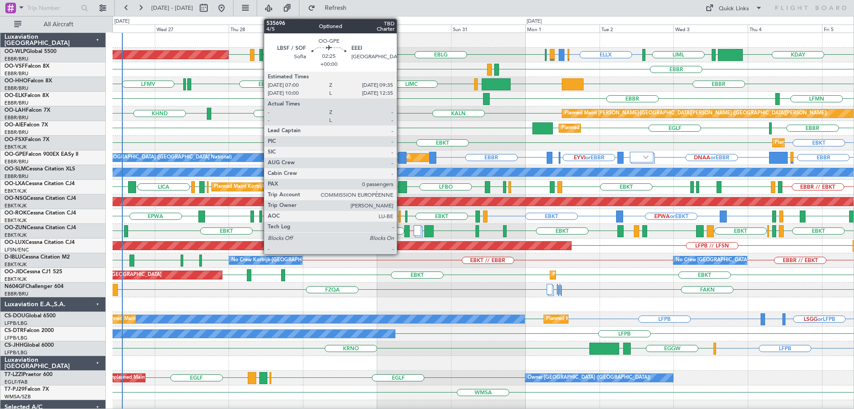
click at [401, 154] on div at bounding box center [402, 158] width 8 height 12
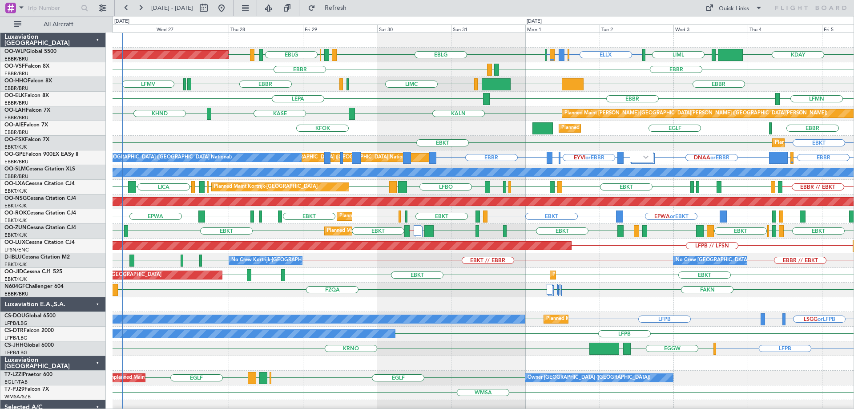
click at [397, 108] on div "KASE KHND KALN Planned [GEOGRAPHIC_DATA][PERSON_NAME]-[GEOGRAPHIC_DATA][PERSON_…" at bounding box center [483, 113] width 741 height 15
click at [401, 112] on div "KASE KHND KALN Planned [GEOGRAPHIC_DATA][PERSON_NAME]-[GEOGRAPHIC_DATA][PERSON_…" at bounding box center [483, 113] width 741 height 15
click at [222, 103] on div "EBBR LEPA LFMN" at bounding box center [483, 99] width 741 height 15
click at [386, 121] on div "KFOK [GEOGRAPHIC_DATA] [GEOGRAPHIC_DATA] [GEOGRAPHIC_DATA] Planned Maint [GEOGR…" at bounding box center [483, 128] width 741 height 15
click at [350, 140] on div "EBKT EBKT Planned Maint [GEOGRAPHIC_DATA]-[GEOGRAPHIC_DATA]" at bounding box center [483, 143] width 741 height 15
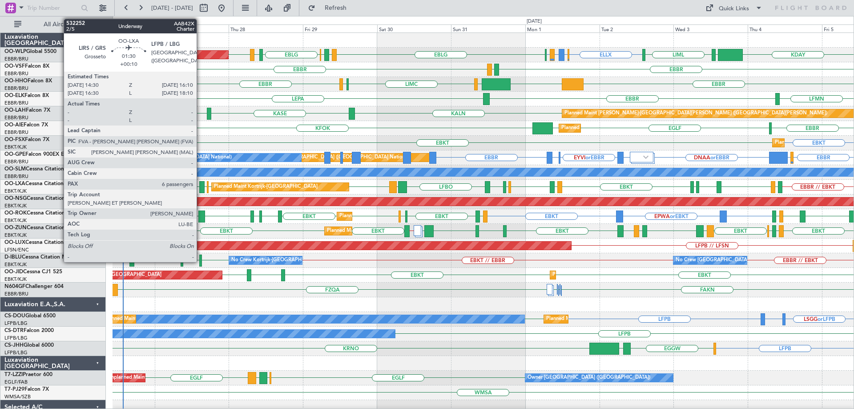
click at [201, 184] on div at bounding box center [201, 187] width 5 height 12
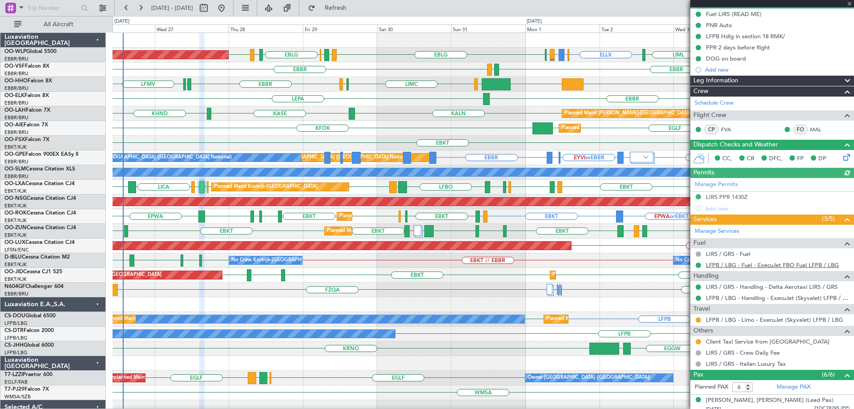
scroll to position [133, 0]
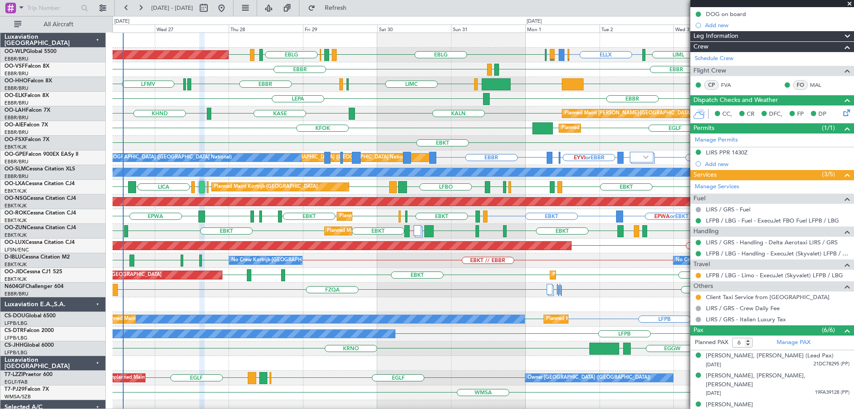
click at [849, 3] on span at bounding box center [849, 4] width 9 height 8
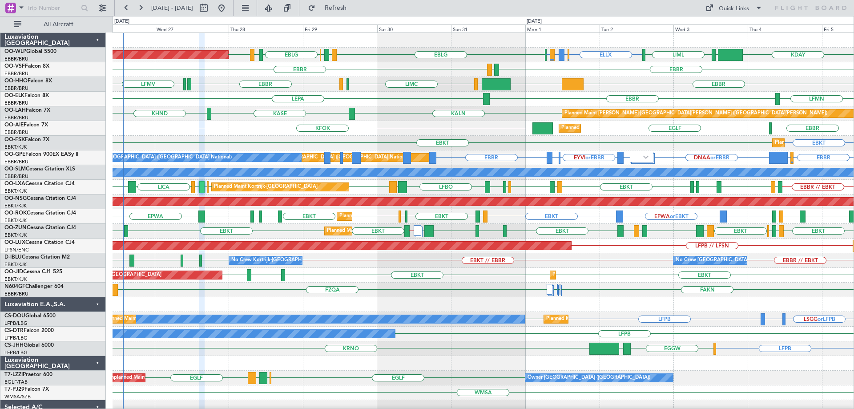
type input "0"
click at [339, 109] on div "KALN [GEOGRAPHIC_DATA] KHND Planned [GEOGRAPHIC_DATA][PERSON_NAME]-[GEOGRAPHIC_…" at bounding box center [483, 113] width 741 height 15
click at [240, 117] on div "KASE KHND KALN Planned [GEOGRAPHIC_DATA][PERSON_NAME]-[GEOGRAPHIC_DATA][PERSON_…" at bounding box center [483, 113] width 741 height 15
click at [240, 110] on div "KASE KHND KALN Planned [GEOGRAPHIC_DATA][PERSON_NAME]-[GEOGRAPHIC_DATA][PERSON_…" at bounding box center [483, 113] width 741 height 15
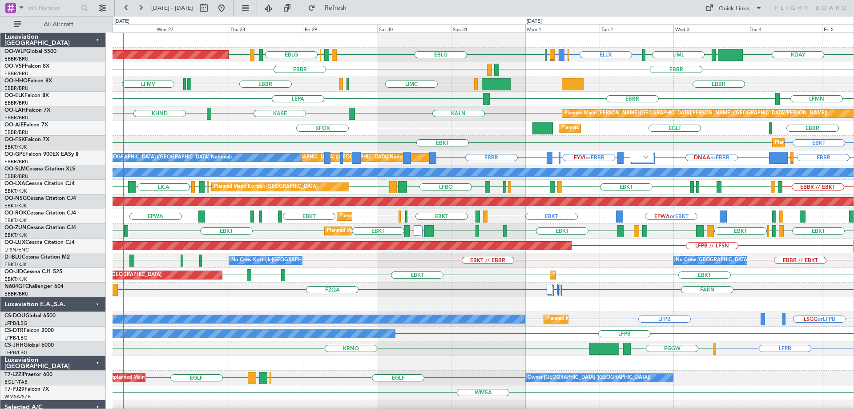
click at [240, 110] on div "KASE KHND KALN Planned [GEOGRAPHIC_DATA][PERSON_NAME]-[GEOGRAPHIC_DATA][PERSON_…" at bounding box center [483, 113] width 741 height 15
click at [272, 135] on div "EBBR [GEOGRAPHIC_DATA] KFOK [GEOGRAPHIC_DATA] Planned Maint [GEOGRAPHIC_DATA] (…" at bounding box center [483, 128] width 741 height 15
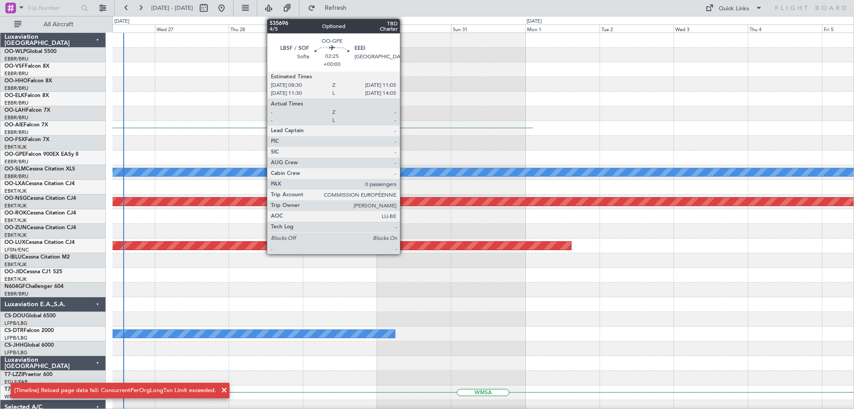
click at [237, 108] on div at bounding box center [483, 113] width 741 height 15
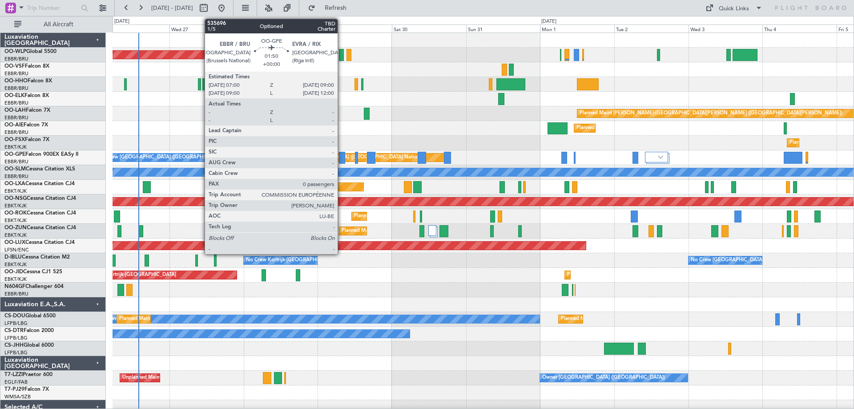
click at [342, 155] on div at bounding box center [342, 158] width 6 height 12
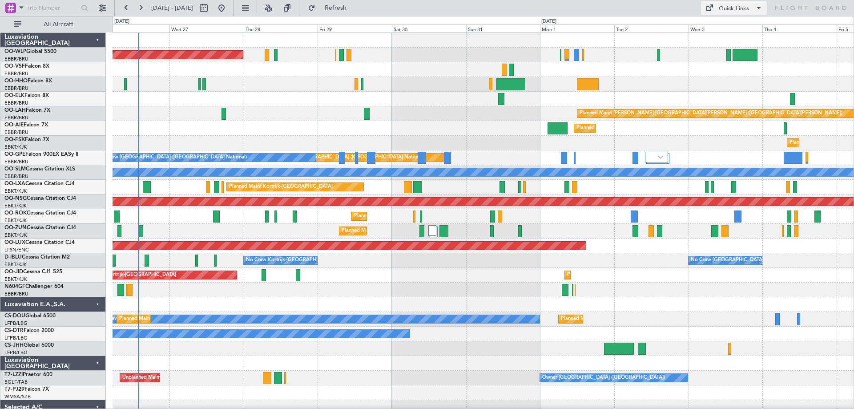
click at [721, 9] on div "Quick Links" at bounding box center [734, 8] width 30 height 9
click at [726, 28] on button "Trip Builder" at bounding box center [734, 29] width 67 height 21
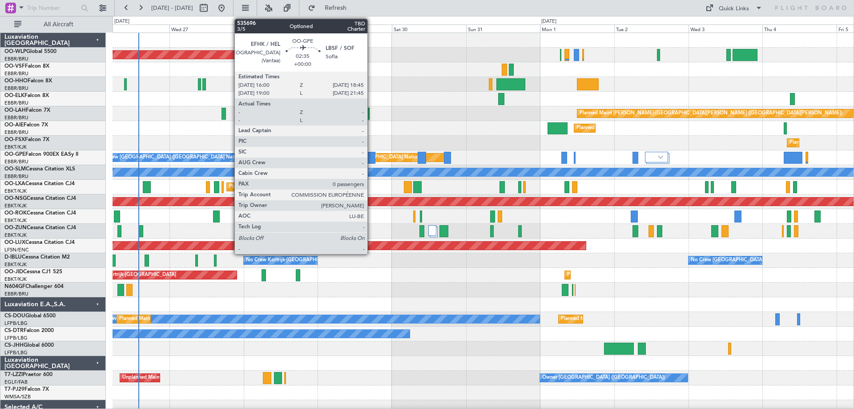
click at [371, 153] on div at bounding box center [371, 158] width 9 height 12
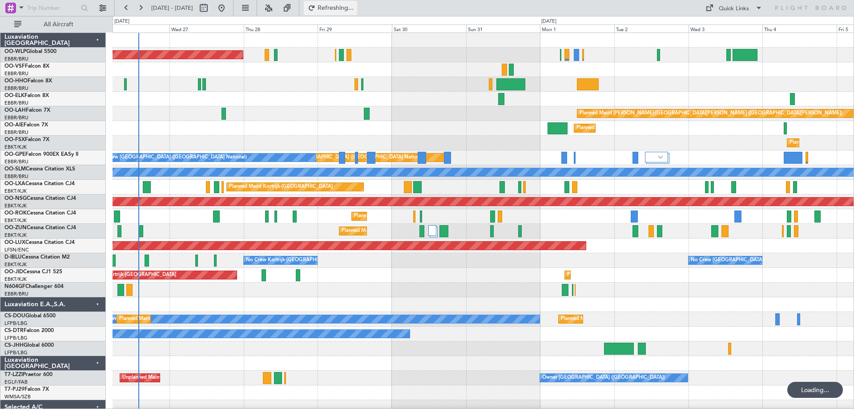
click at [354, 8] on span "Refreshing..." at bounding box center [335, 8] width 37 height 6
click at [391, 88] on div at bounding box center [483, 84] width 741 height 15
click at [476, 107] on div "Planned Maint [PERSON_NAME]-[GEOGRAPHIC_DATA][PERSON_NAME] ([GEOGRAPHIC_DATA][P…" at bounding box center [483, 113] width 741 height 15
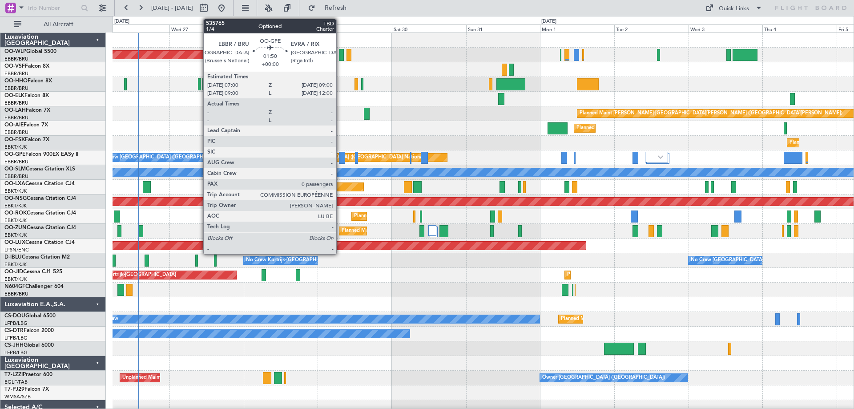
click at [340, 156] on div at bounding box center [342, 158] width 6 height 12
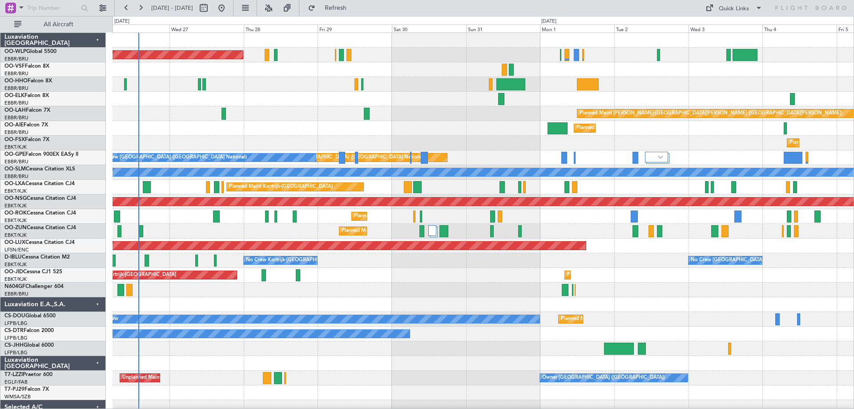
click at [516, 145] on div "Planned Maint Kortrijk-[GEOGRAPHIC_DATA]" at bounding box center [483, 143] width 741 height 15
click at [724, 8] on div "Quick Links" at bounding box center [734, 8] width 30 height 9
click at [726, 32] on button "Trip Builder" at bounding box center [734, 29] width 67 height 21
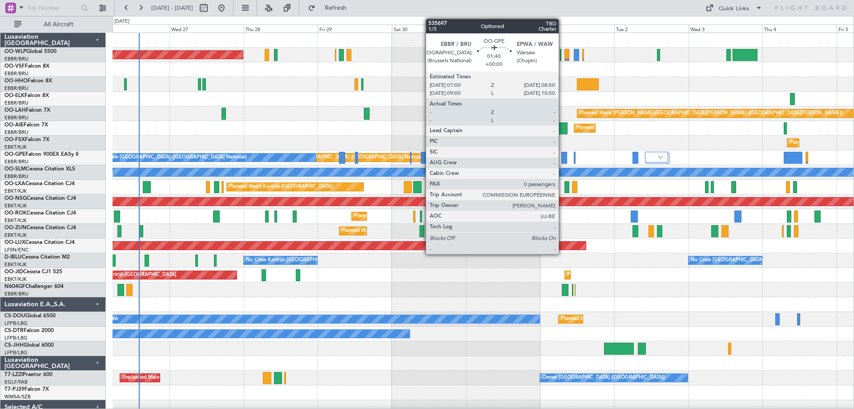
click at [563, 153] on div at bounding box center [564, 158] width 6 height 12
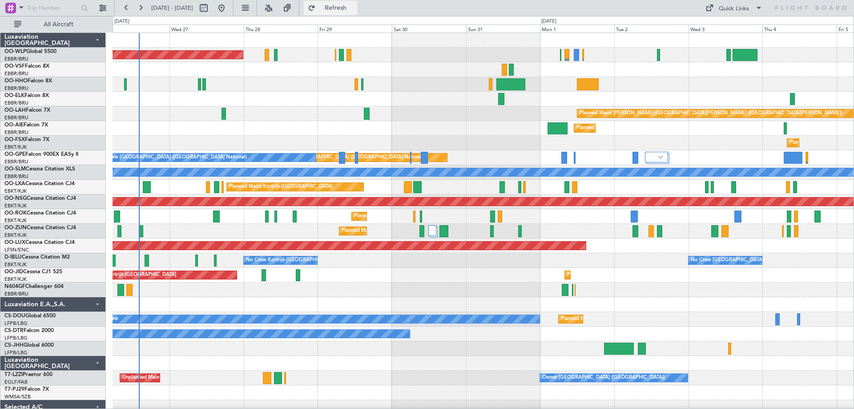
click at [354, 9] on span "Refresh" at bounding box center [335, 8] width 37 height 6
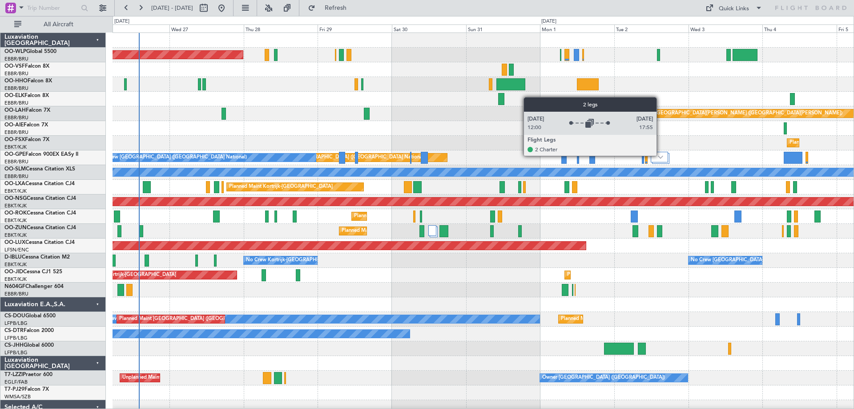
click at [660, 155] on img at bounding box center [660, 157] width 5 height 4
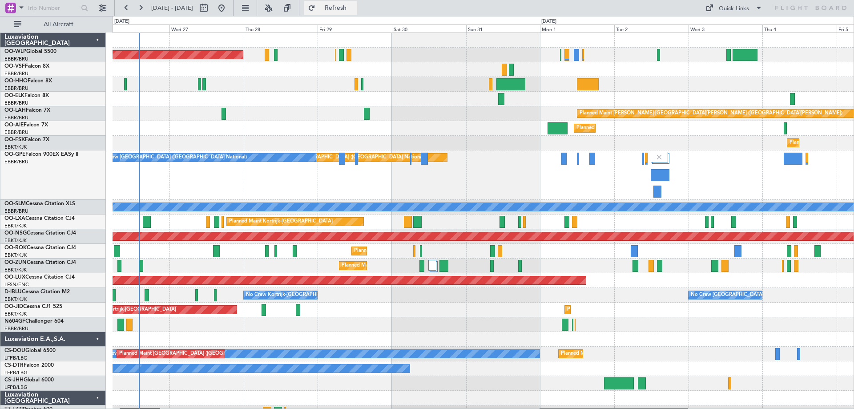
drag, startPoint x: 365, startPoint y: 7, endPoint x: 388, endPoint y: 34, distance: 35.9
click at [354, 6] on span "Refresh" at bounding box center [335, 8] width 37 height 6
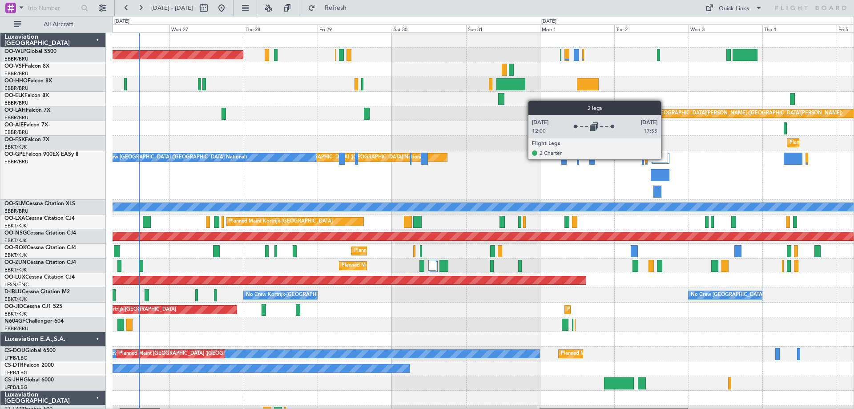
click at [664, 157] on div "Planned Maint [GEOGRAPHIC_DATA] ([GEOGRAPHIC_DATA] National) No Crew [GEOGRAPHI…" at bounding box center [483, 174] width 741 height 49
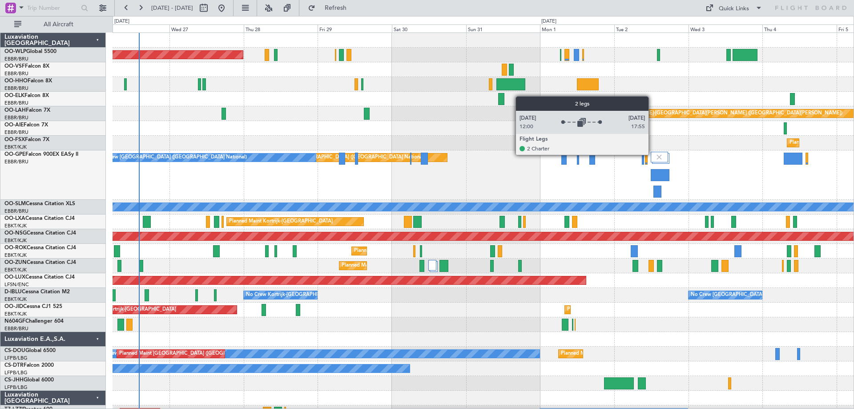
click at [653, 154] on div at bounding box center [659, 157] width 17 height 11
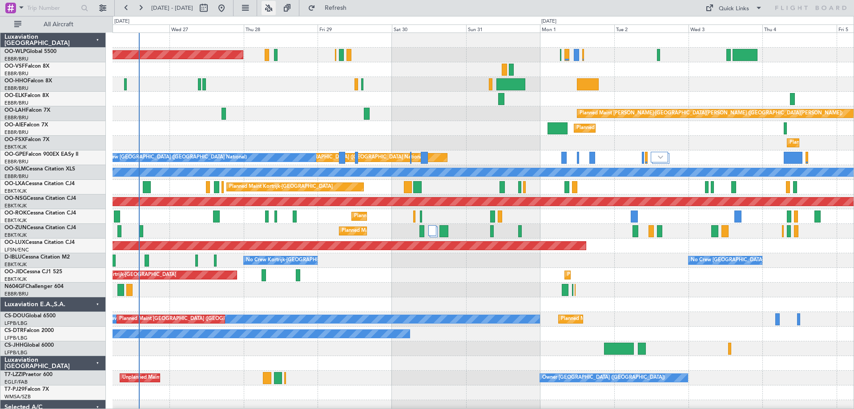
click at [276, 4] on button at bounding box center [268, 8] width 14 height 14
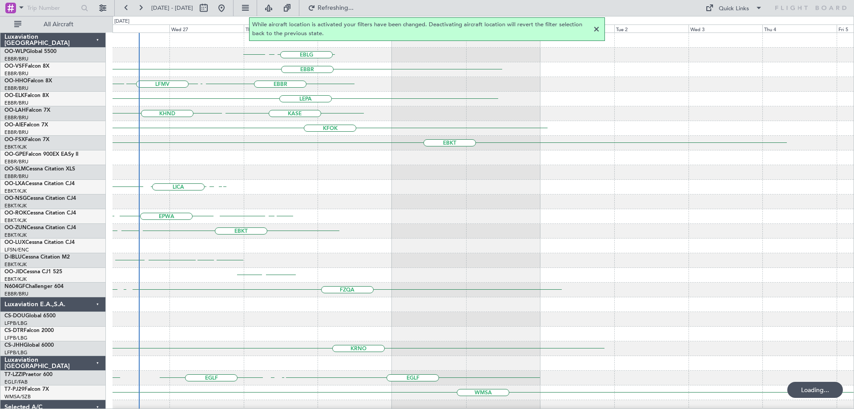
click at [595, 29] on div at bounding box center [596, 29] width 11 height 11
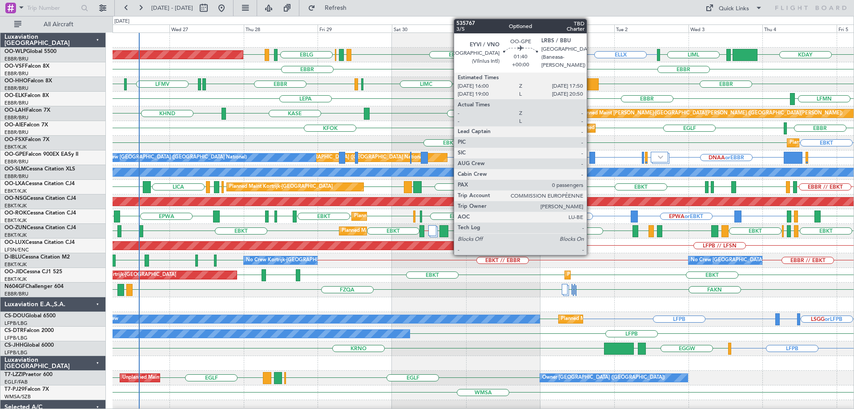
click at [591, 154] on div at bounding box center [592, 158] width 6 height 12
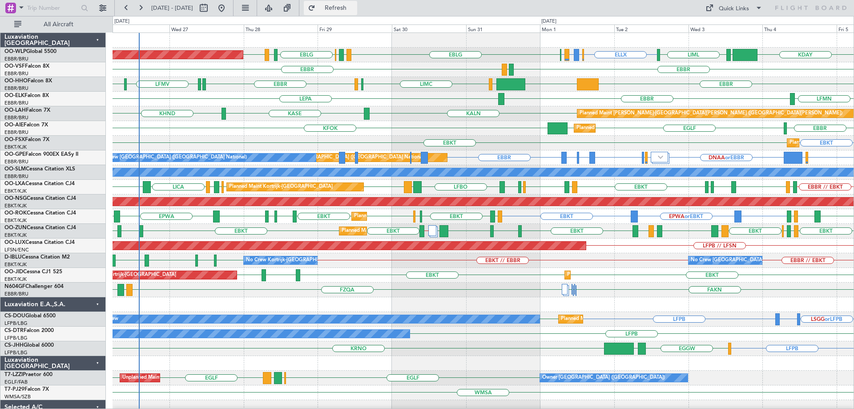
click at [354, 7] on span "Refresh" at bounding box center [335, 8] width 37 height 6
click at [443, 145] on div "EBKT EBKT Planned Maint [GEOGRAPHIC_DATA]-[GEOGRAPHIC_DATA]" at bounding box center [483, 143] width 741 height 15
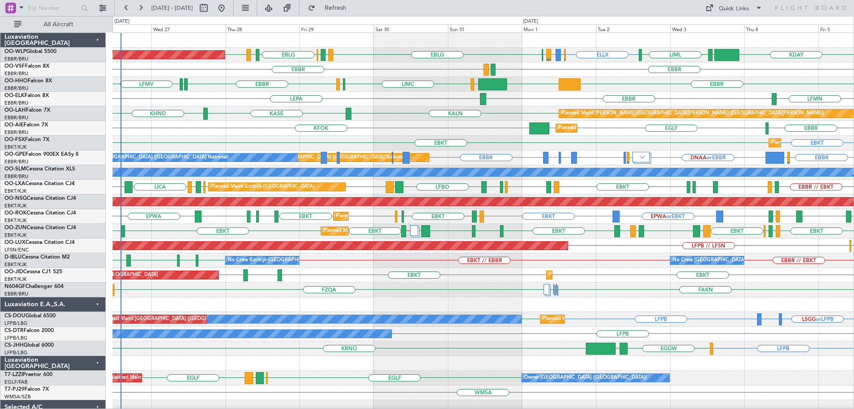
click at [394, 125] on div "Planned Maint [GEOGRAPHIC_DATA] ([GEOGRAPHIC_DATA]) [GEOGRAPHIC_DATA] [GEOGRAPH…" at bounding box center [483, 128] width 741 height 15
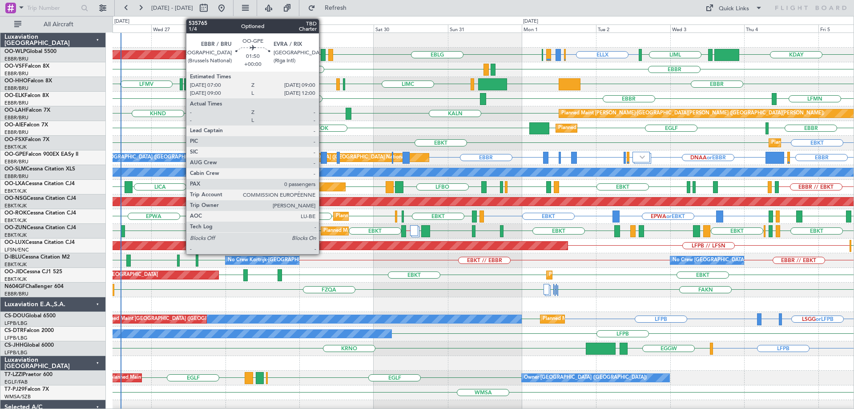
click at [323, 152] on div at bounding box center [324, 158] width 6 height 12
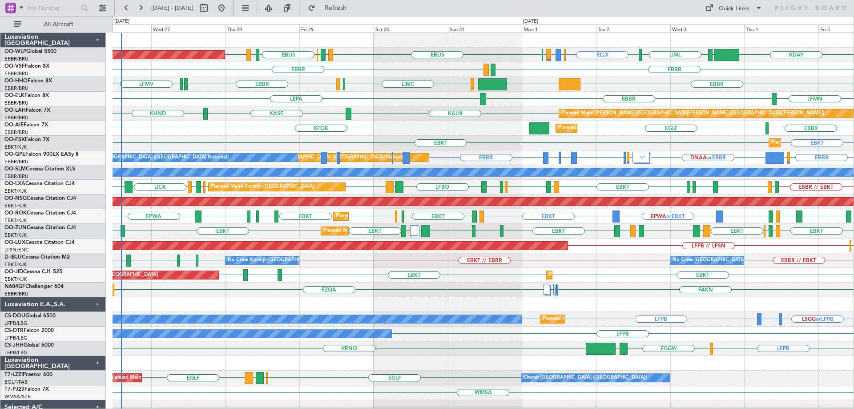
click at [379, 75] on div "EBBR [GEOGRAPHIC_DATA] LEGE" at bounding box center [483, 69] width 741 height 15
click at [354, 5] on span "Refresh" at bounding box center [335, 8] width 37 height 6
click at [473, 129] on div "KFOK [GEOGRAPHIC_DATA] [GEOGRAPHIC_DATA] [GEOGRAPHIC_DATA] Planned Maint [GEOGR…" at bounding box center [483, 128] width 741 height 15
click at [718, 11] on button "Quick Links" at bounding box center [734, 8] width 66 height 14
click at [716, 28] on button "Trip Builder" at bounding box center [734, 29] width 67 height 21
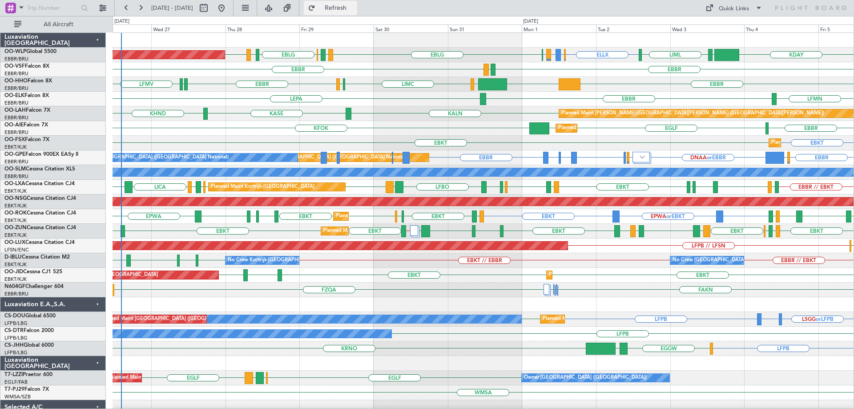
click at [354, 10] on span "Refresh" at bounding box center [335, 8] width 37 height 6
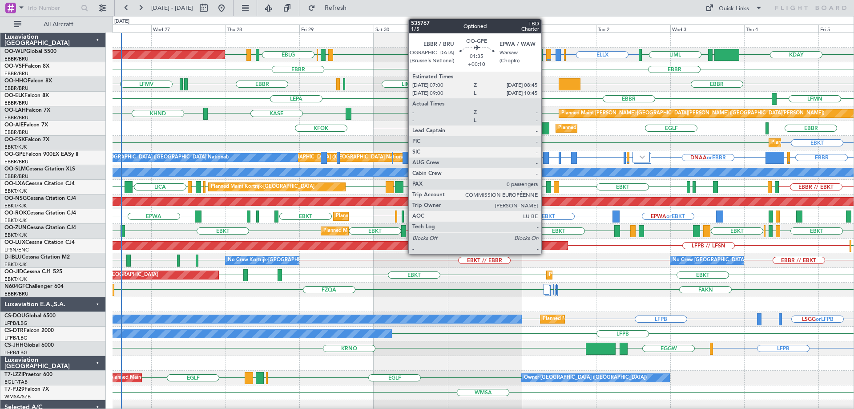
click at [545, 155] on div at bounding box center [546, 158] width 6 height 12
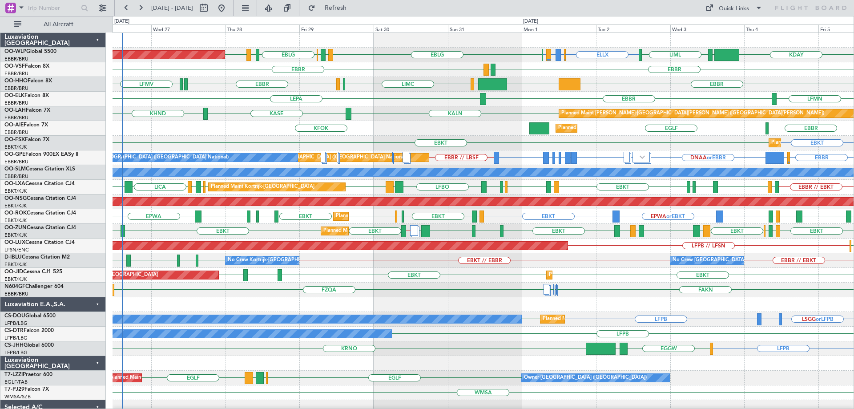
click at [390, 96] on div "LEPA LFMN [GEOGRAPHIC_DATA]" at bounding box center [483, 99] width 741 height 15
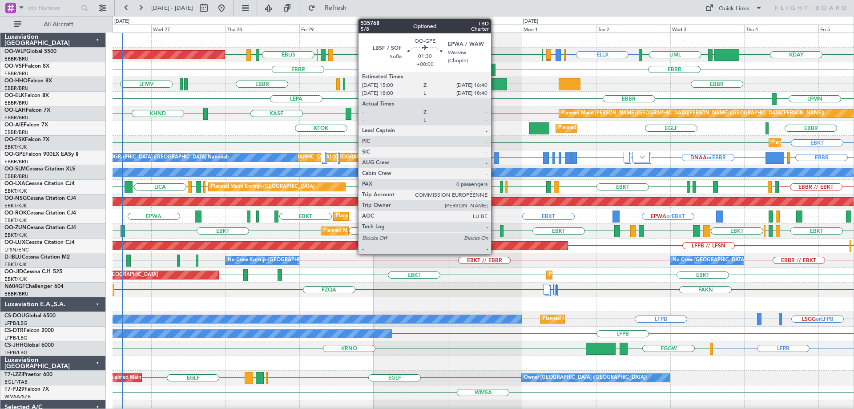
click at [495, 155] on div at bounding box center [496, 158] width 5 height 12
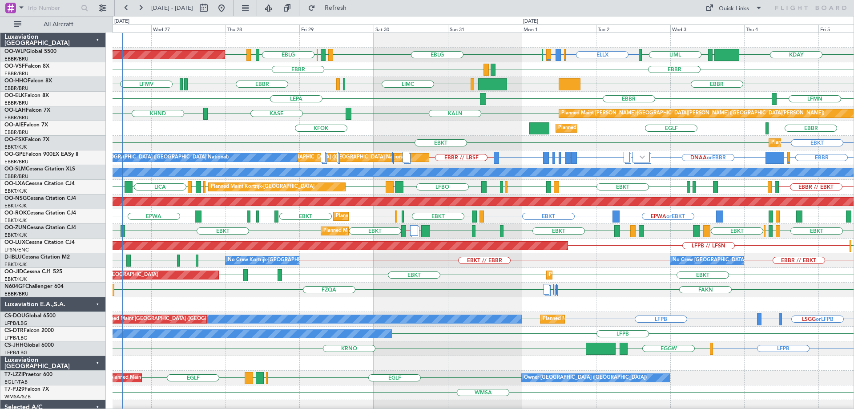
click at [401, 116] on div "KALN [GEOGRAPHIC_DATA] KHND Planned [GEOGRAPHIC_DATA][PERSON_NAME]-[GEOGRAPHIC_…" at bounding box center [483, 113] width 741 height 15
click at [354, 5] on span "Refresh" at bounding box center [335, 8] width 37 height 6
click at [278, 233] on div "LFMD LEBB EBKT EGGD EBKT LICA LFMD // EBKT EBKT EBKT EKEB EBKT LIML EBLG EBKT L…" at bounding box center [483, 231] width 741 height 15
